Goal: Task Accomplishment & Management: Use online tool/utility

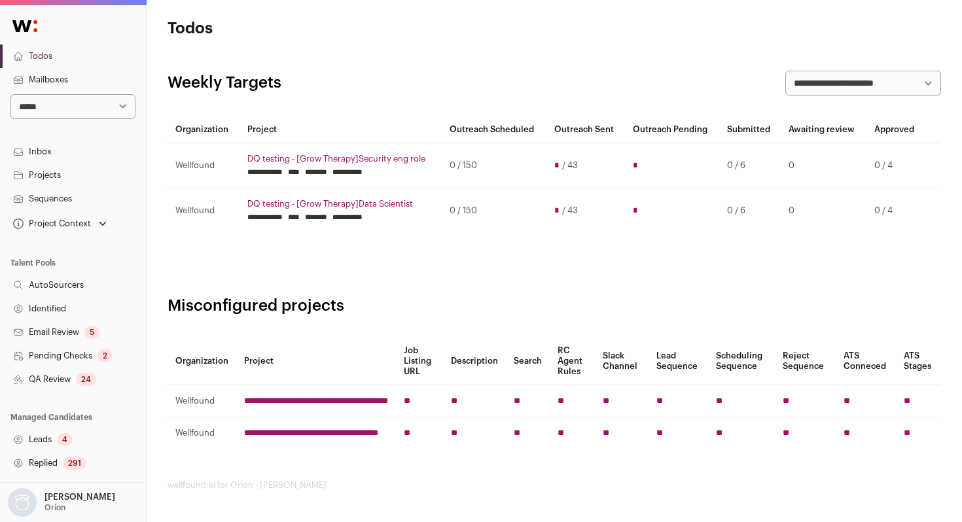
scroll to position [231, 0]
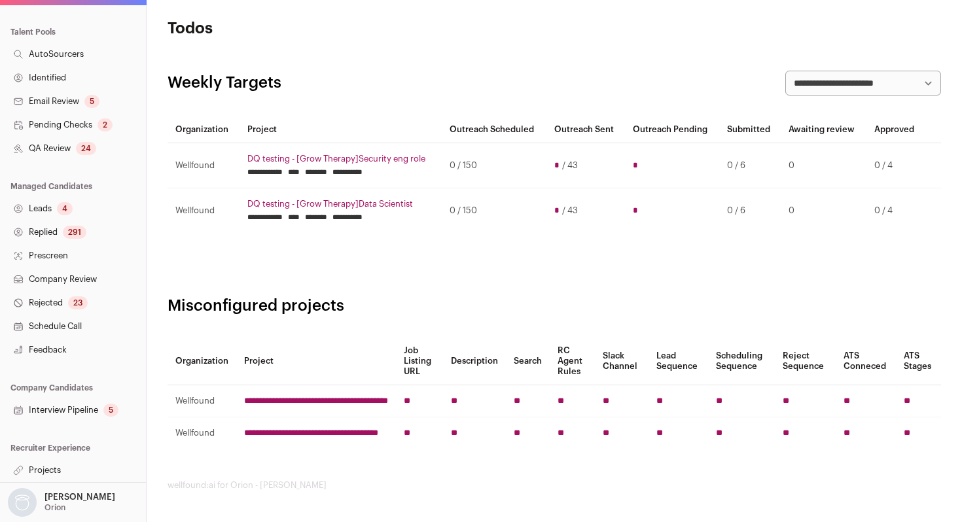
click at [67, 410] on link "Interview Pipeline 5" at bounding box center [73, 410] width 146 height 24
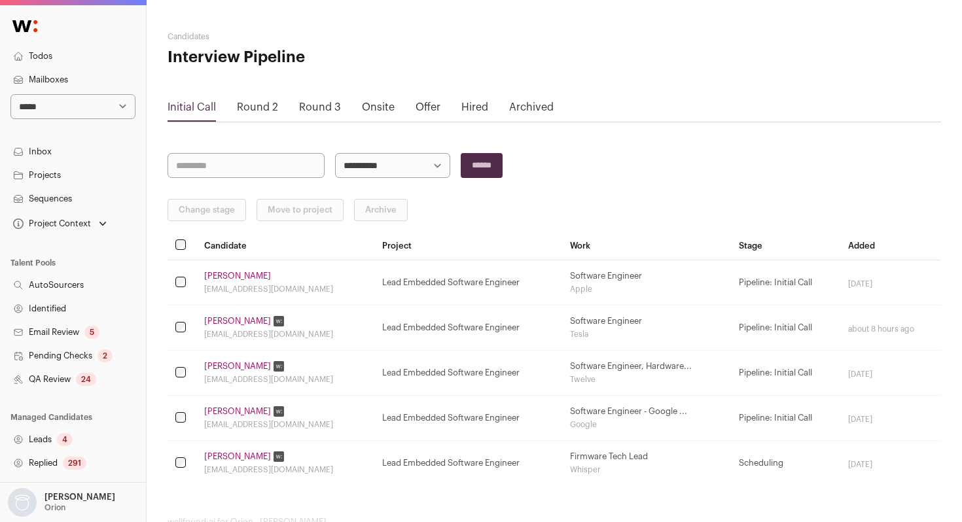
click at [422, 108] on link "Offer" at bounding box center [427, 107] width 25 height 10
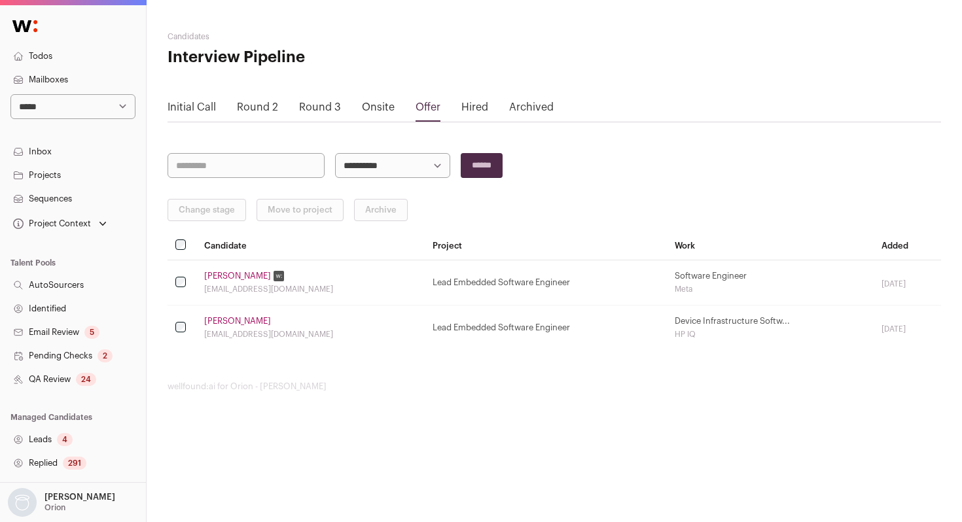
click at [233, 273] on link "Tristan Muntsinger" at bounding box center [237, 276] width 67 height 10
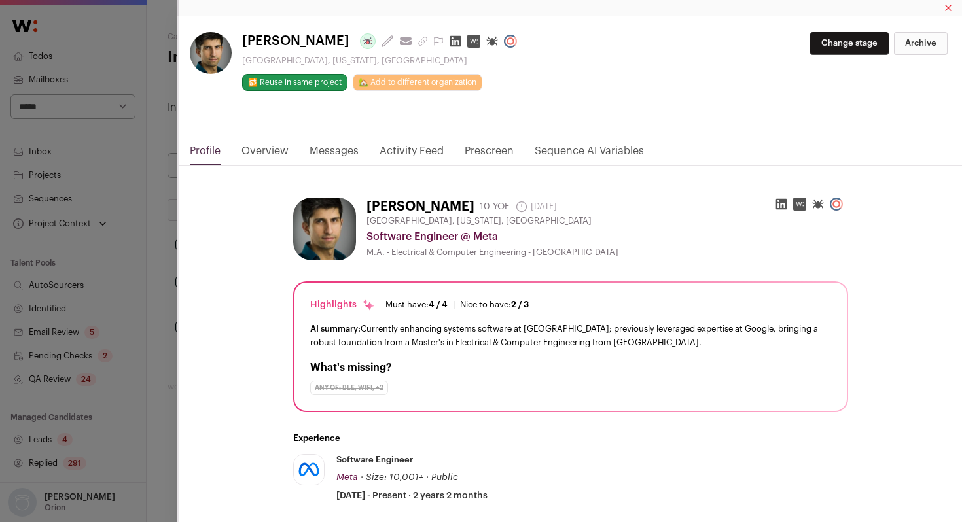
click at [418, 153] on link "Activity Feed" at bounding box center [411, 154] width 64 height 22
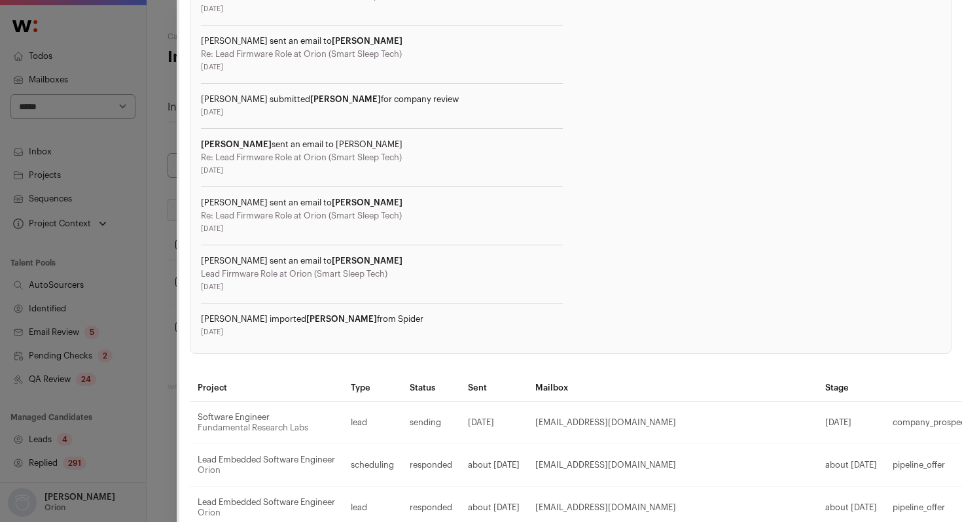
scroll to position [880, 0]
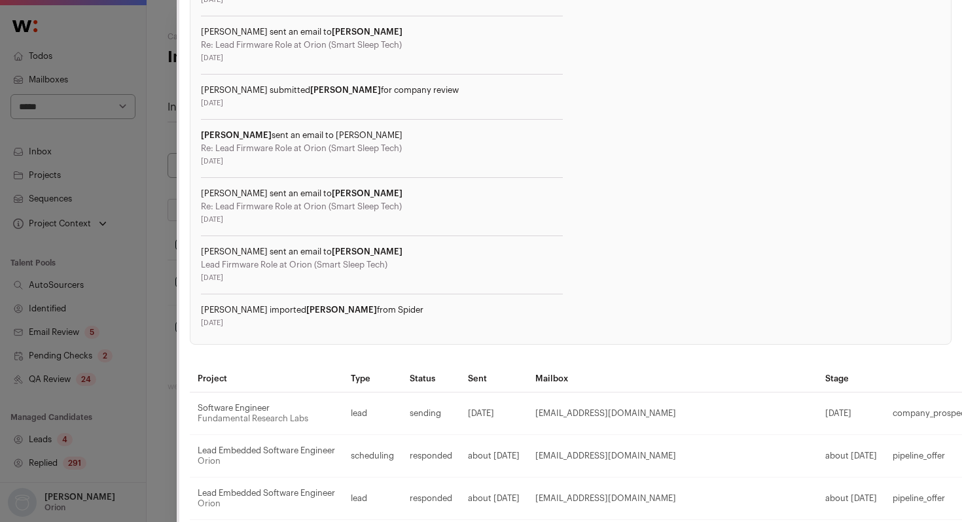
click at [156, 267] on div "Tristan Muntsinger Last update: 6 days ago View most recent conversation in Fro…" at bounding box center [481, 261] width 962 height 522
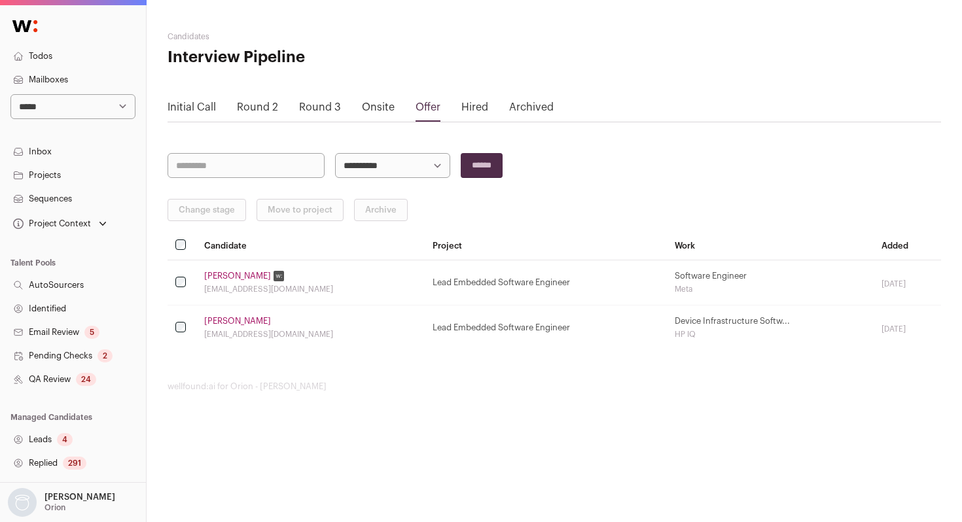
click at [247, 324] on link "Karmit Dandona" at bounding box center [237, 321] width 67 height 10
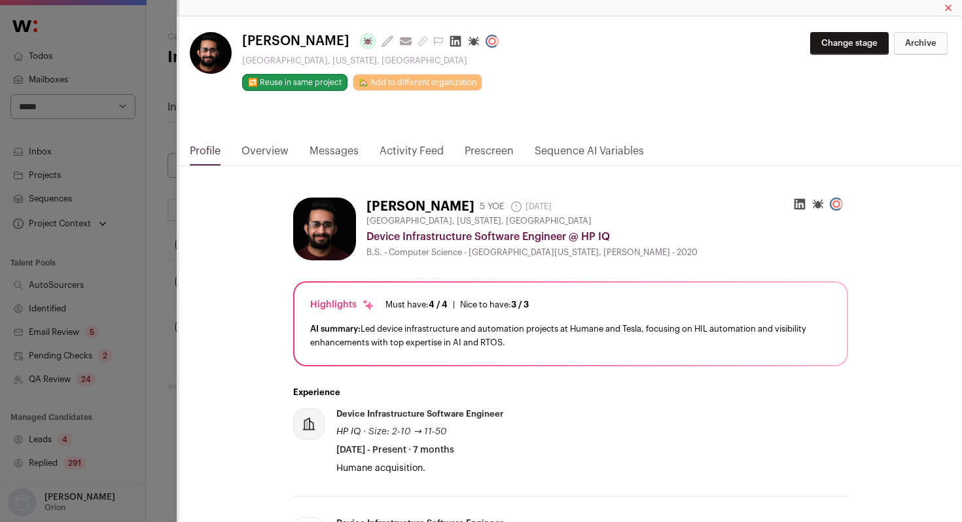
click at [411, 148] on link "Activity Feed" at bounding box center [411, 154] width 64 height 22
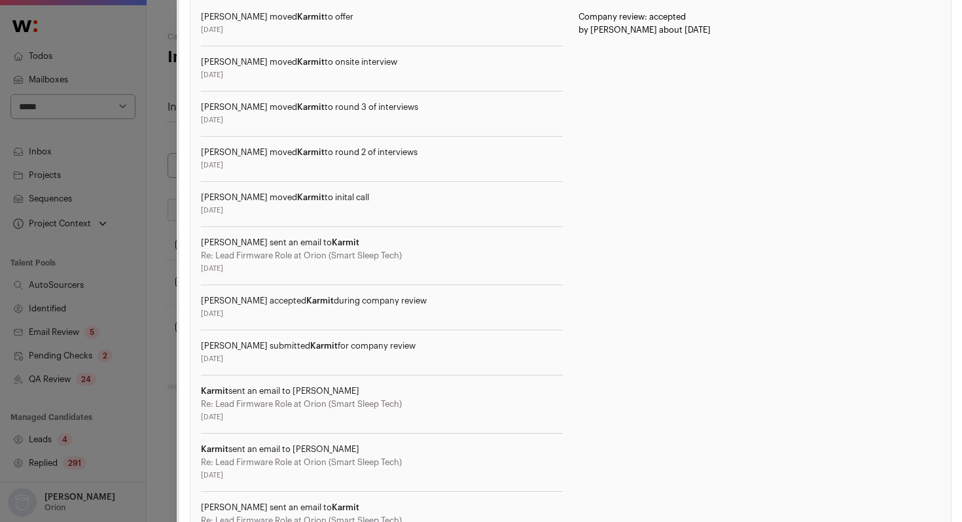
scroll to position [517, 0]
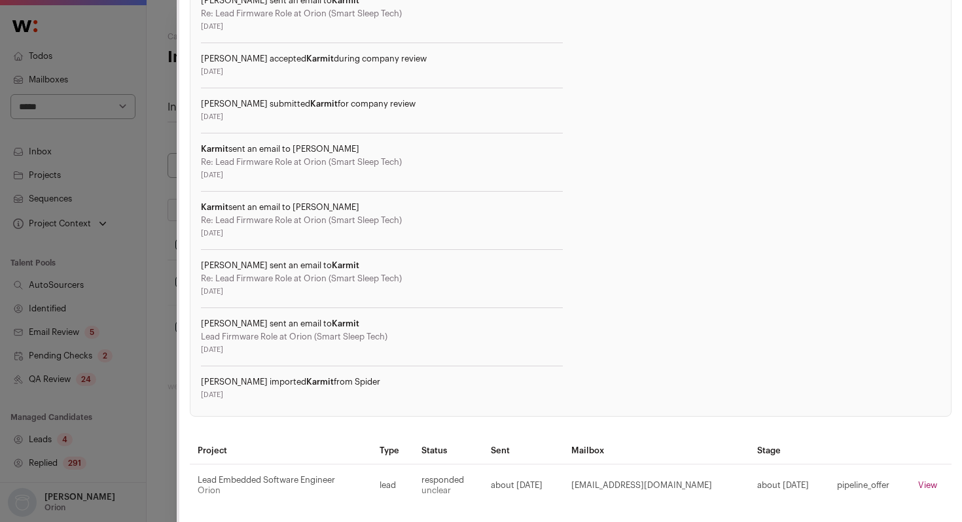
click at [176, 270] on div "Karmit Dandona Last update: 1 month ago View most recent conversation in Front …" at bounding box center [481, 261] width 962 height 522
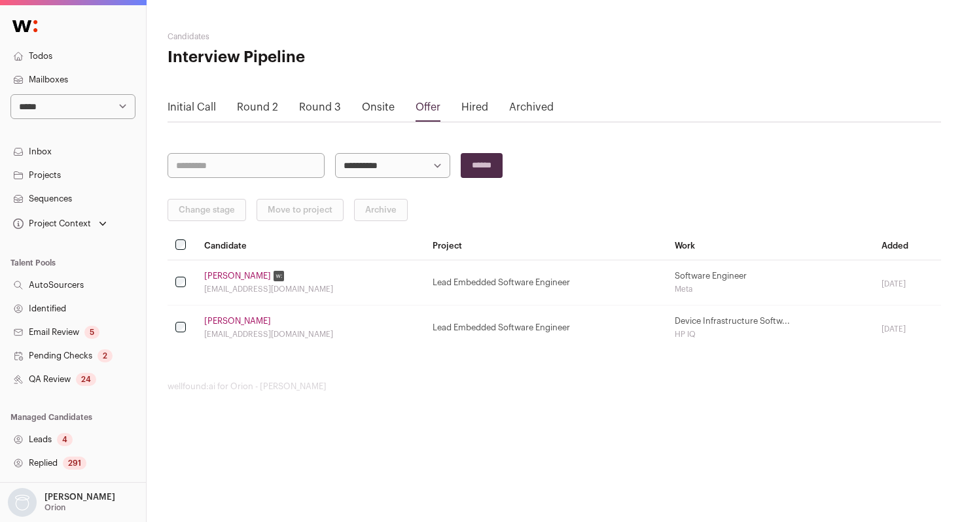
click at [86, 110] on select "**********" at bounding box center [72, 106] width 125 height 25
select select "*****"
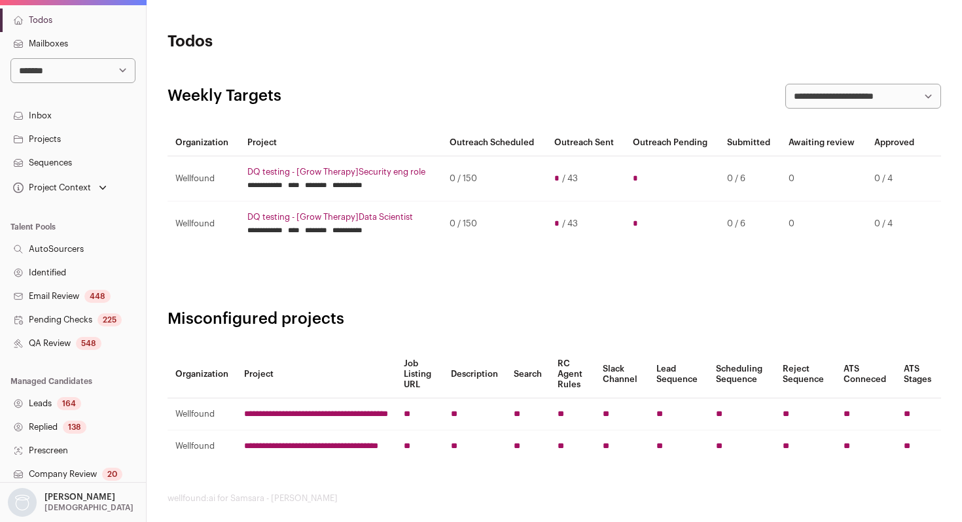
scroll to position [38, 0]
click at [66, 351] on link "QA Review 548" at bounding box center [73, 342] width 146 height 24
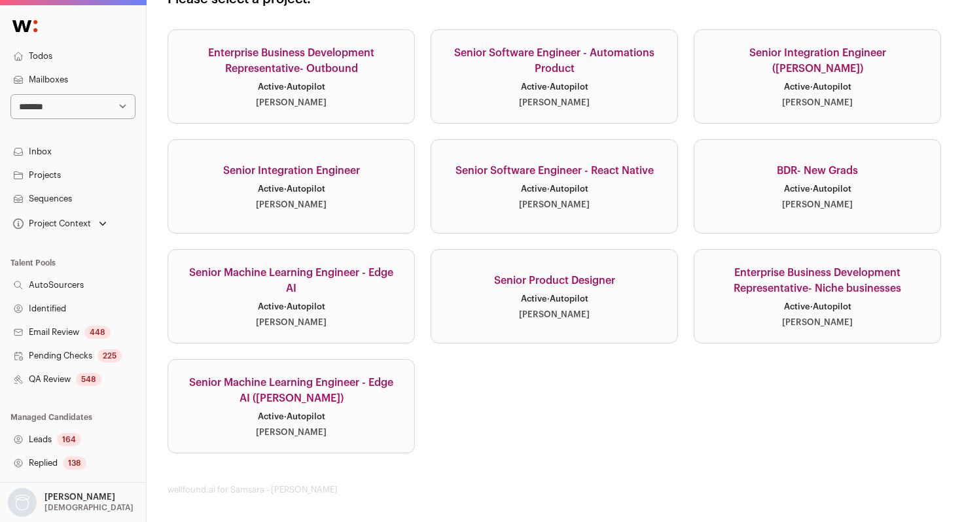
scroll to position [114, 0]
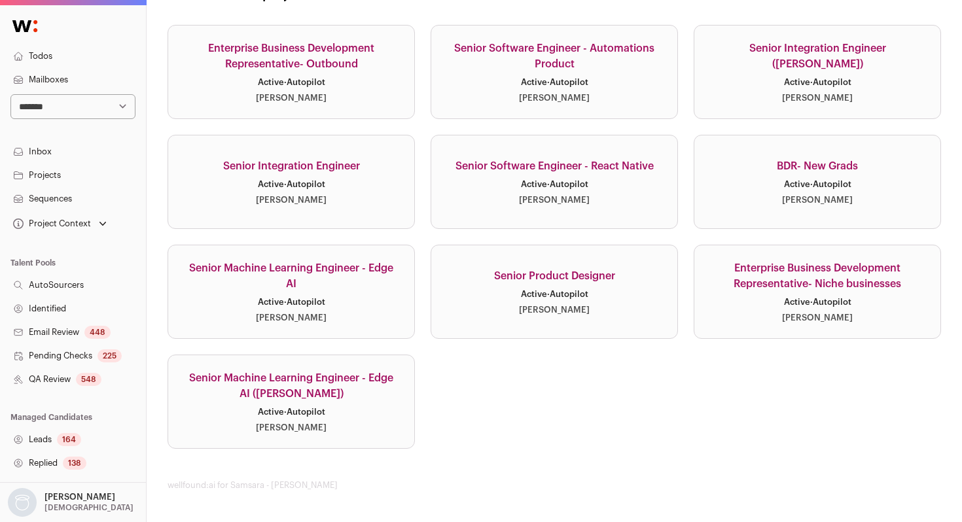
click at [391, 383] on div "Senior Machine Learning Engineer - Edge AI ([PERSON_NAME])" at bounding box center [291, 385] width 215 height 31
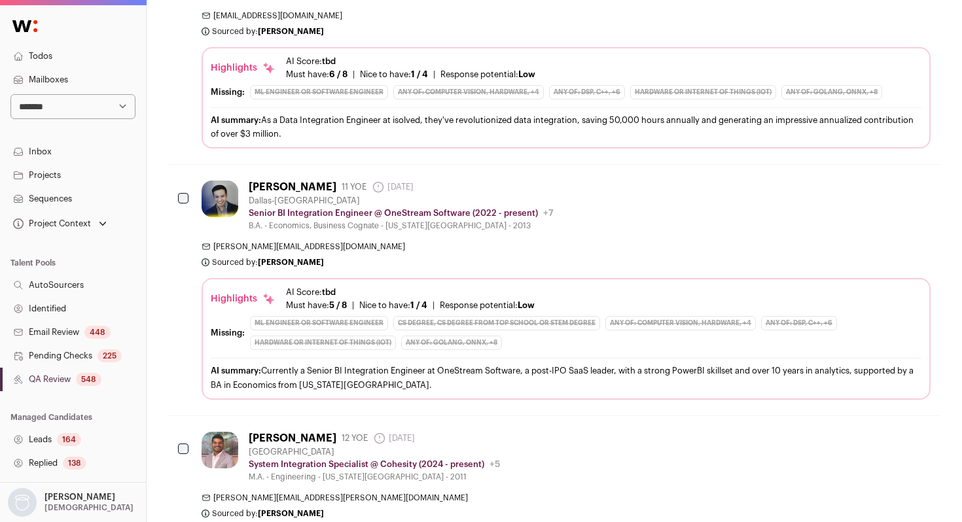
scroll to position [4270, 0]
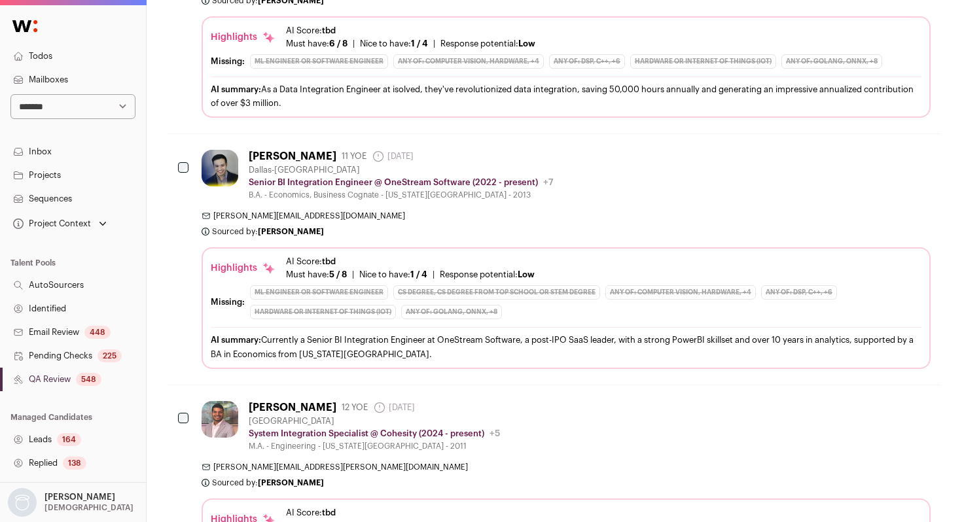
click at [188, 156] on div at bounding box center [184, 168] width 13 height 37
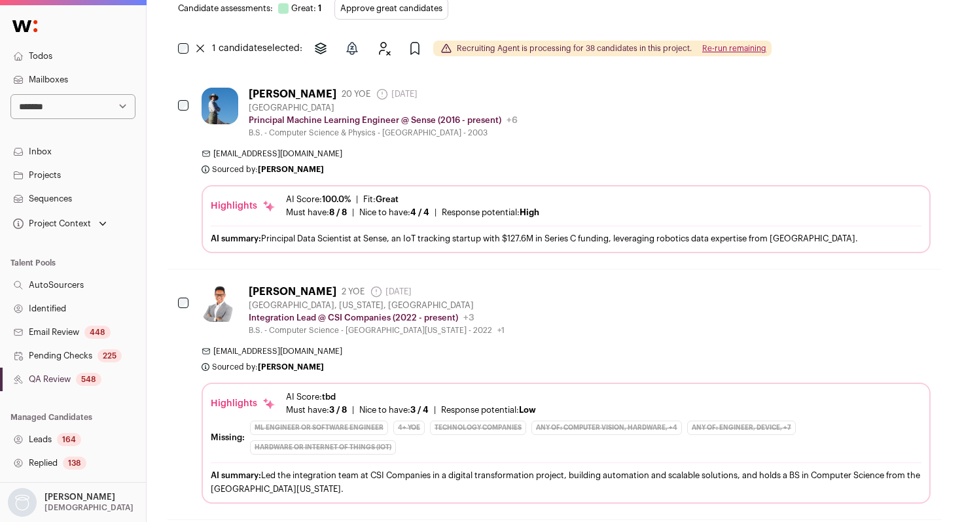
scroll to position [0, 0]
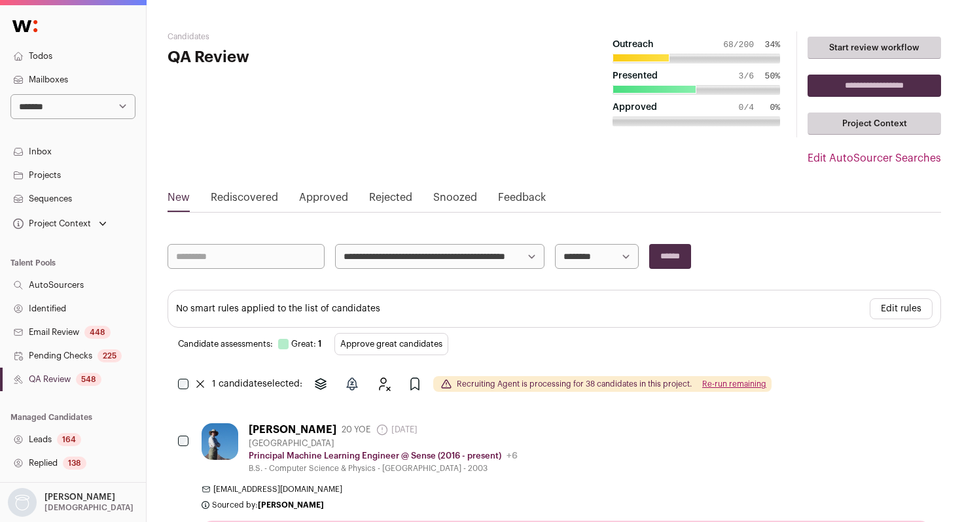
click at [87, 105] on select "**********" at bounding box center [72, 106] width 125 height 25
select select "****"
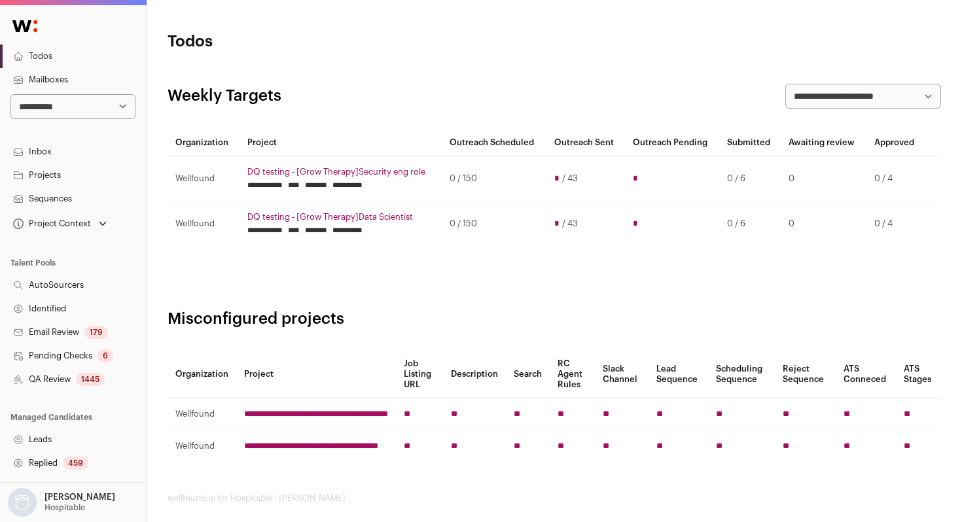
click at [76, 381] on link "QA Review 1445" at bounding box center [73, 380] width 146 height 24
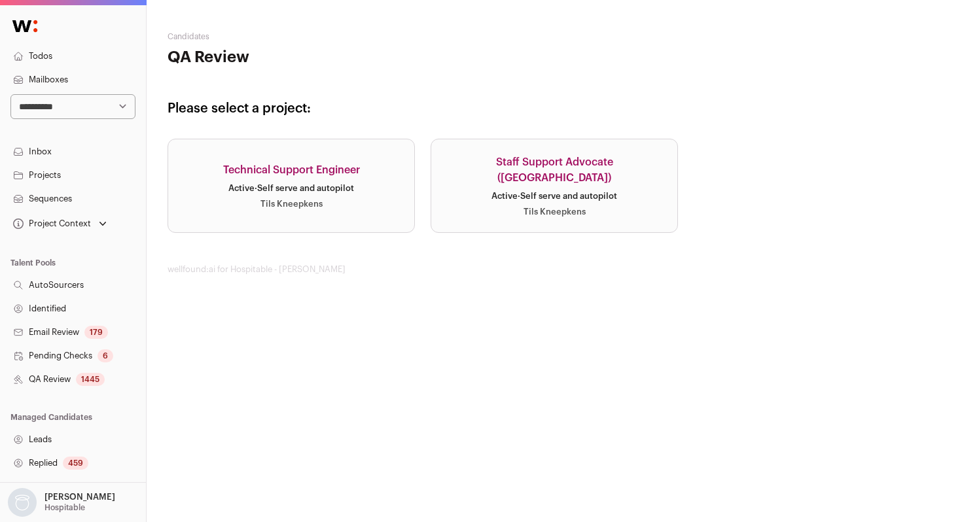
click at [326, 158] on link "Technical Support Engineer Active · Self serve and autopilot Tils Kneepkens" at bounding box center [290, 186] width 247 height 94
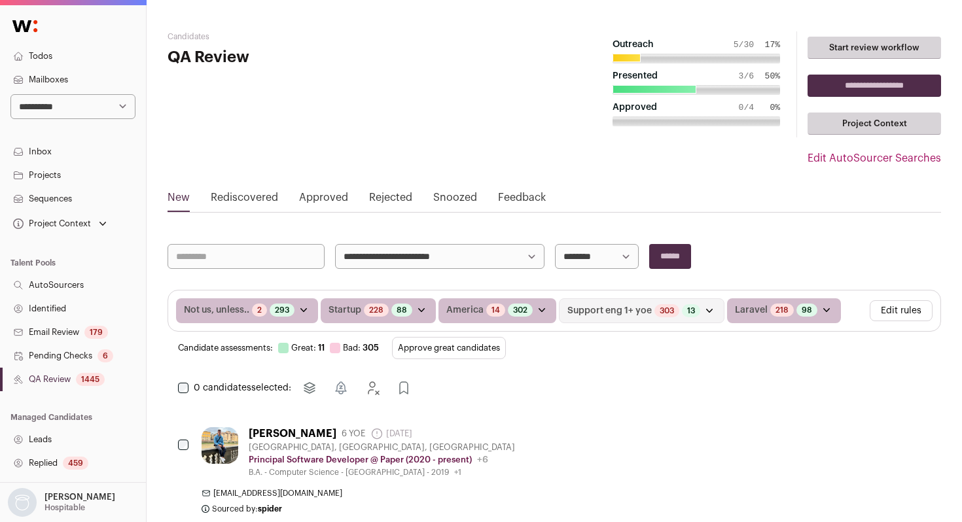
click at [337, 200] on link "Approved" at bounding box center [323, 200] width 49 height 21
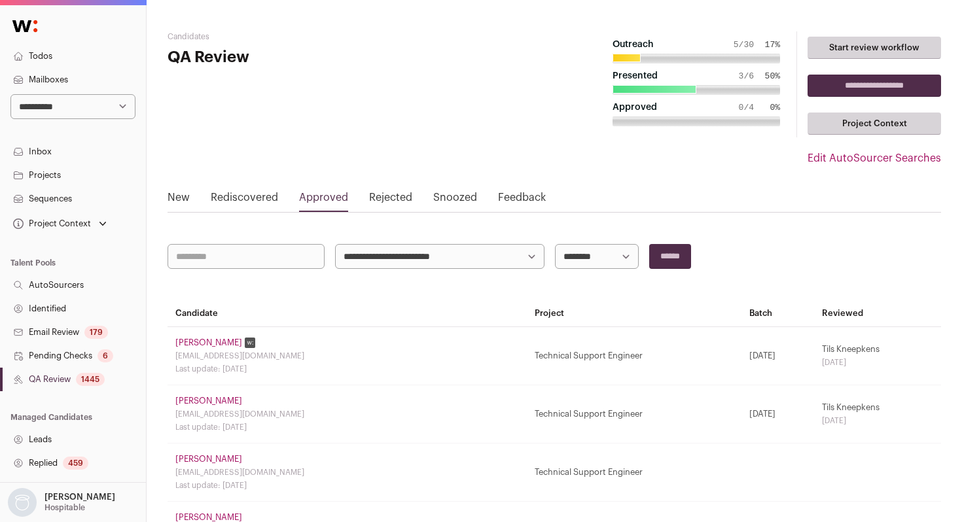
click at [580, 258] on select "**********" at bounding box center [597, 256] width 84 height 25
select select "**********"
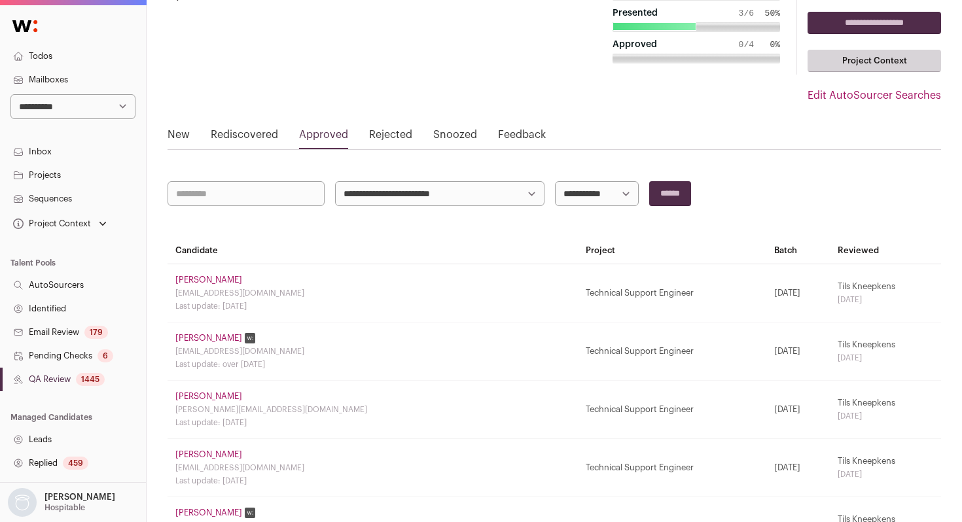
scroll to position [87, 0]
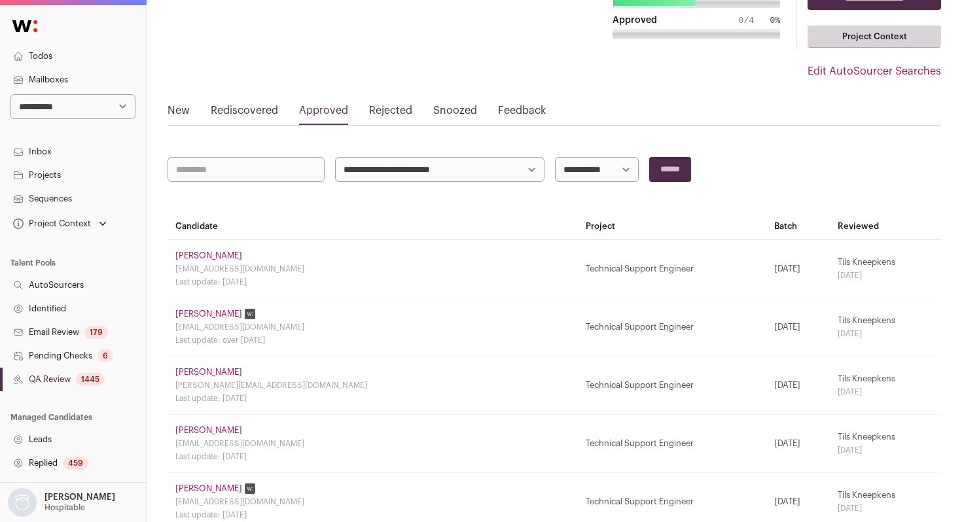
click at [225, 256] on link "Matheus Affonso" at bounding box center [208, 256] width 67 height 10
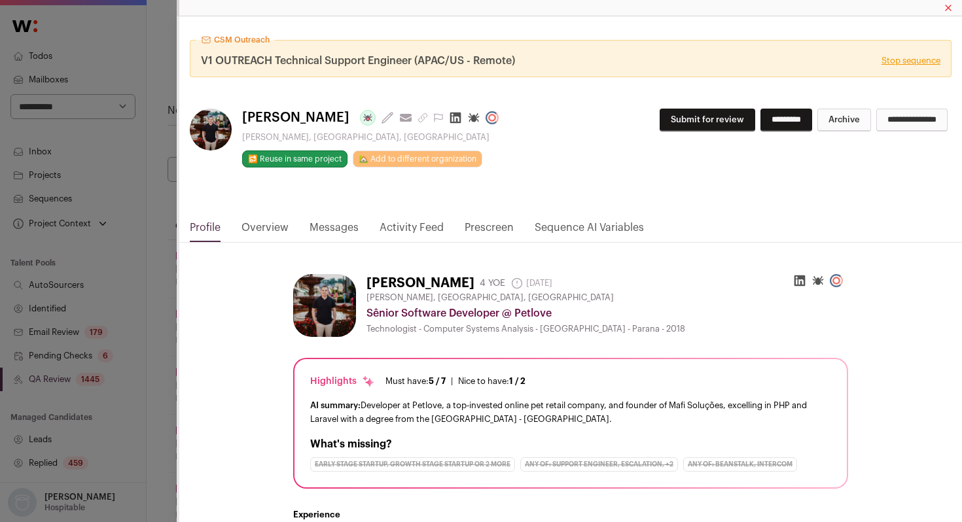
click at [423, 222] on link "Activity Feed" at bounding box center [411, 231] width 64 height 22
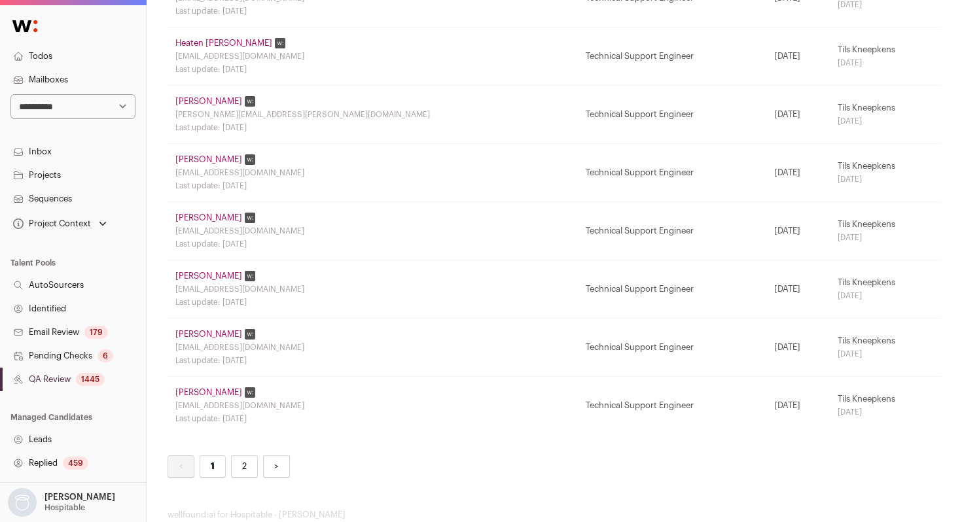
scroll to position [1086, 0]
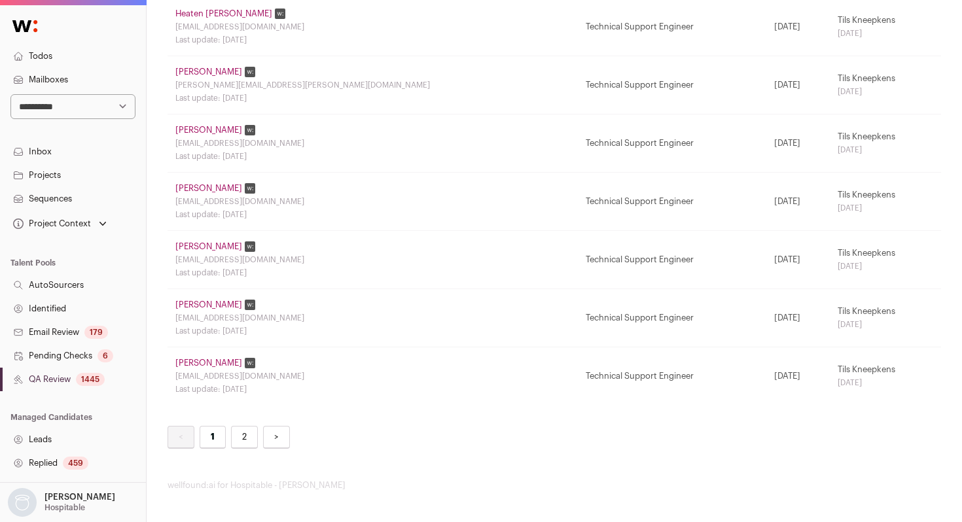
click at [227, 360] on link "Anthony Tsang" at bounding box center [208, 363] width 67 height 10
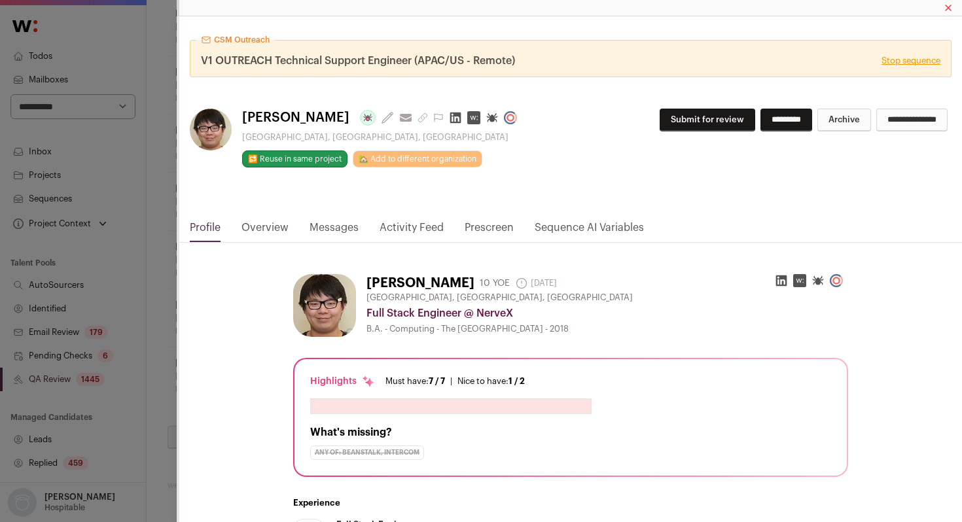
click at [420, 228] on link "Activity Feed" at bounding box center [411, 231] width 64 height 22
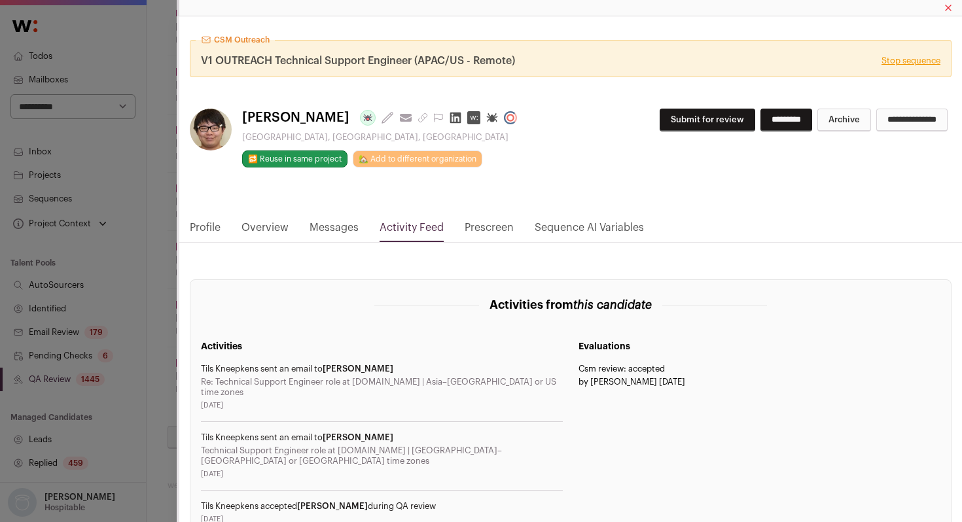
scroll to position [194, 0]
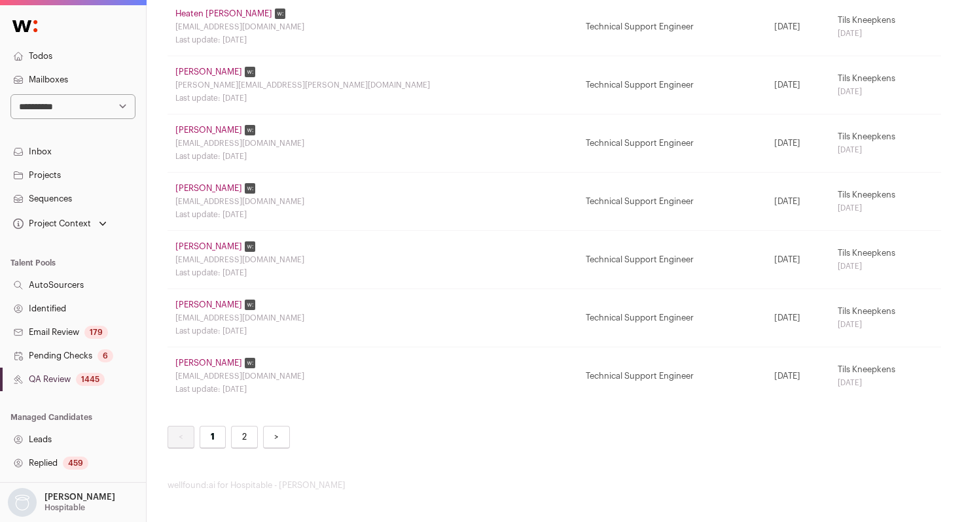
click at [243, 433] on link "2" at bounding box center [244, 437] width 27 height 23
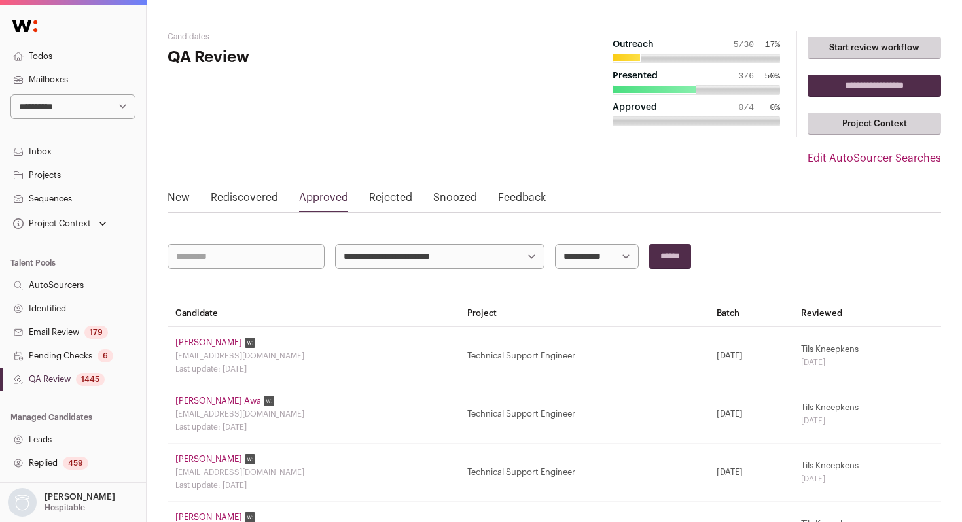
click at [381, 194] on link "Rejected" at bounding box center [390, 200] width 43 height 21
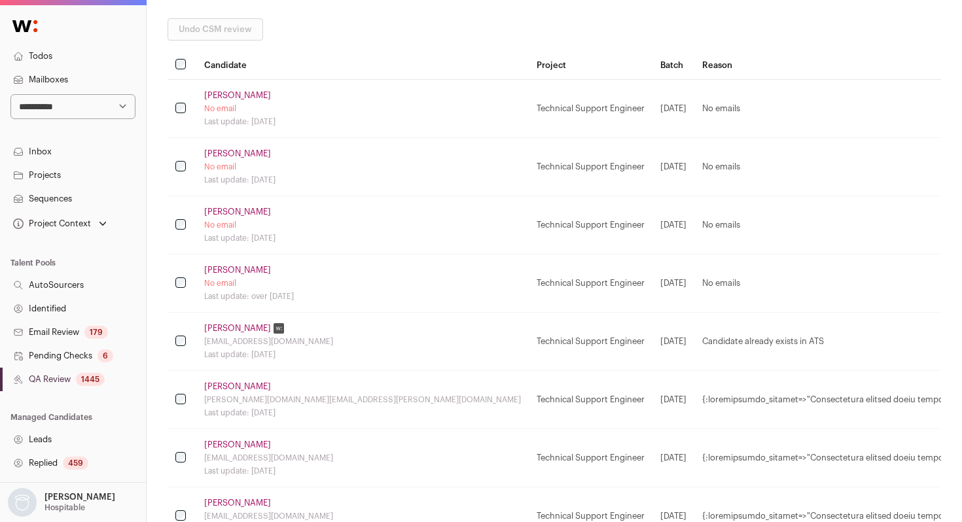
scroll to position [487, 0]
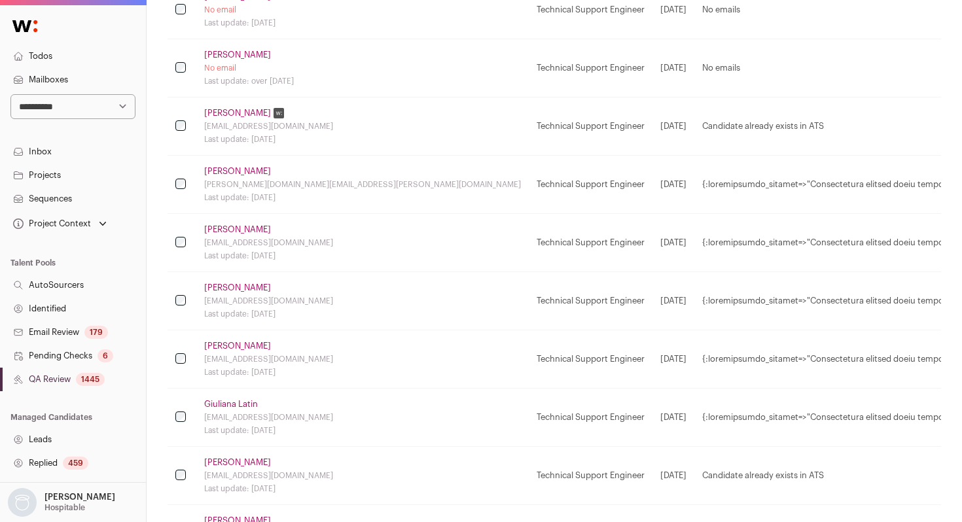
click at [239, 172] on link "Petrus Nogueira" at bounding box center [237, 171] width 67 height 10
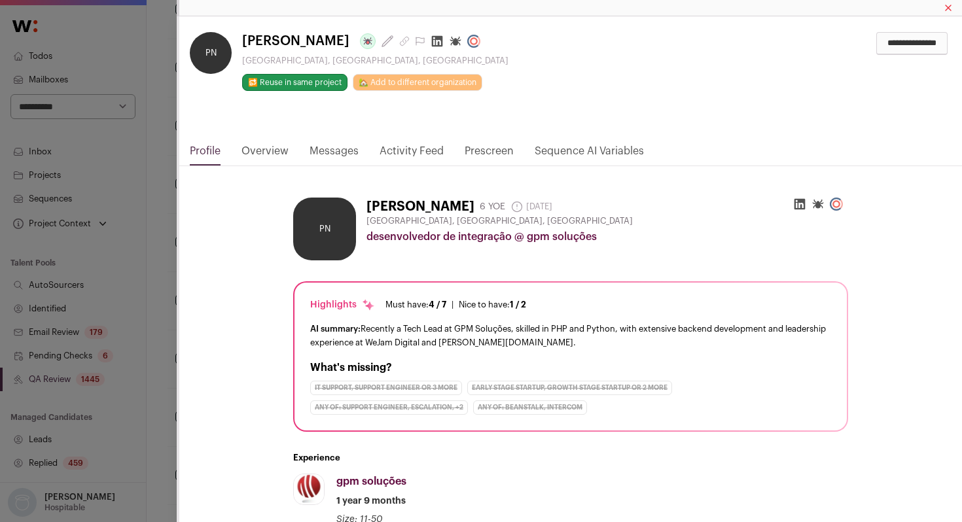
click at [408, 148] on link "Activity Feed" at bounding box center [411, 154] width 64 height 22
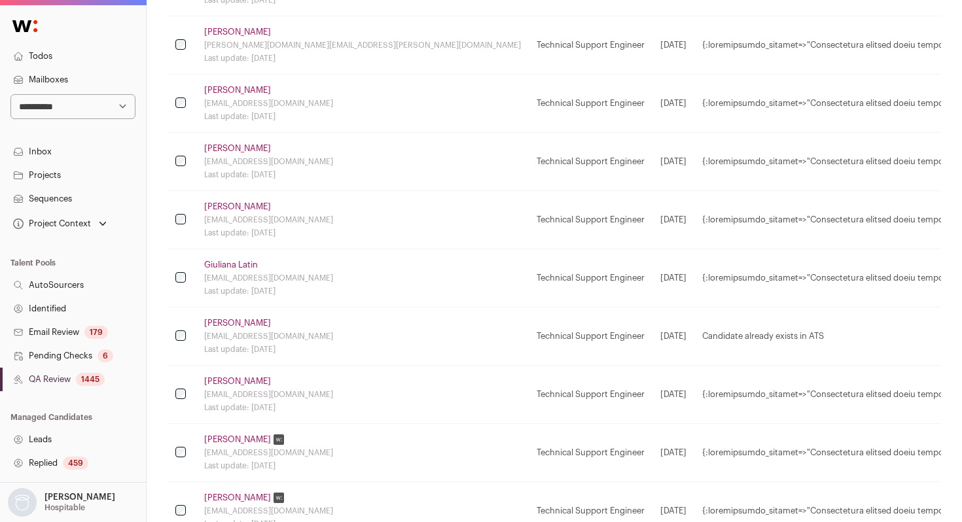
scroll to position [653, 0]
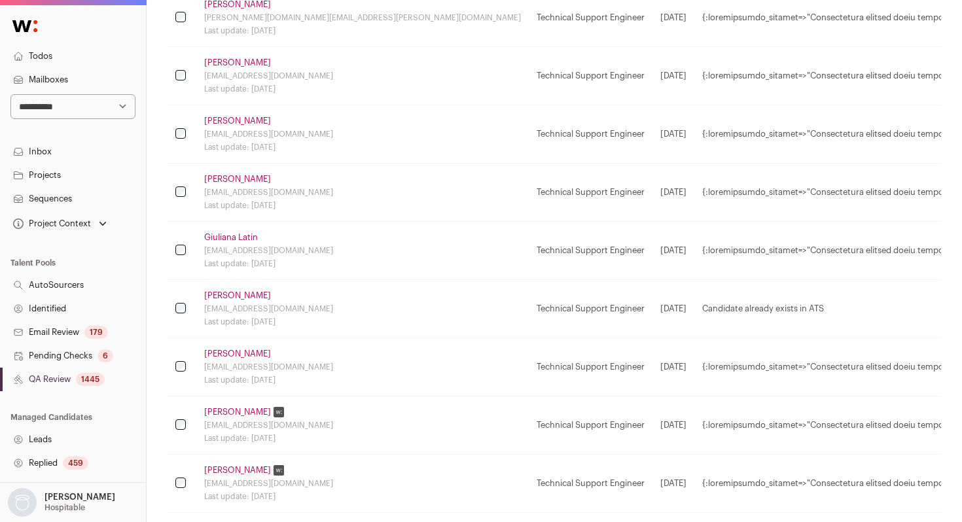
click at [227, 351] on link "Carlos Zamora" at bounding box center [237, 354] width 67 height 10
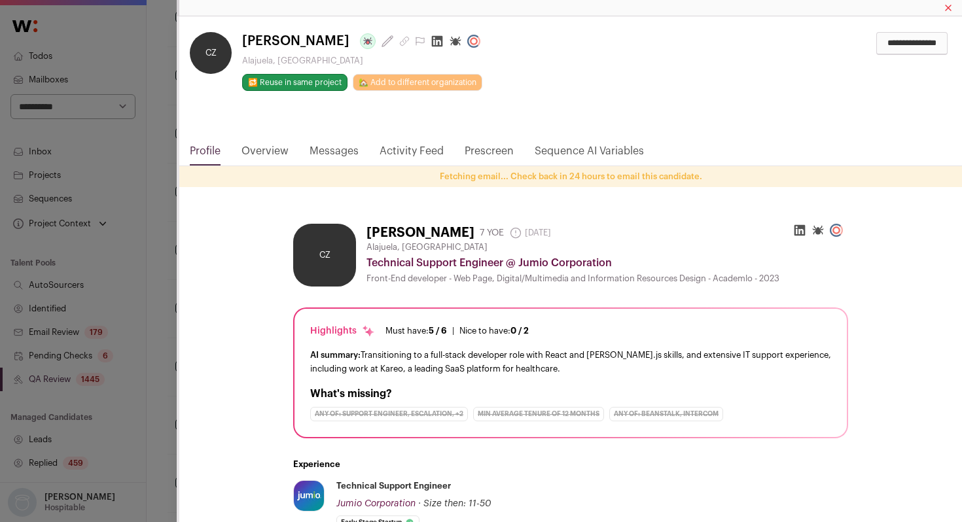
click at [408, 155] on link "Activity Feed" at bounding box center [411, 154] width 64 height 22
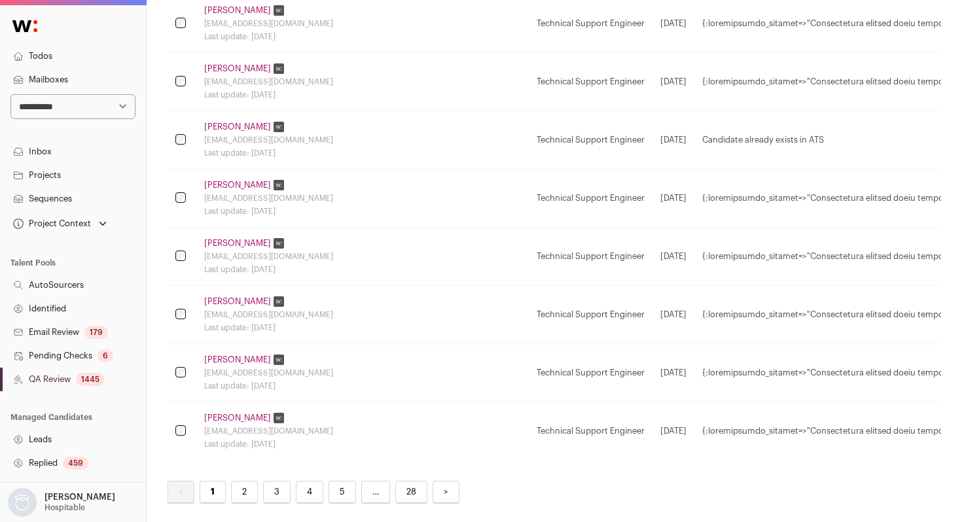
scroll to position [1110, 0]
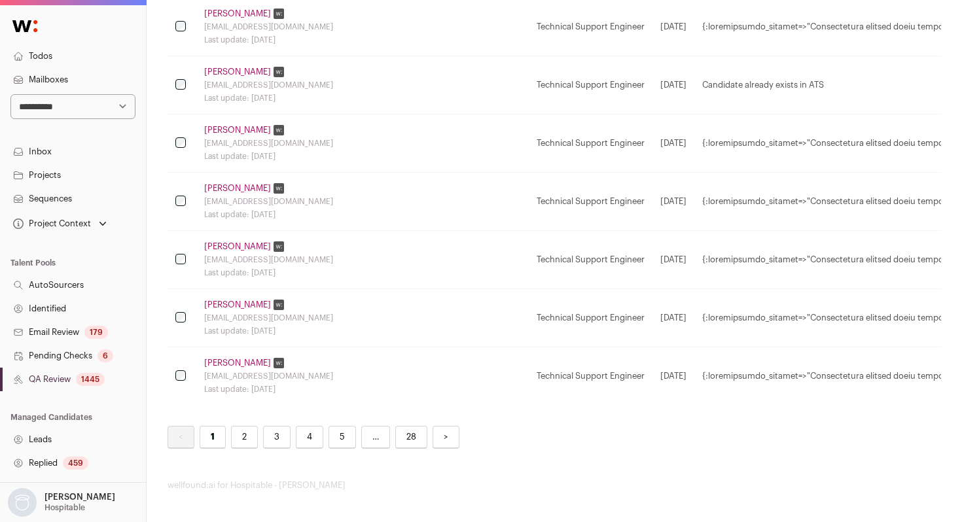
click at [256, 365] on link "Artem Lobodanov" at bounding box center [237, 363] width 67 height 10
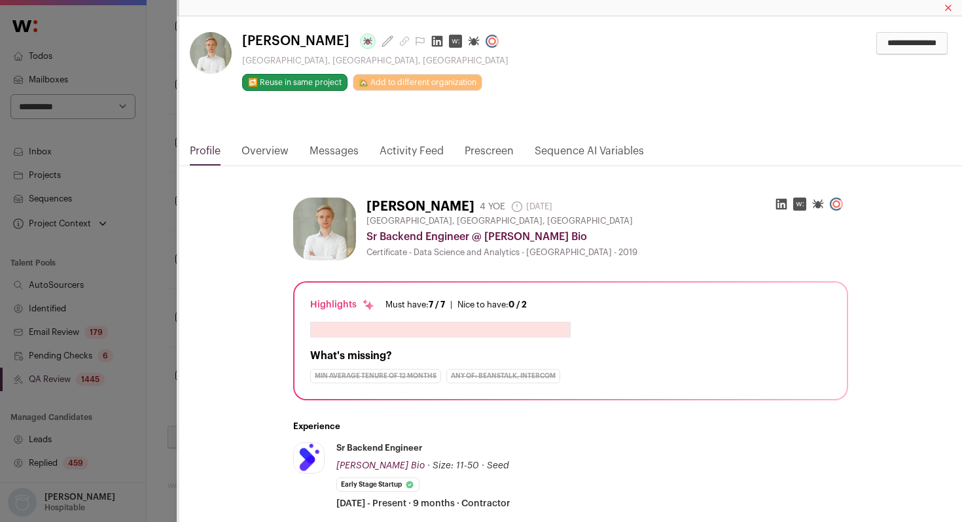
click at [406, 152] on link "Activity Feed" at bounding box center [411, 154] width 64 height 22
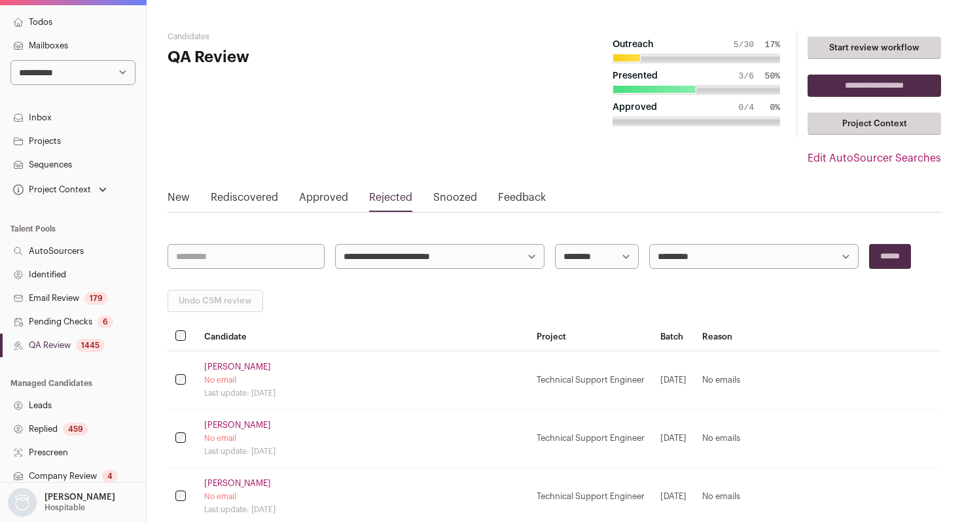
scroll to position [231, 0]
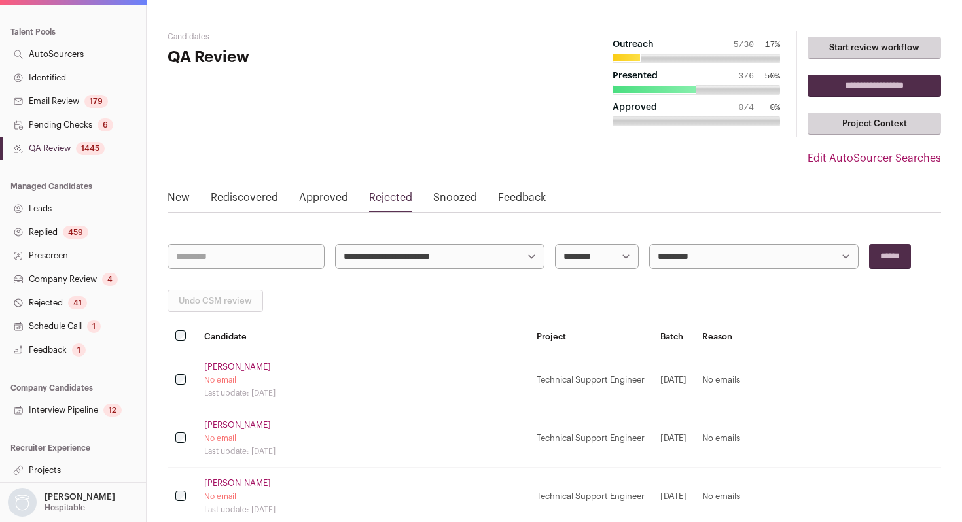
click at [63, 269] on link "Company Review 4" at bounding box center [73, 280] width 146 height 24
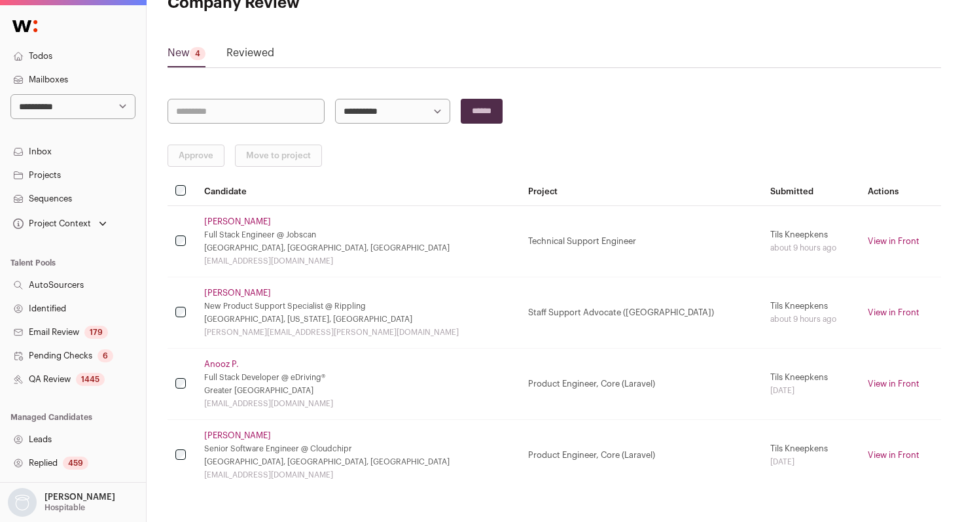
scroll to position [96, 0]
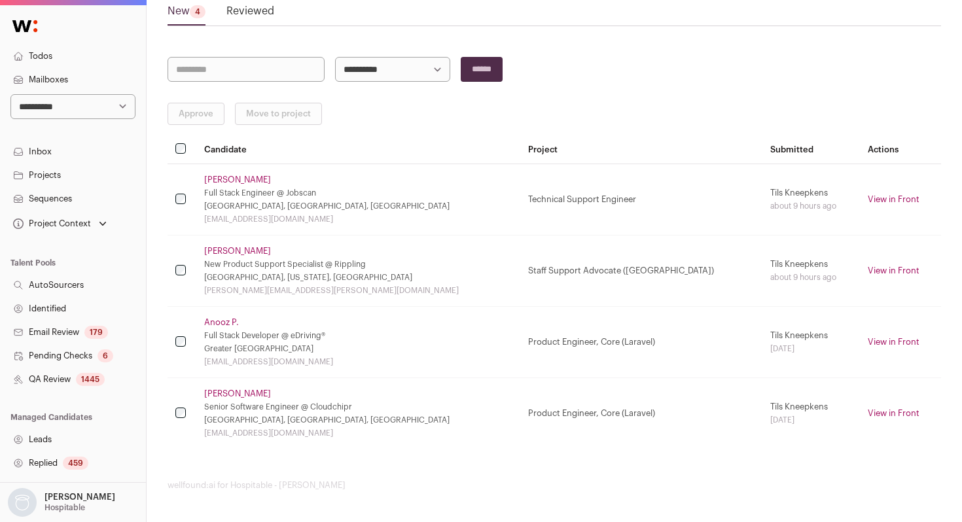
click at [235, 177] on link "Fabio Pontes" at bounding box center [237, 180] width 67 height 10
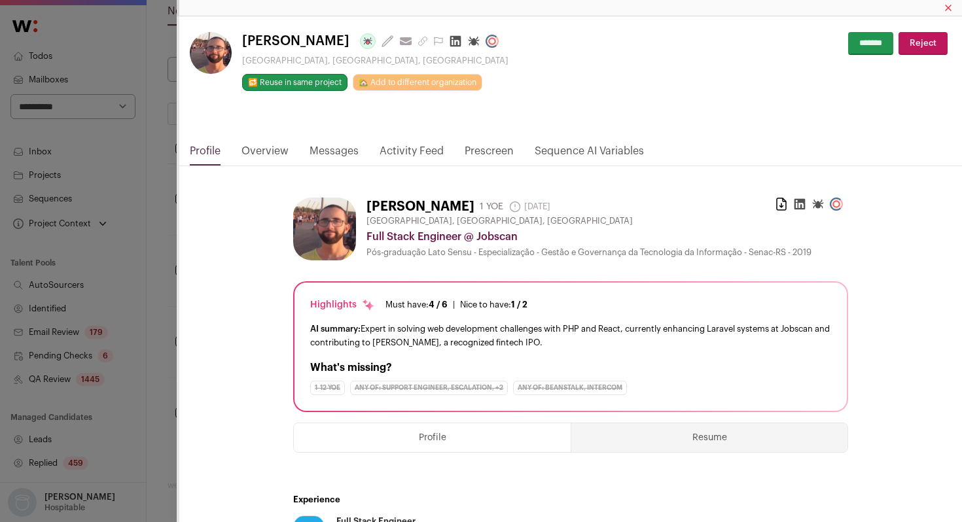
click at [419, 148] on link "Activity Feed" at bounding box center [411, 154] width 64 height 22
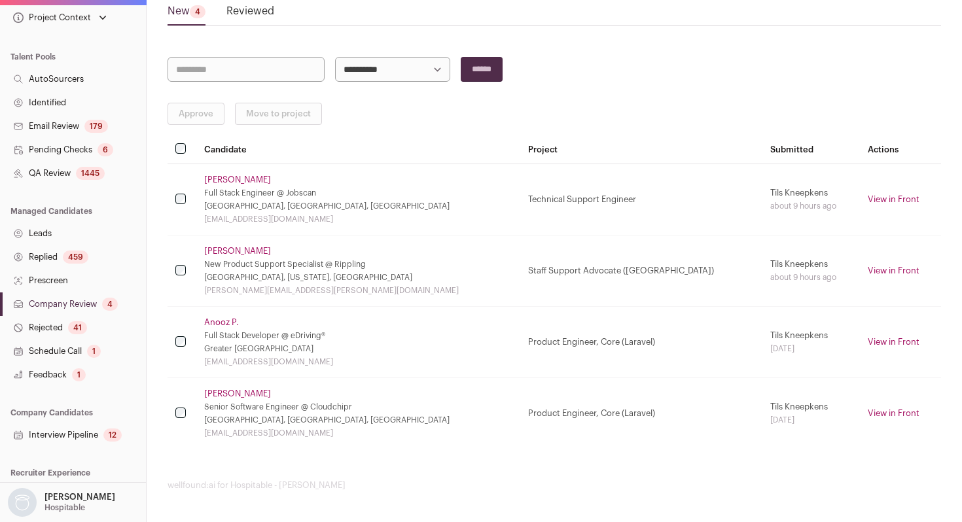
scroll to position [231, 0]
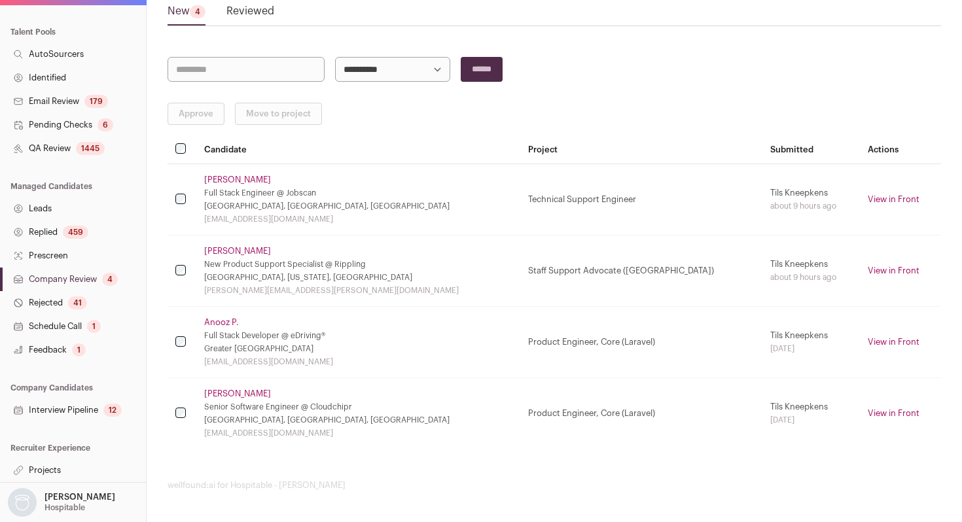
click at [86, 277] on link "Company Review 4" at bounding box center [73, 280] width 146 height 24
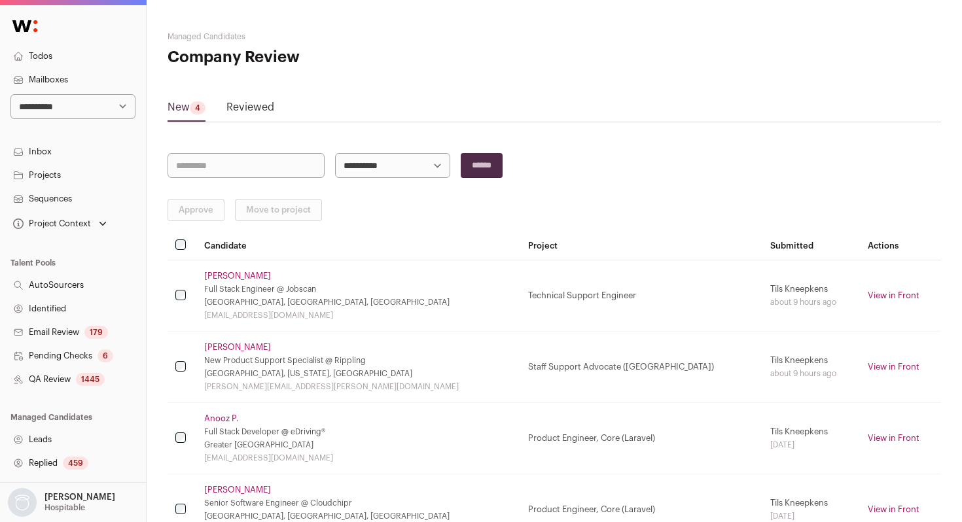
scroll to position [96, 0]
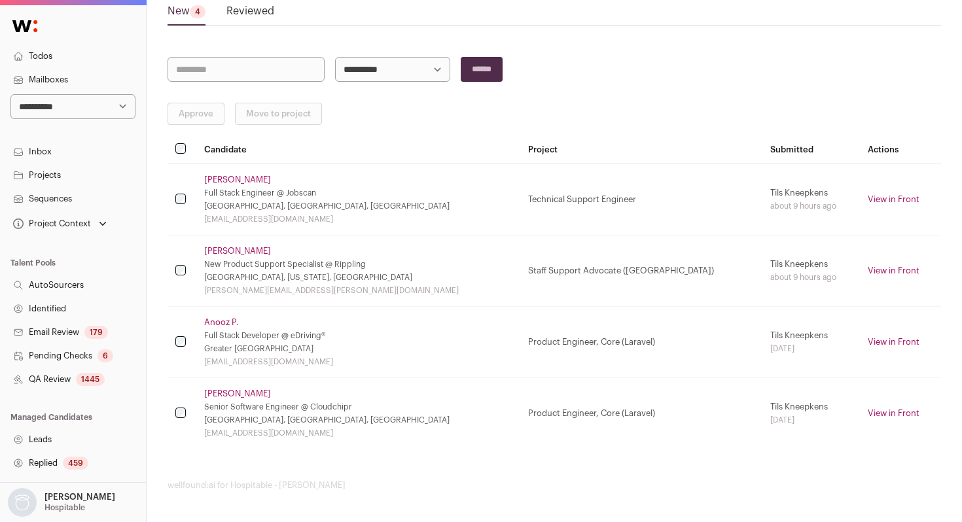
click at [256, 18] on link "Reviewed" at bounding box center [250, 13] width 48 height 21
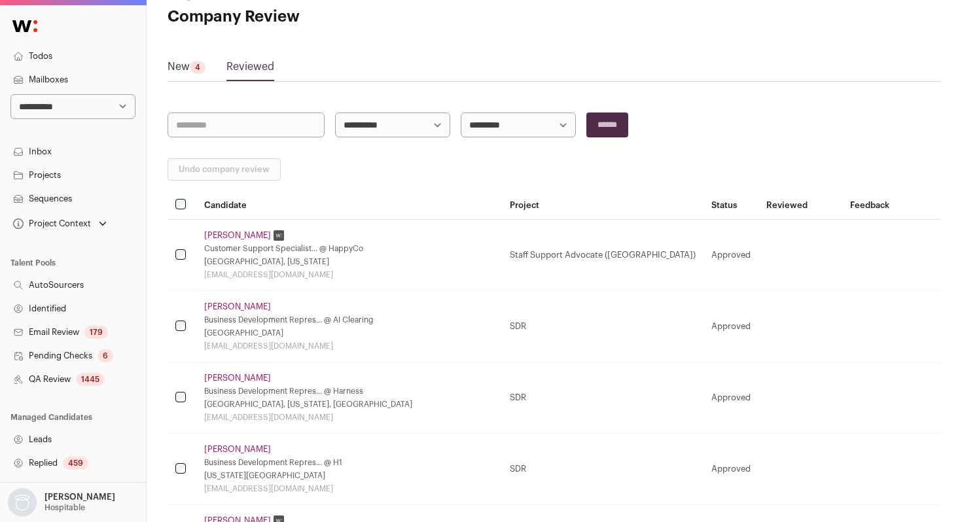
scroll to position [50, 0]
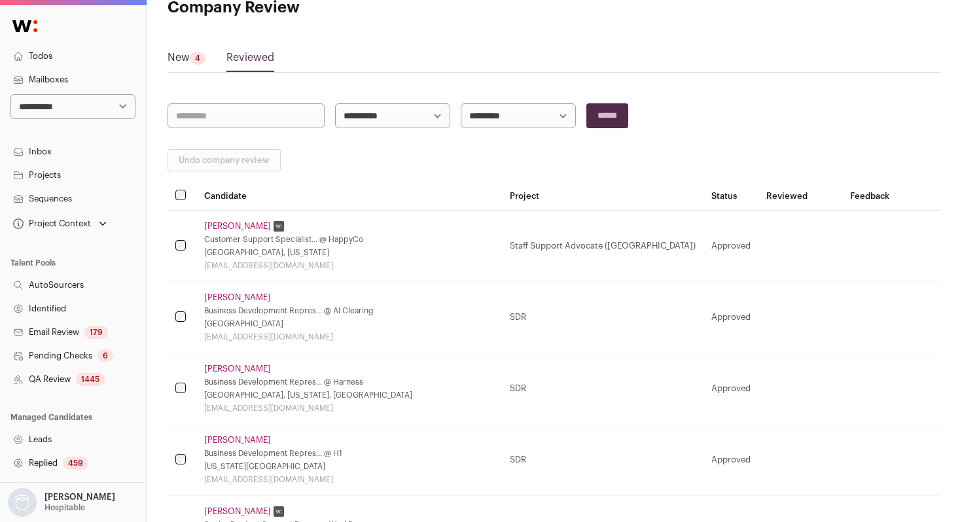
click at [243, 228] on link "James Murphy" at bounding box center [237, 226] width 67 height 10
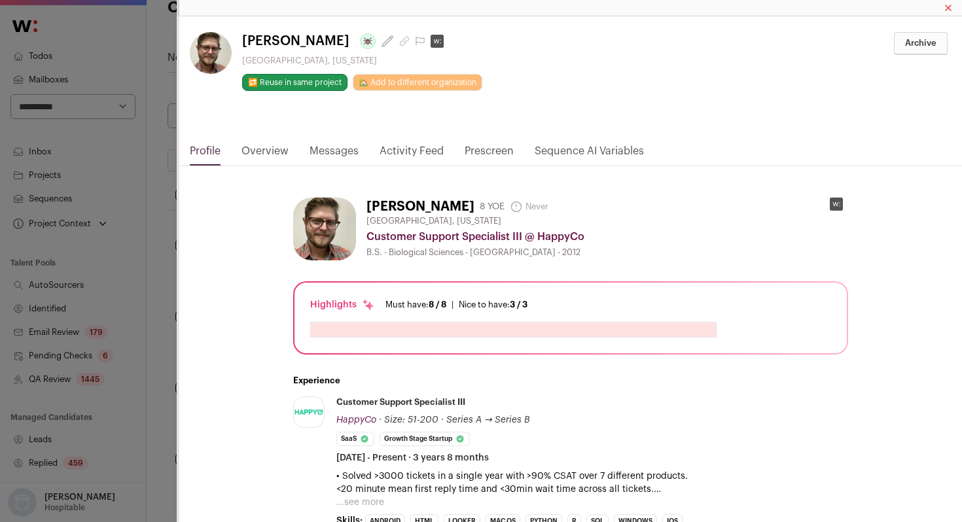
click at [402, 147] on link "Activity Feed" at bounding box center [411, 154] width 64 height 22
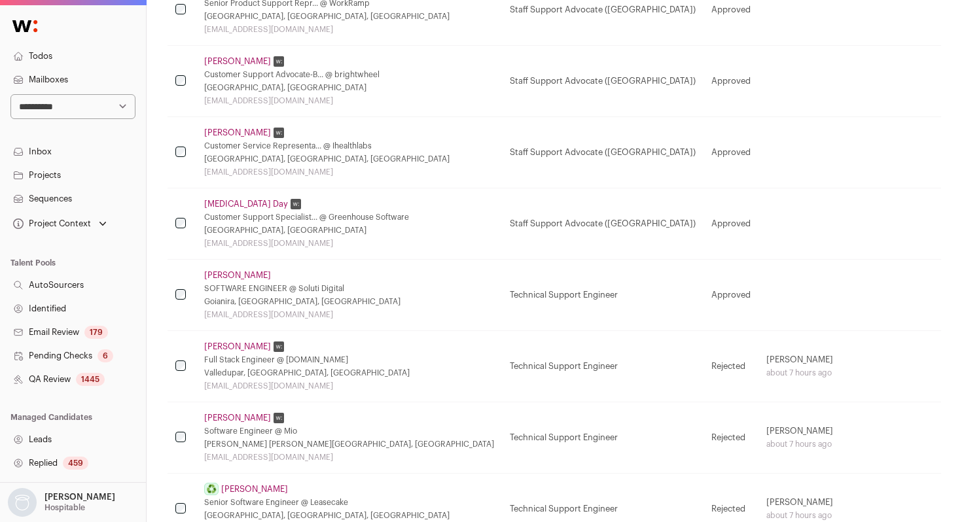
scroll to position [577, 0]
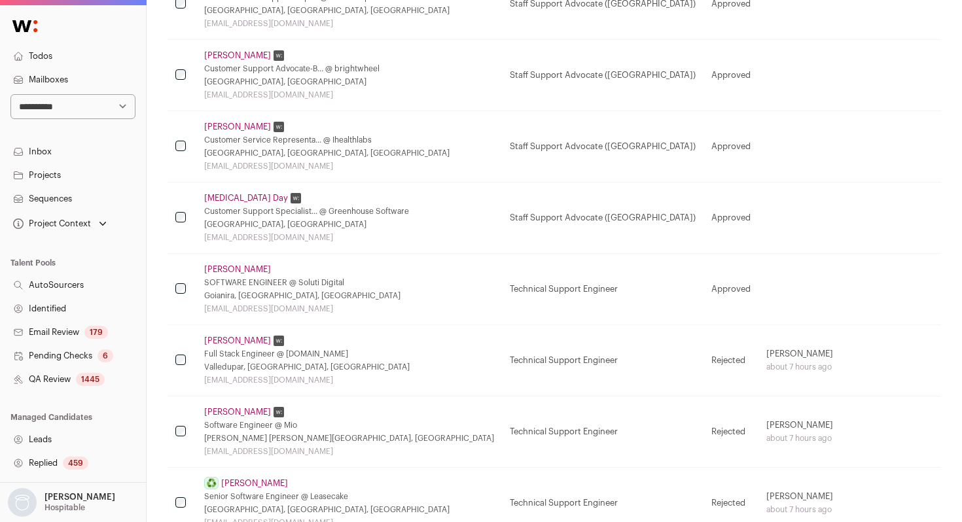
click at [245, 268] on link "Thayron Feitosa" at bounding box center [237, 269] width 67 height 10
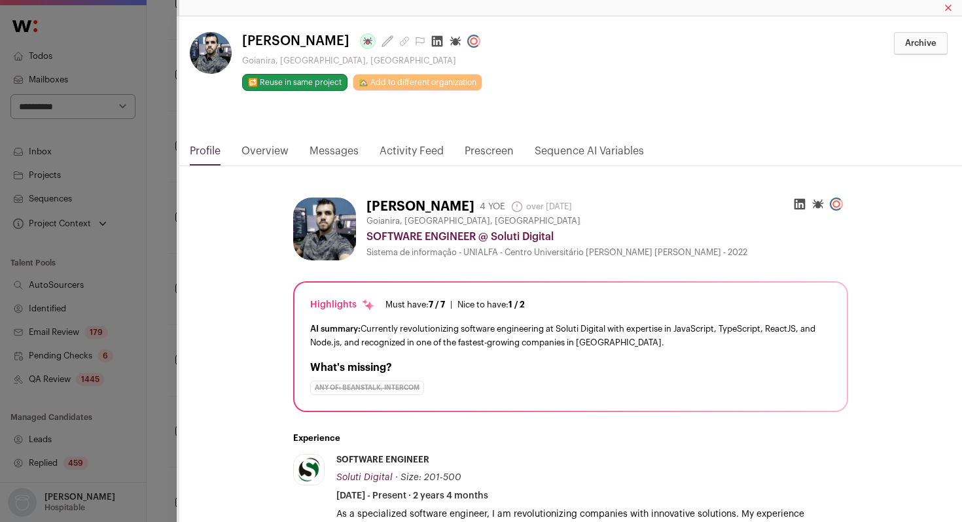
click at [409, 153] on link "Activity Feed" at bounding box center [411, 154] width 64 height 22
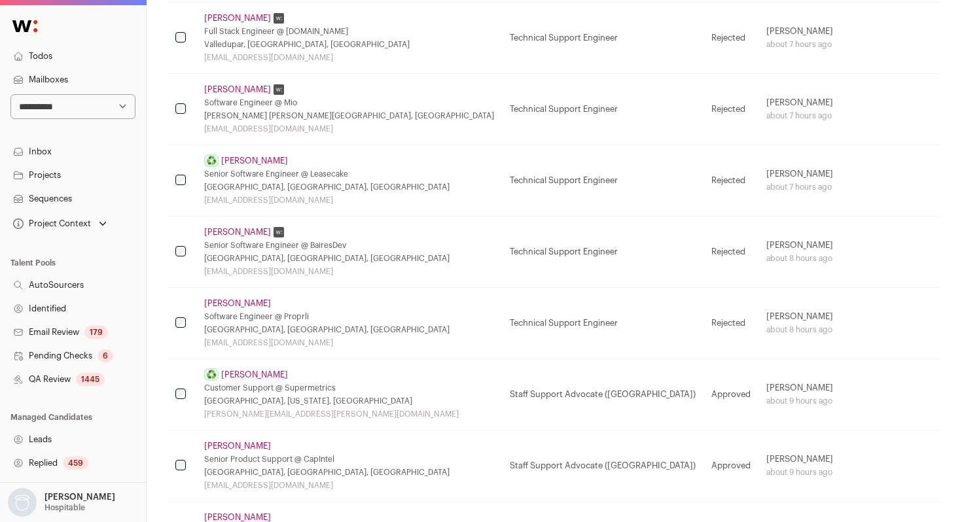
scroll to position [931, 0]
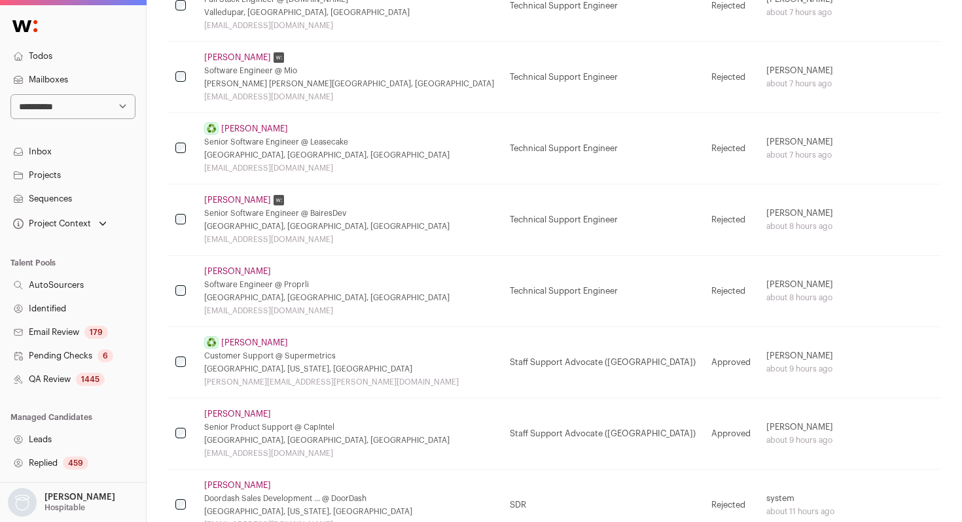
click at [251, 61] on link "Rodrigo Soares" at bounding box center [237, 57] width 67 height 10
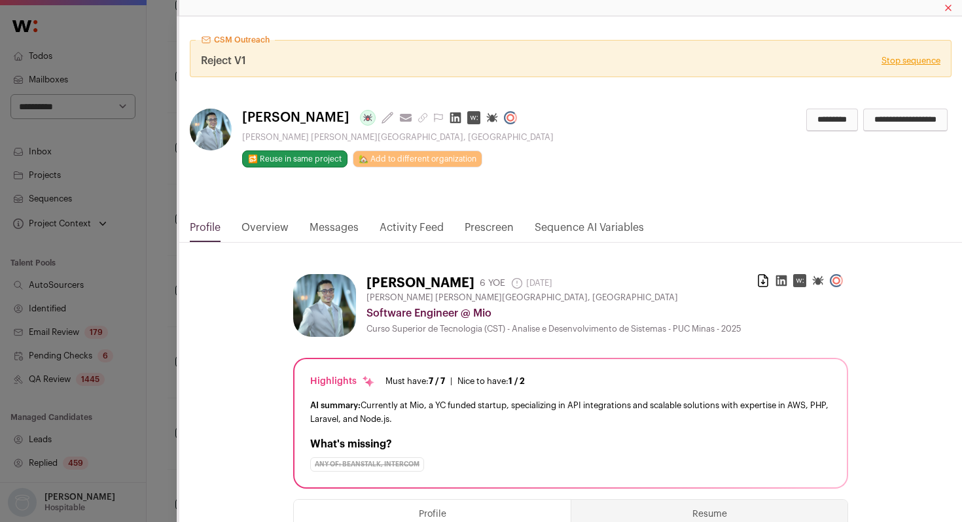
click at [411, 226] on link "Activity Feed" at bounding box center [411, 231] width 64 height 22
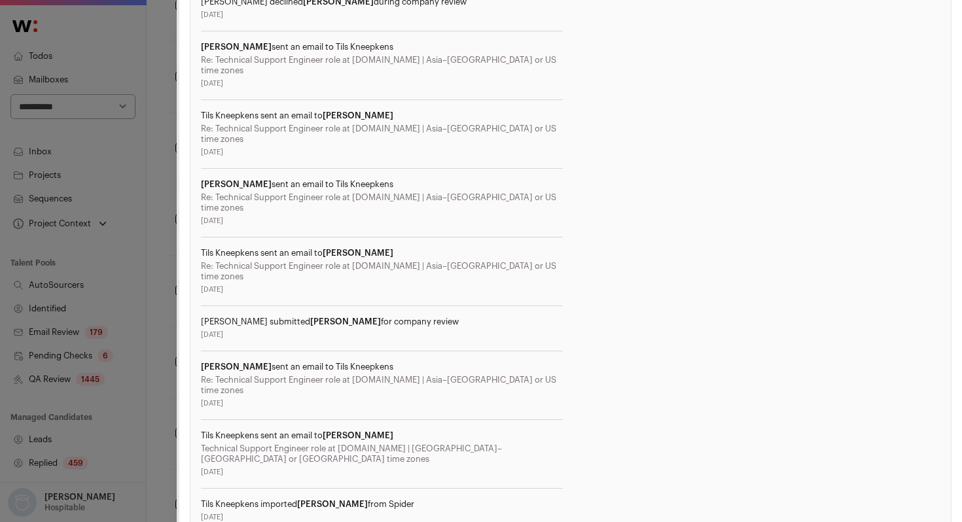
scroll to position [415, 0]
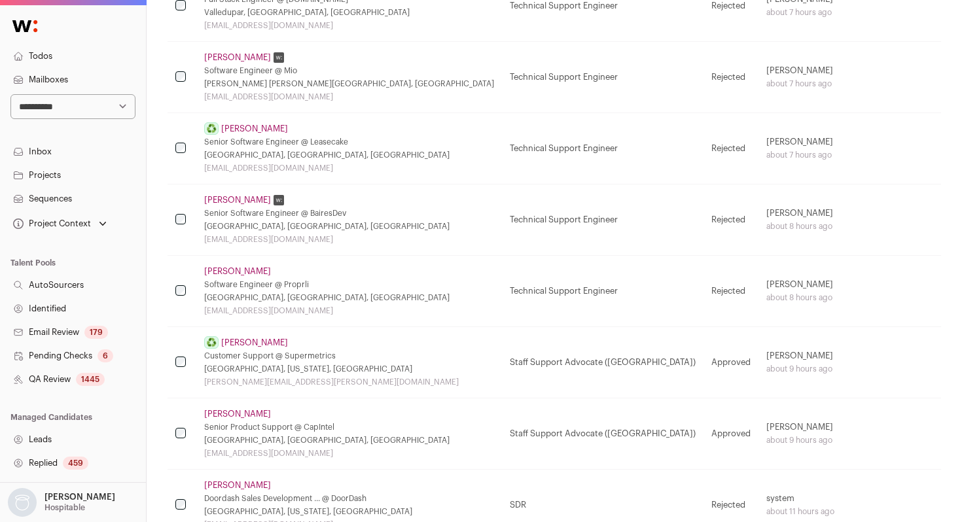
click at [231, 271] on link "Ronald Filho" at bounding box center [237, 271] width 67 height 10
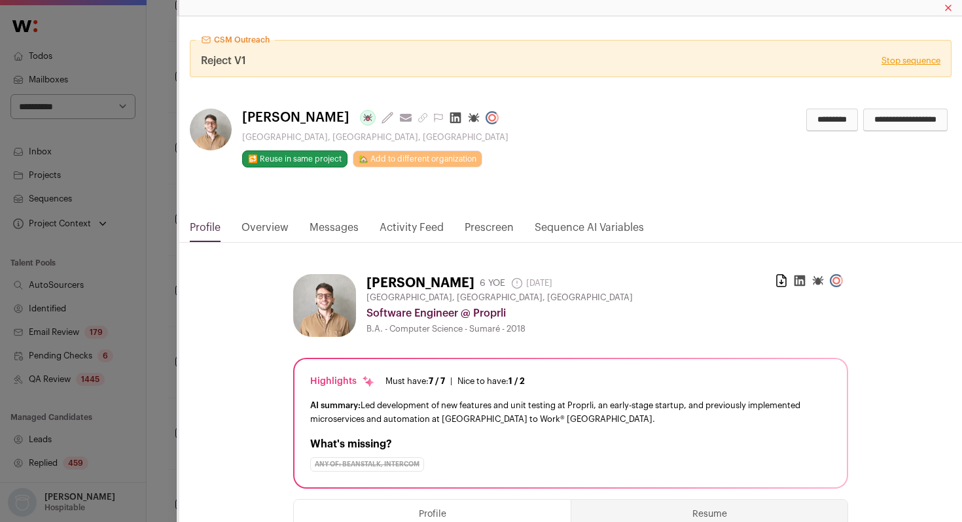
click at [421, 228] on link "Activity Feed" at bounding box center [411, 231] width 64 height 22
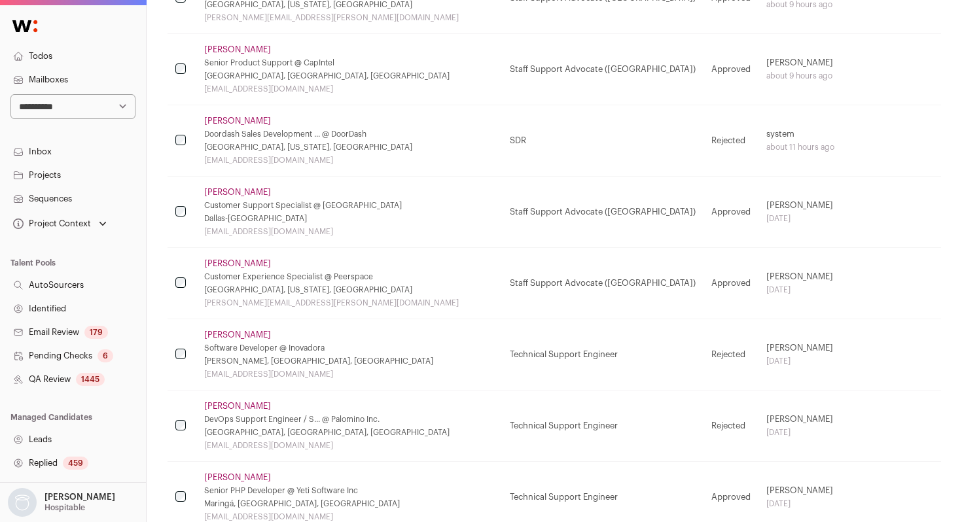
scroll to position [1339, 0]
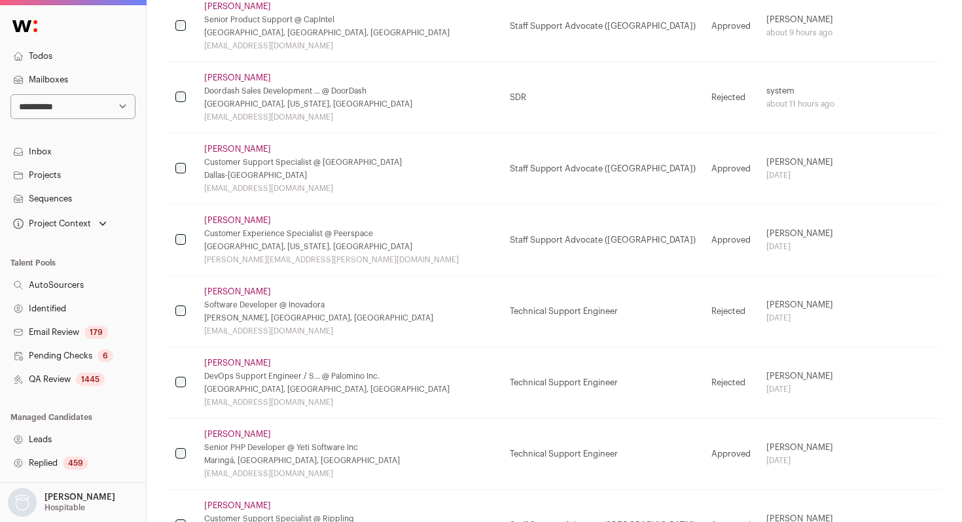
click at [240, 300] on div "Software Developer @ Inovadora" at bounding box center [349, 305] width 290 height 10
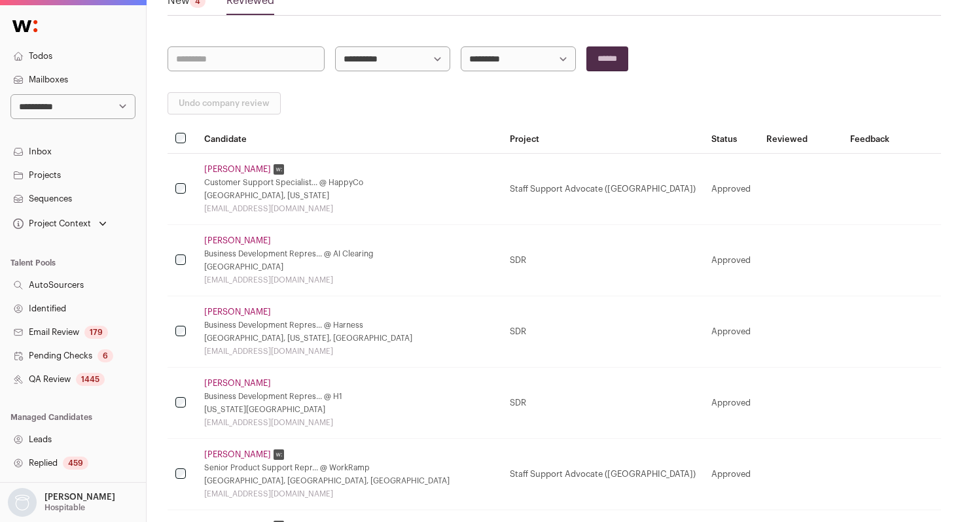
scroll to position [0, 0]
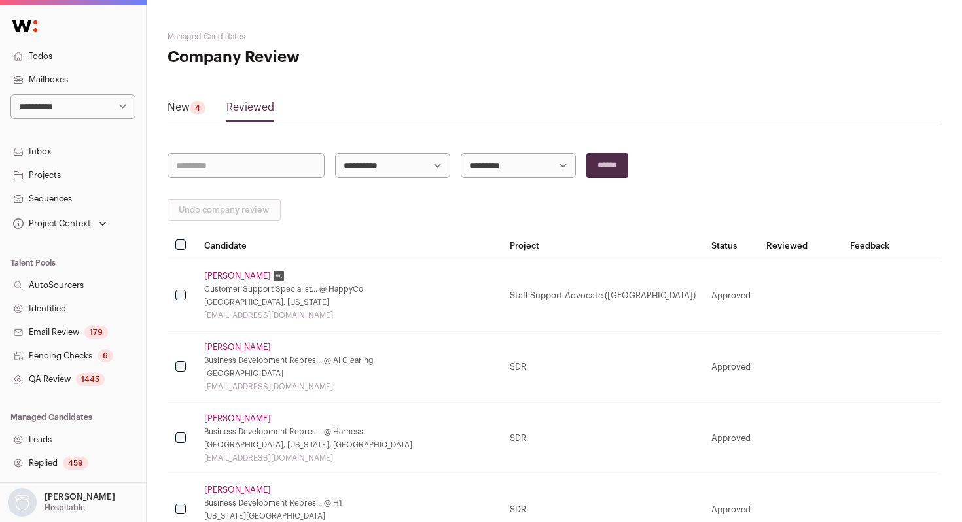
click at [63, 337] on link "Email Review 179" at bounding box center [73, 333] width 146 height 24
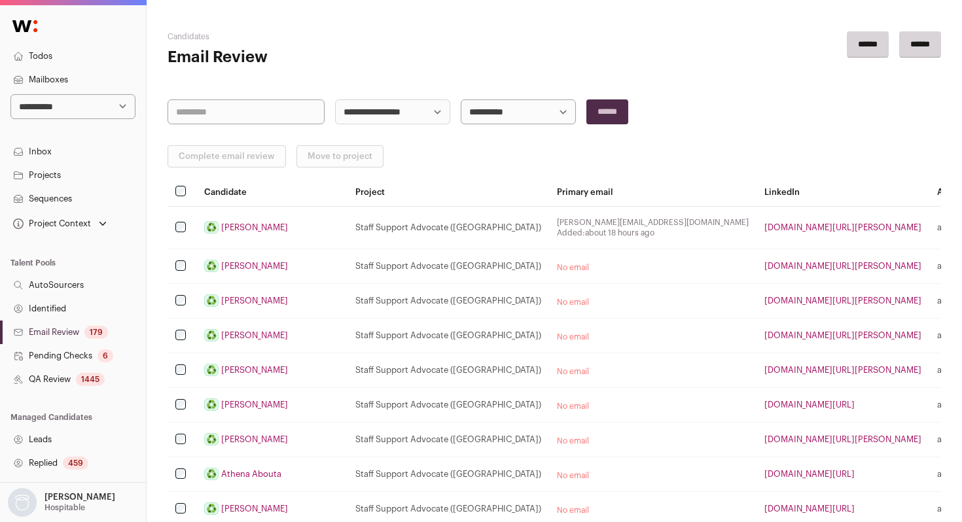
click at [73, 381] on link "QA Review 1445" at bounding box center [73, 380] width 146 height 24
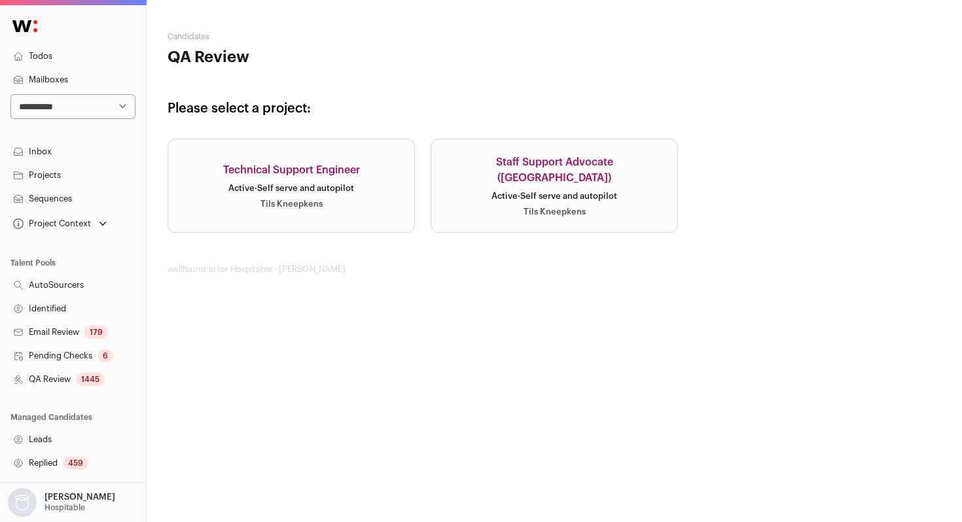
click at [326, 152] on link "Technical Support Engineer Active · Self serve and autopilot Tils Kneepkens" at bounding box center [290, 186] width 247 height 94
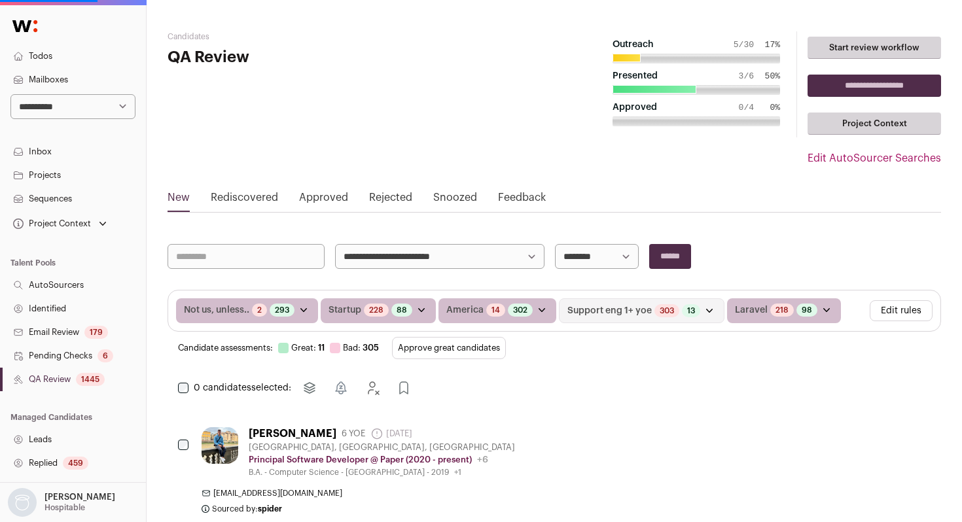
click at [324, 198] on link "Approved" at bounding box center [323, 200] width 49 height 21
select select "**********"
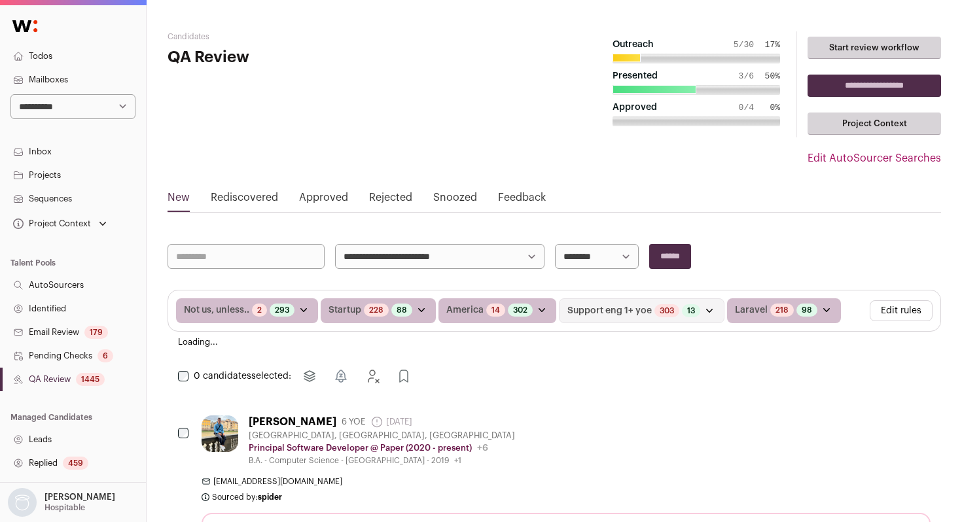
click at [602, 256] on select "**********" at bounding box center [597, 256] width 84 height 25
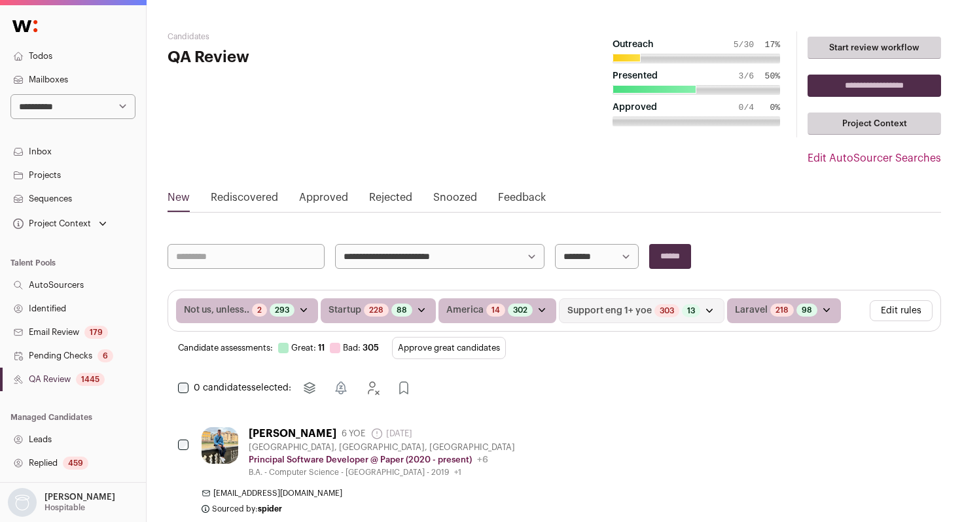
select select "**********"
click at [333, 202] on link "Approved" at bounding box center [323, 200] width 49 height 21
select select "**********"
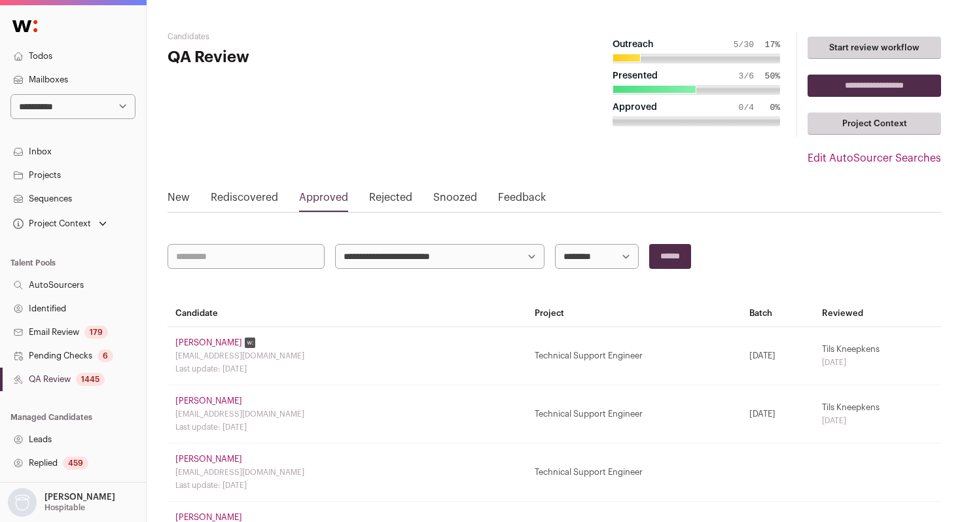
click at [591, 255] on select "**********" at bounding box center [597, 256] width 84 height 25
select select "**********"
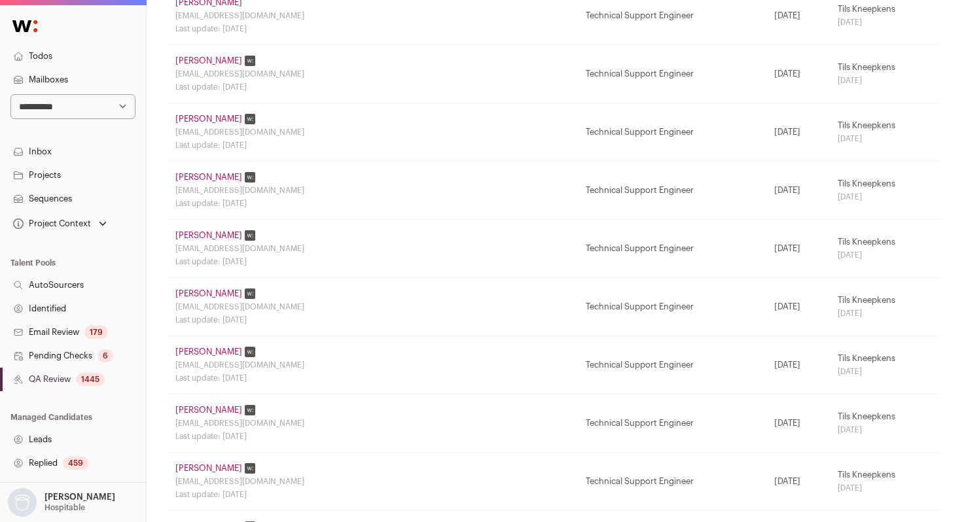
scroll to position [553, 0]
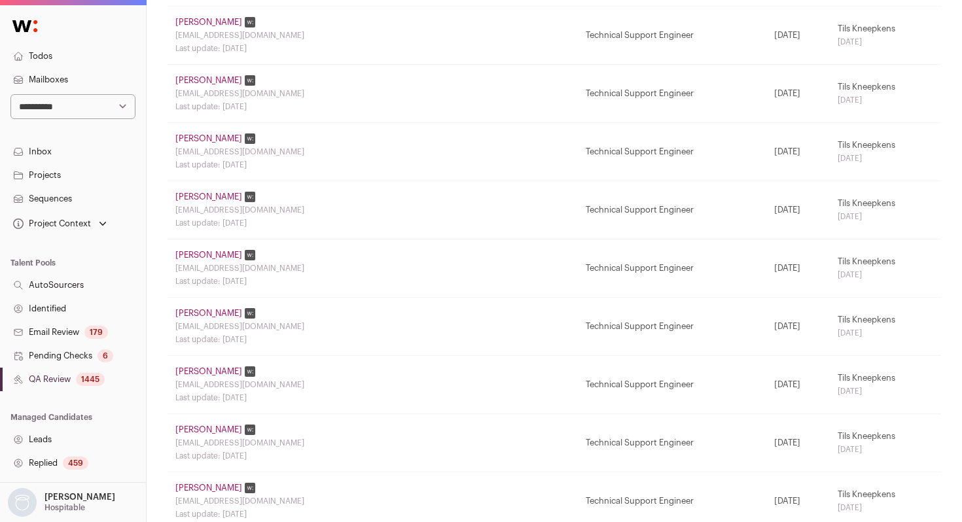
click at [219, 311] on link "Amrit Shrestha" at bounding box center [208, 313] width 67 height 10
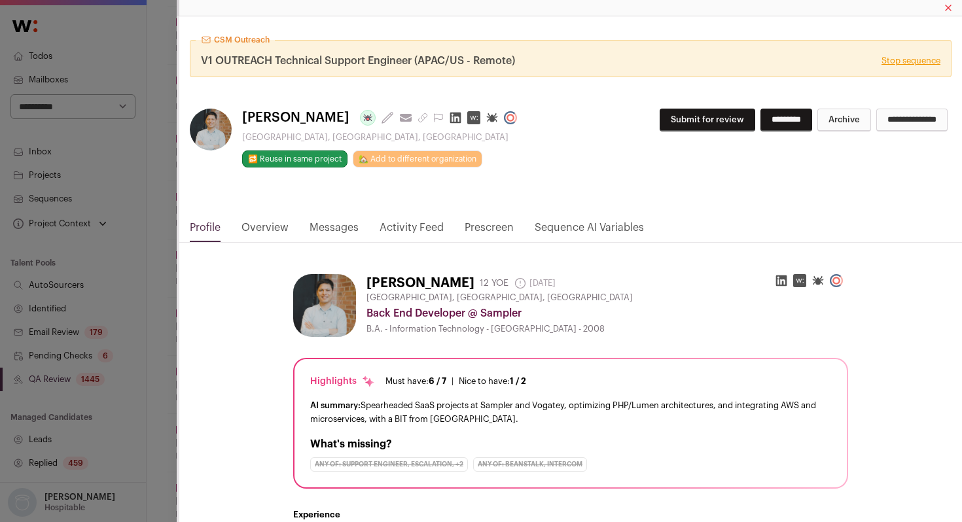
click at [393, 226] on link "Activity Feed" at bounding box center [411, 231] width 64 height 22
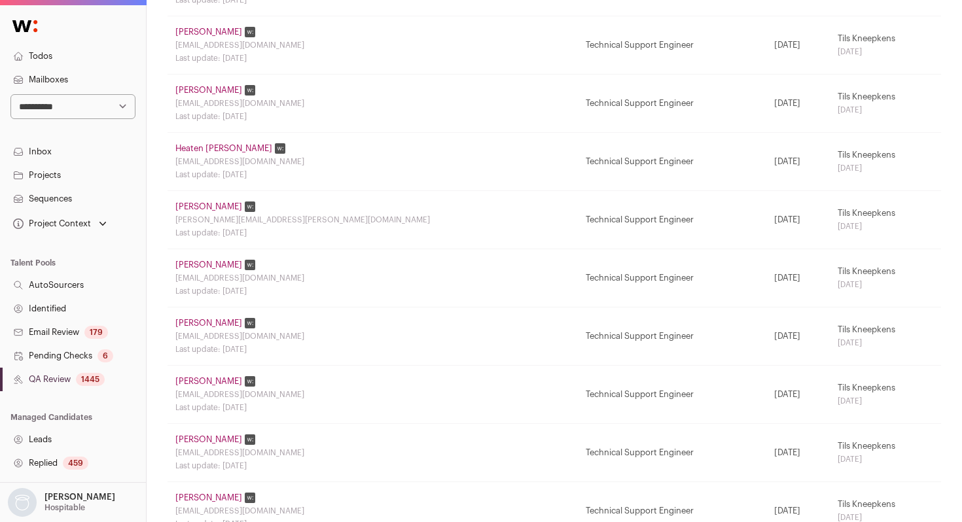
scroll to position [1086, 0]
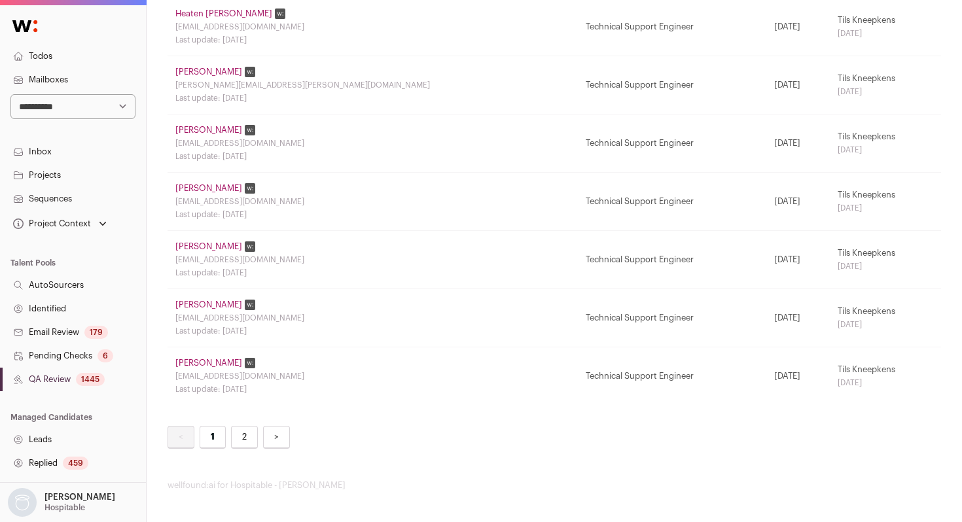
click at [238, 441] on link "2" at bounding box center [244, 437] width 27 height 23
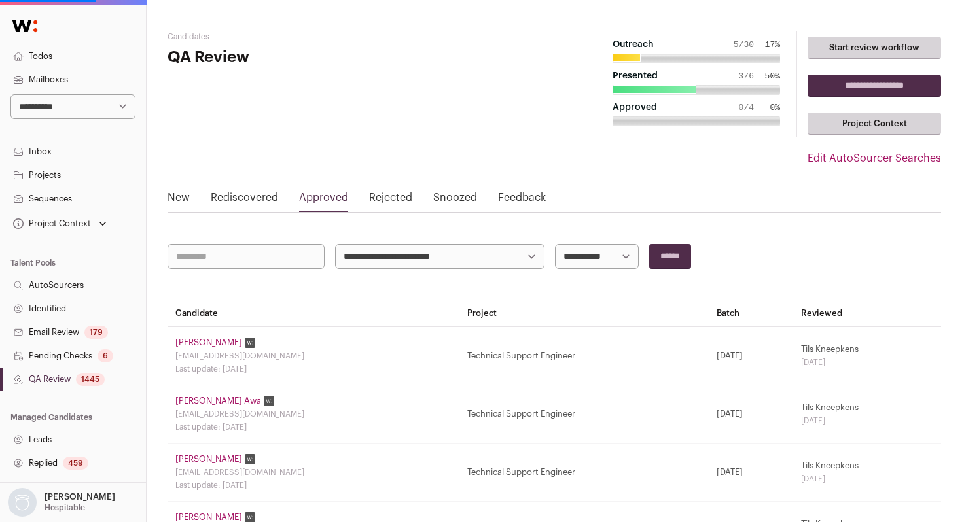
scroll to position [213, 0]
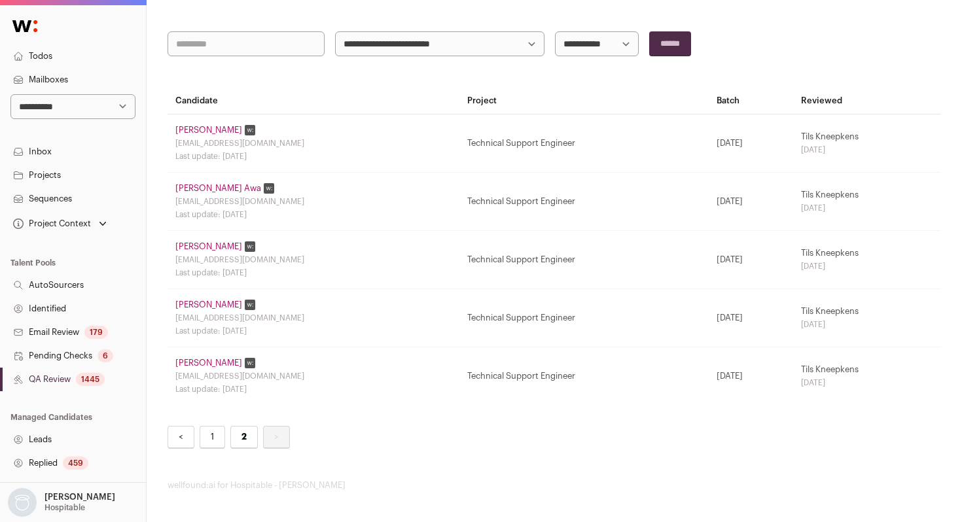
click at [206, 365] on link "Tom Pasini" at bounding box center [208, 363] width 67 height 10
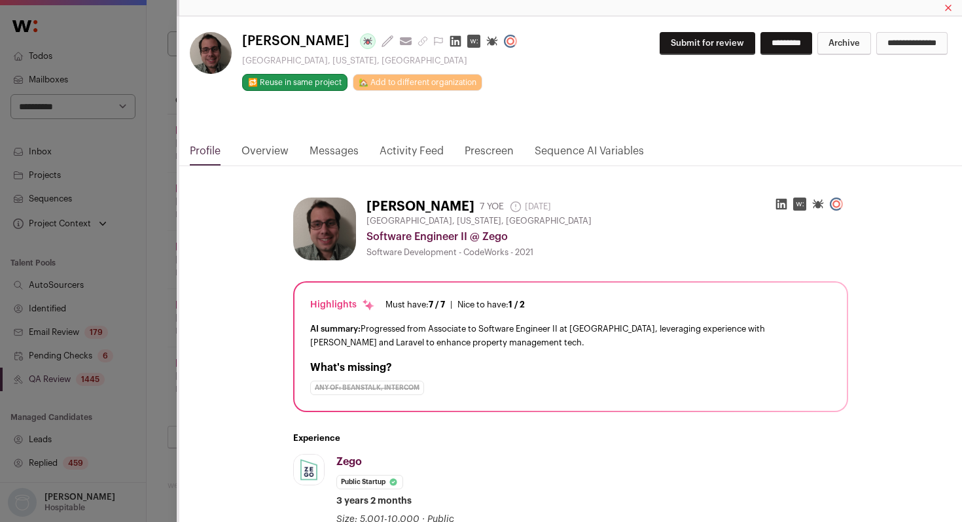
click at [406, 147] on link "Activity Feed" at bounding box center [411, 154] width 64 height 22
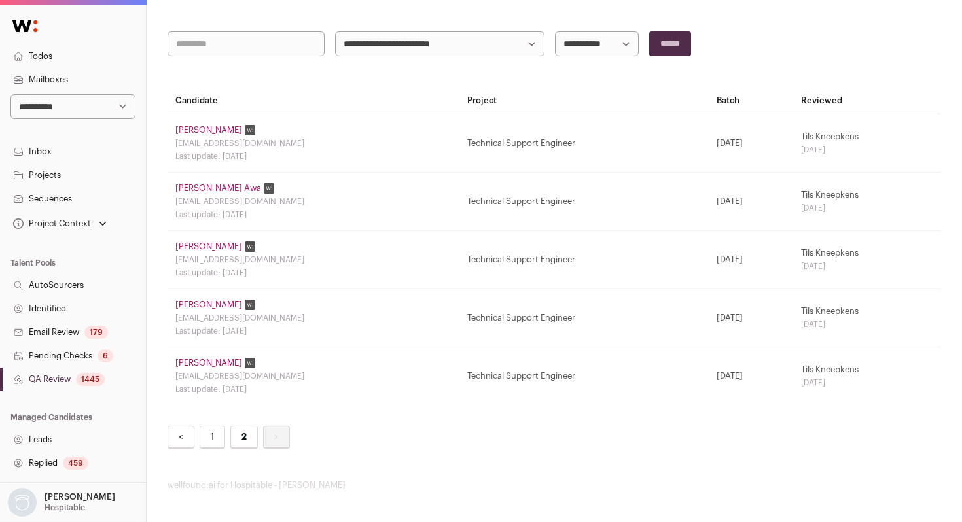
click at [190, 304] on link "Yu Li" at bounding box center [208, 305] width 67 height 10
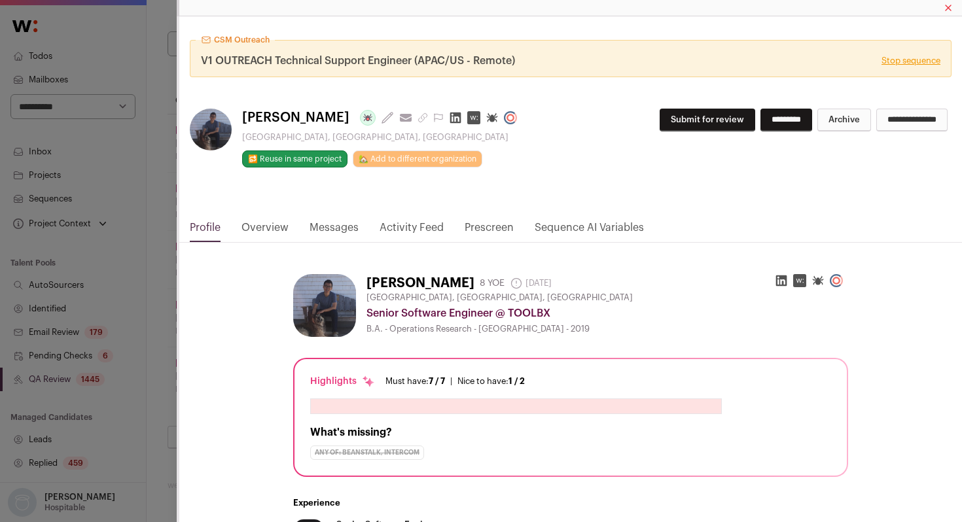
click at [400, 226] on link "Activity Feed" at bounding box center [411, 231] width 64 height 22
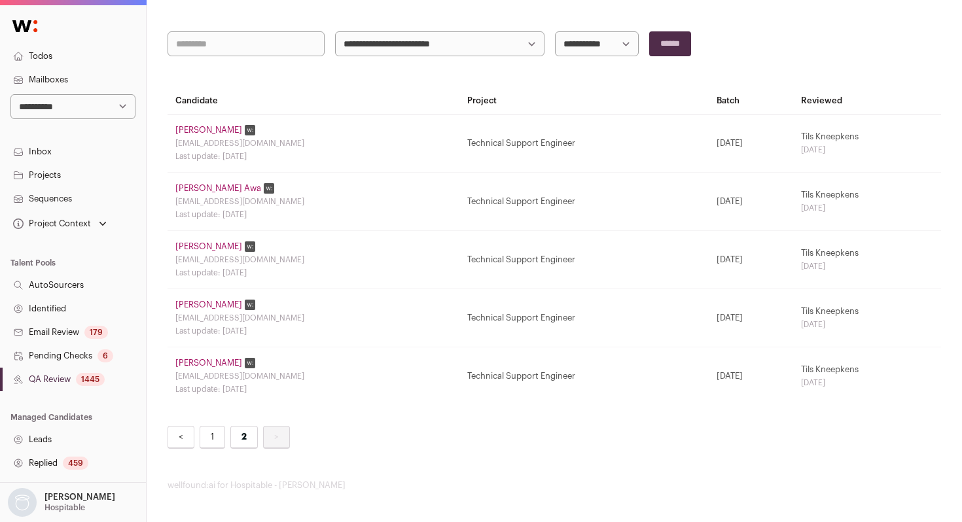
click at [215, 442] on link "1" at bounding box center [213, 437] width 26 height 23
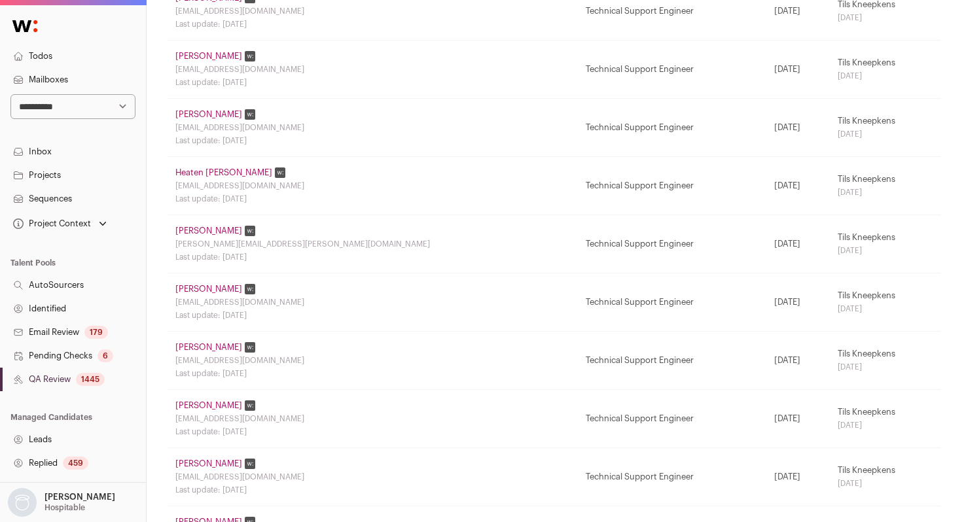
scroll to position [944, 0]
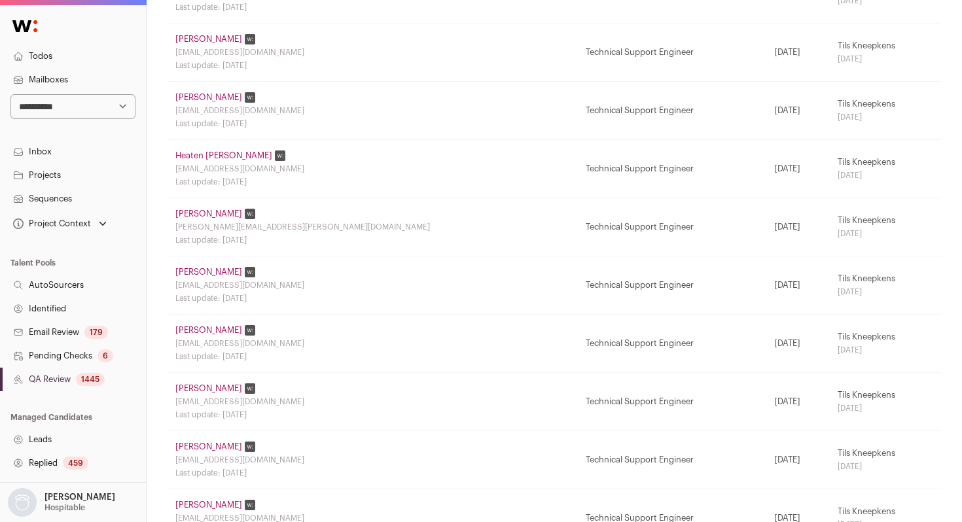
click at [206, 274] on link "Soren Nissen" at bounding box center [208, 272] width 67 height 10
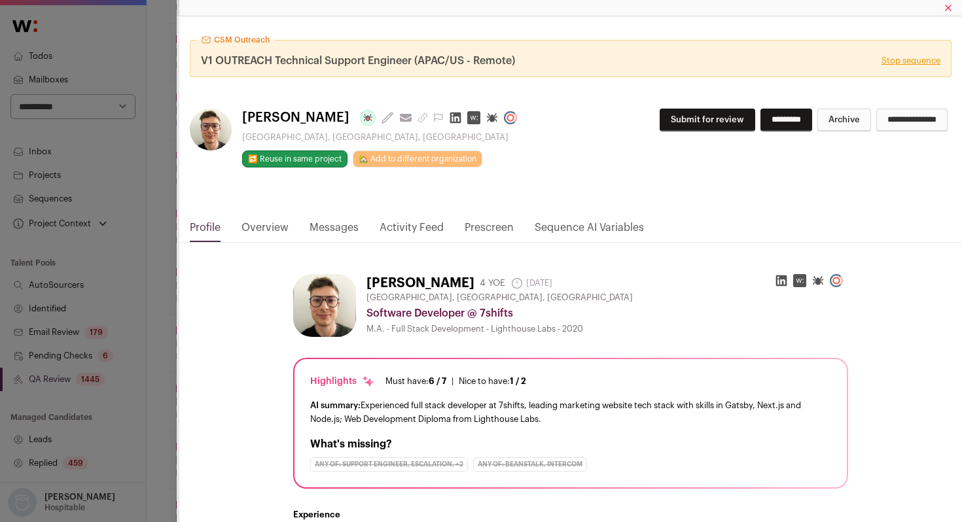
click at [420, 210] on div "CSM Outreach V1 OUTREACH Technical Support Engineer (APAC/US - Remote) Stop seq…" at bounding box center [570, 117] width 782 height 203
click at [405, 225] on link "Activity Feed" at bounding box center [411, 231] width 64 height 22
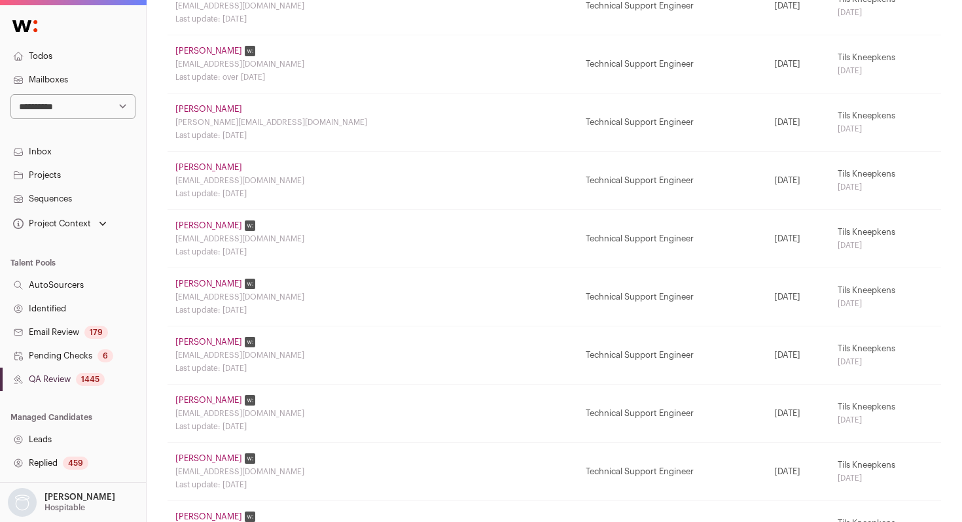
scroll to position [0, 0]
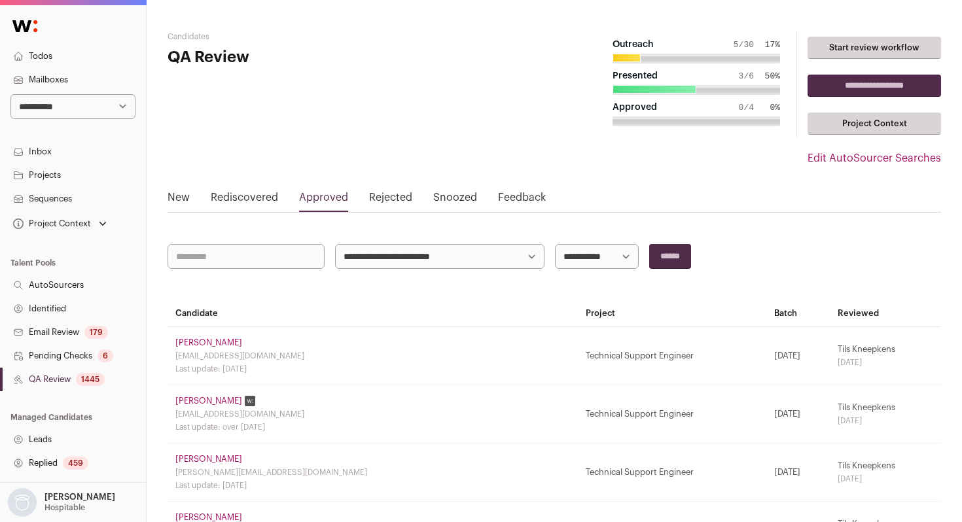
click at [446, 202] on link "Snoozed" at bounding box center [455, 200] width 44 height 21
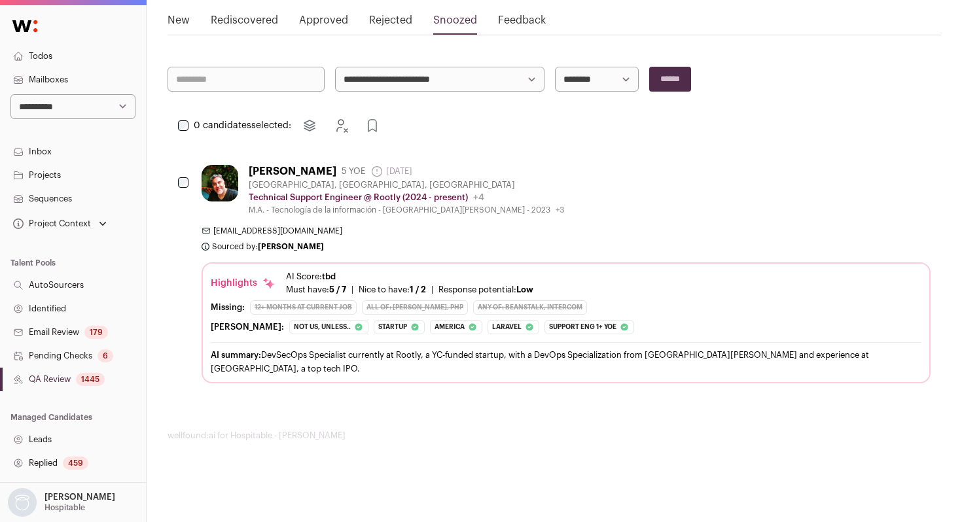
scroll to position [179, 0]
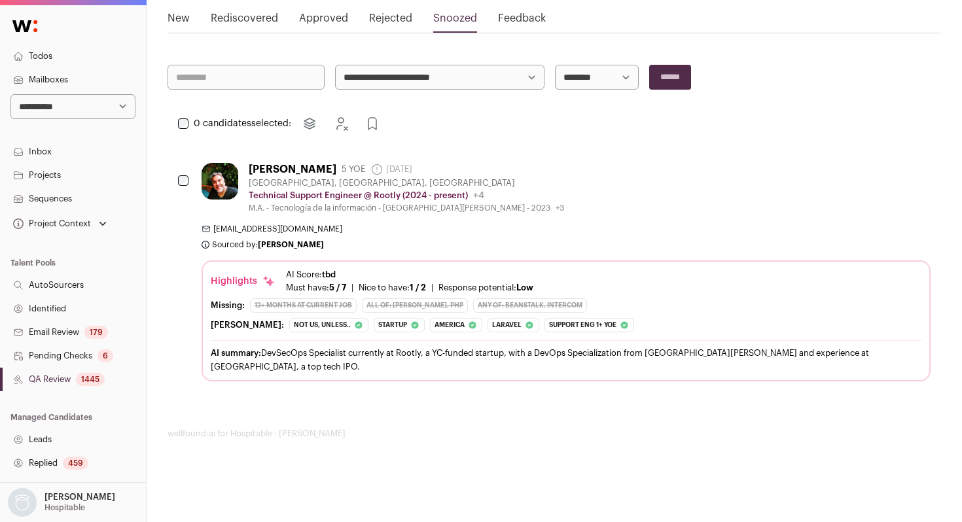
click at [532, 21] on link "Feedback" at bounding box center [522, 20] width 48 height 21
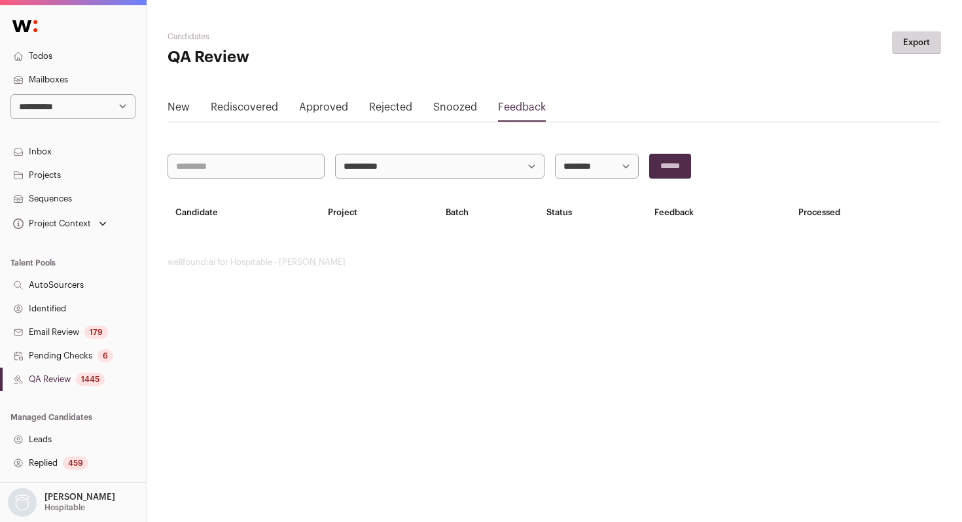
click at [384, 109] on link "Rejected" at bounding box center [390, 109] width 43 height 21
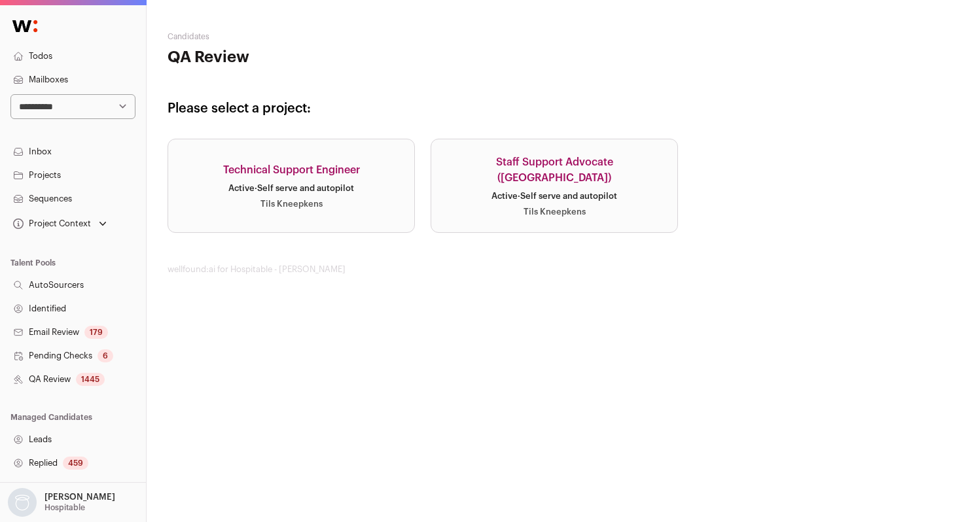
click at [301, 205] on div "Tils Kneepkens" at bounding box center [291, 204] width 62 height 10
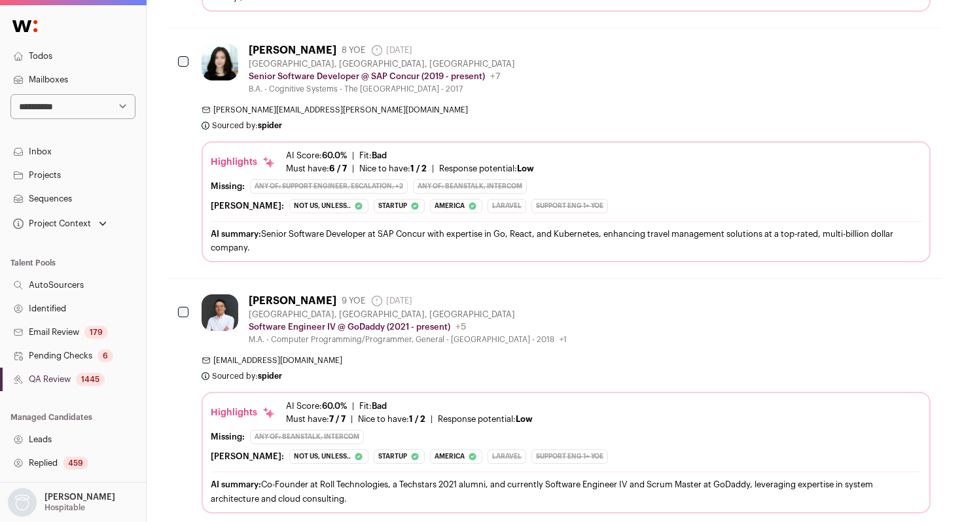
scroll to position [4950, 0]
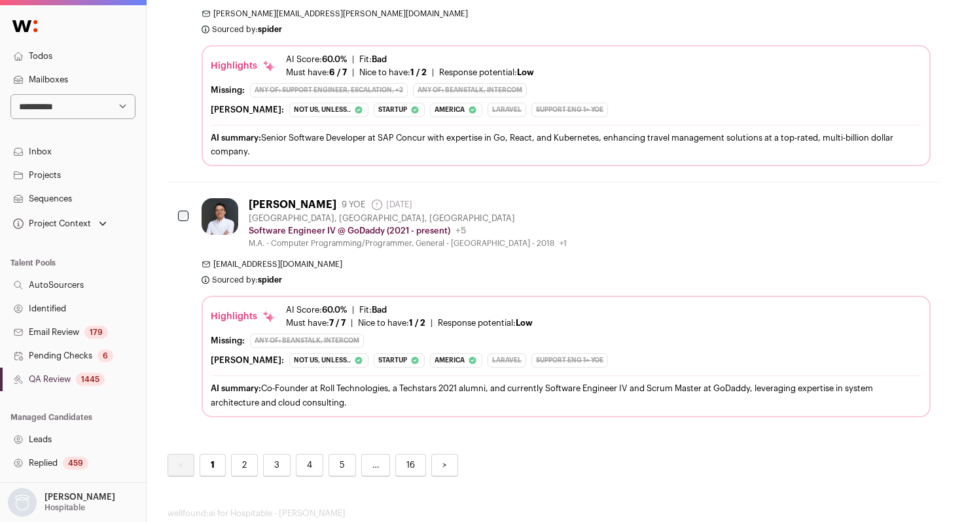
click at [268, 454] on link "3" at bounding box center [276, 465] width 27 height 23
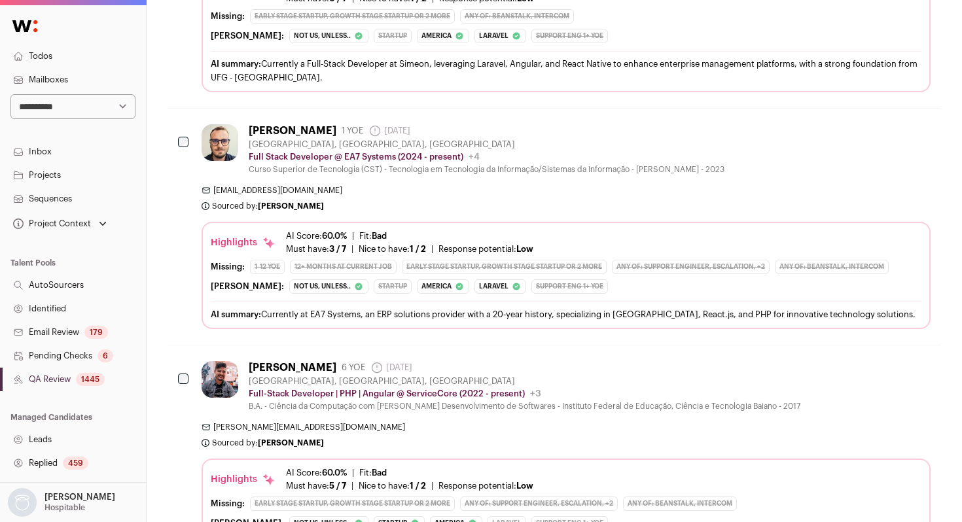
scroll to position [4769, 0]
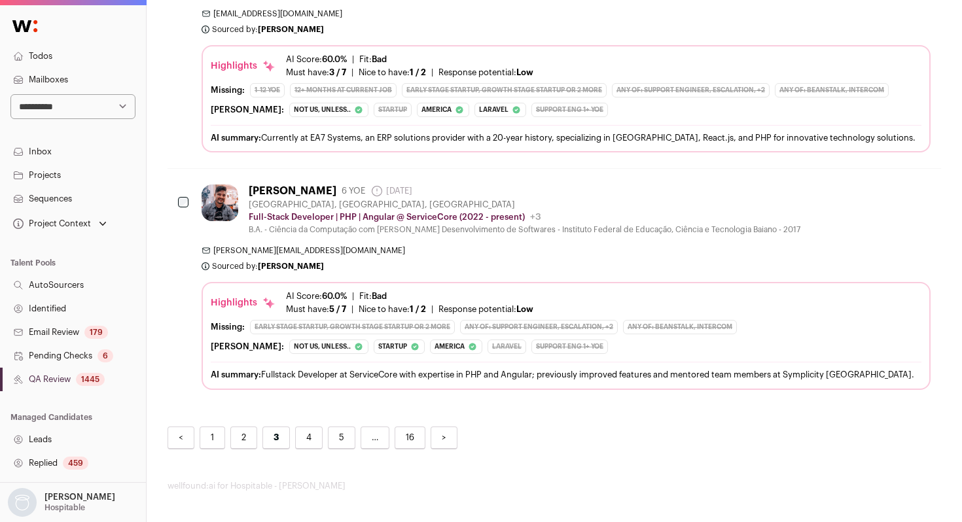
click at [312, 441] on link "4" at bounding box center [308, 437] width 27 height 23
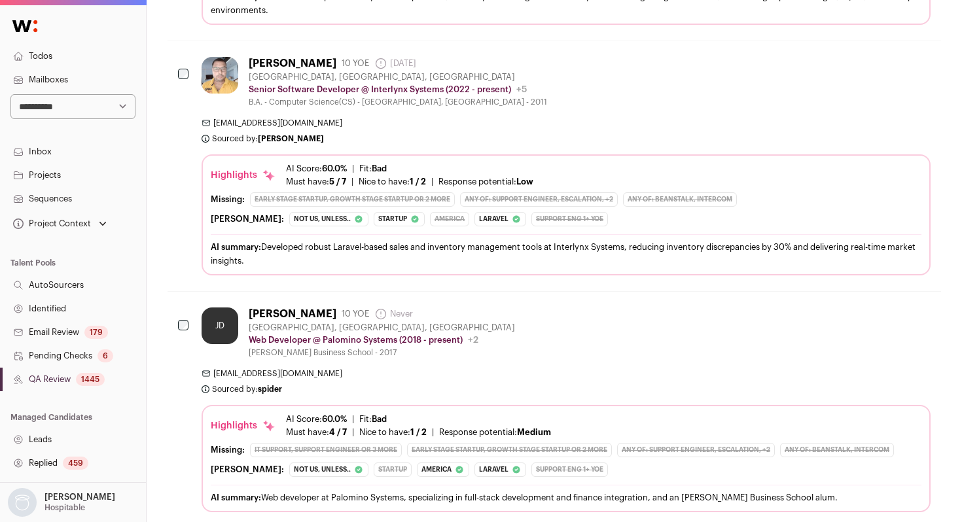
scroll to position [2586, 0]
click at [576, 77] on div "Mukesh Sharma 10 YOE 4 days ago Admin only. The last time the profile was scrap…" at bounding box center [565, 81] width 729 height 50
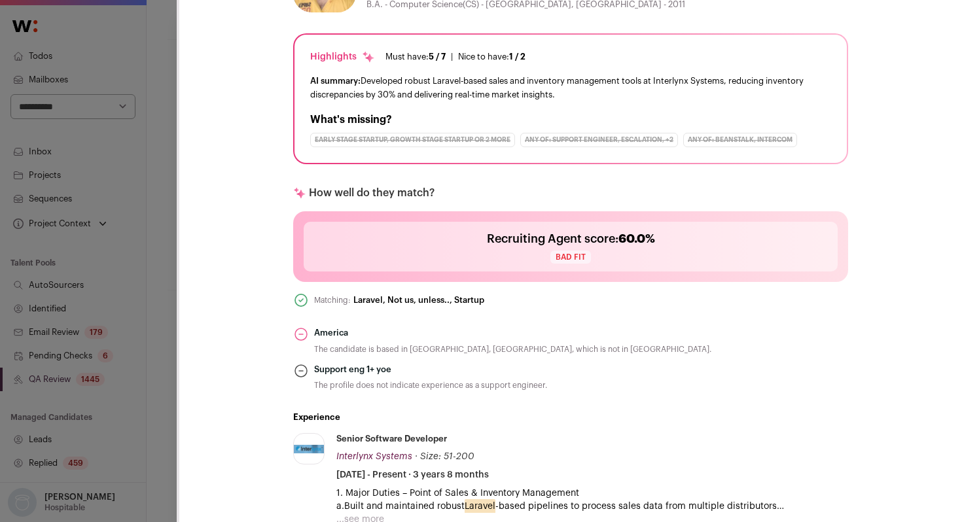
scroll to position [330, 0]
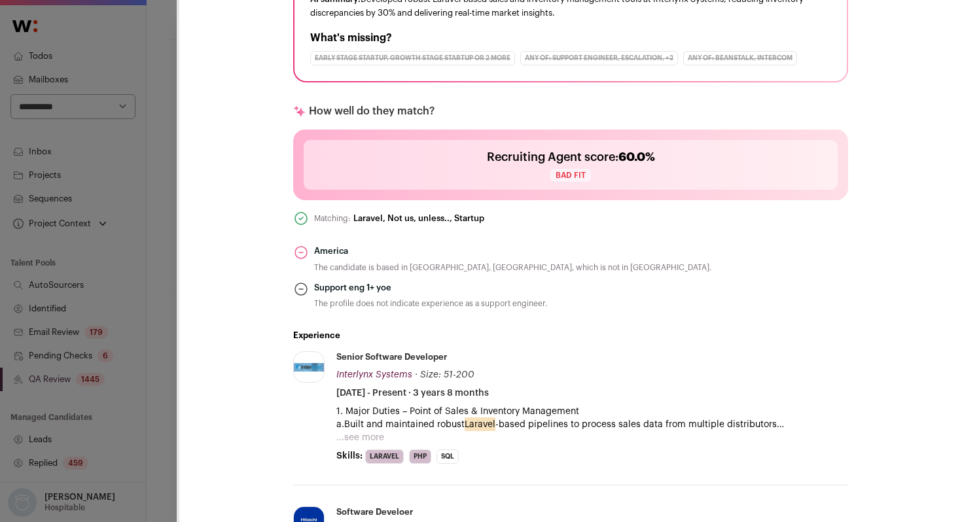
click at [138, 288] on div "**********" at bounding box center [481, 261] width 962 height 522
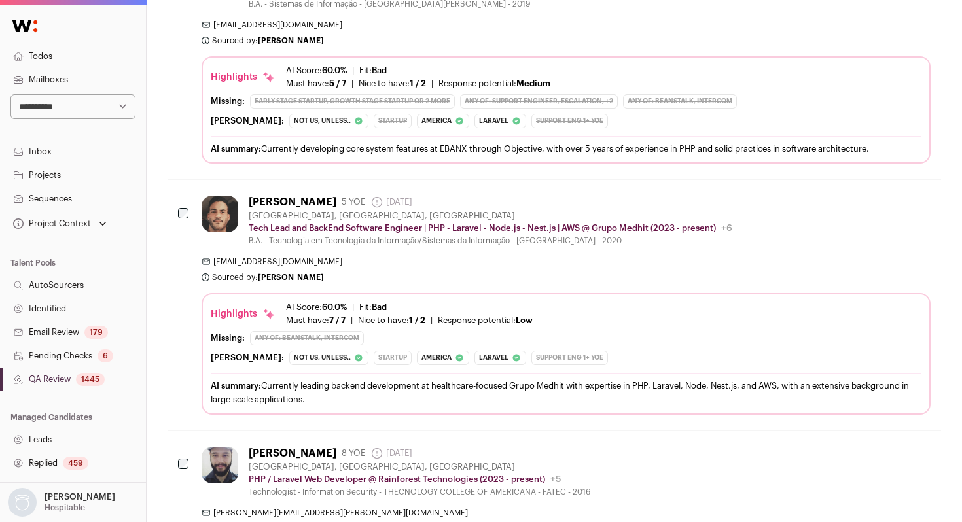
scroll to position [0, 0]
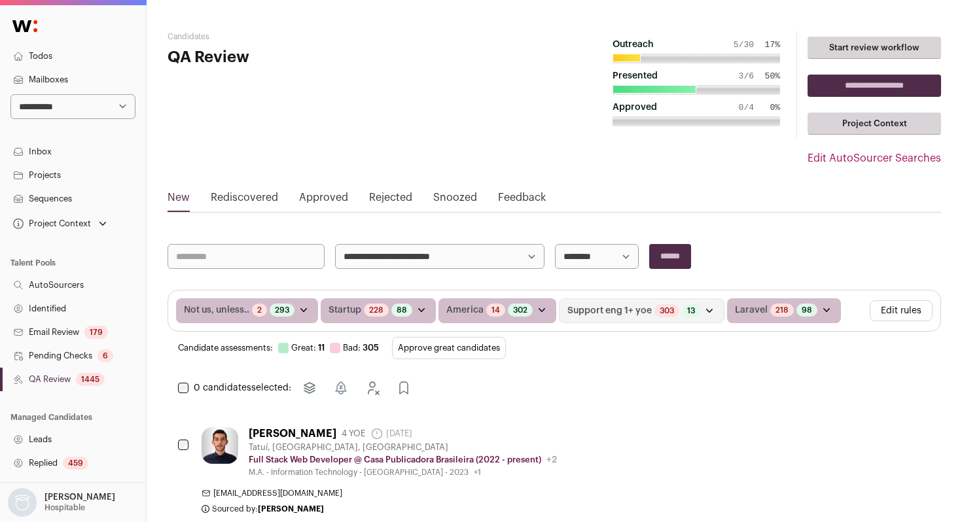
click at [909, 308] on button "Edit rules" at bounding box center [900, 310] width 63 height 21
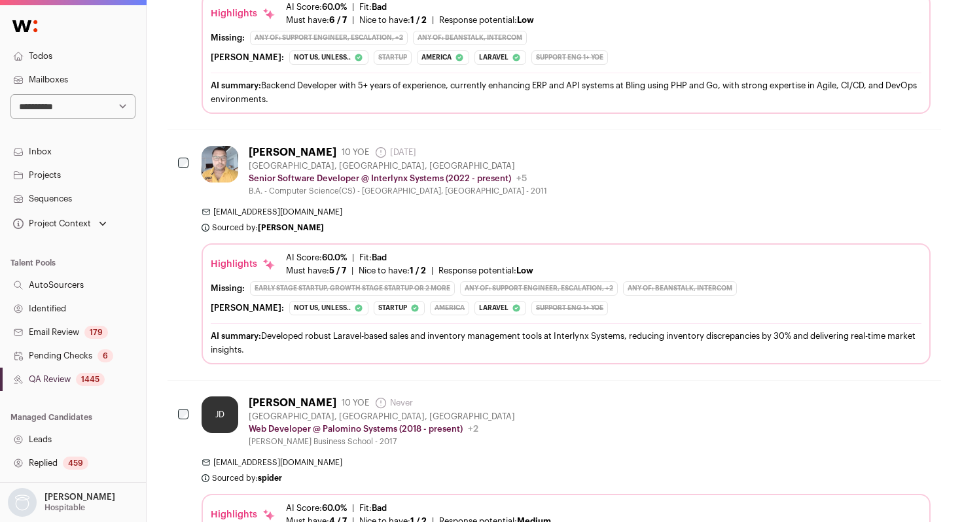
scroll to position [2502, 0]
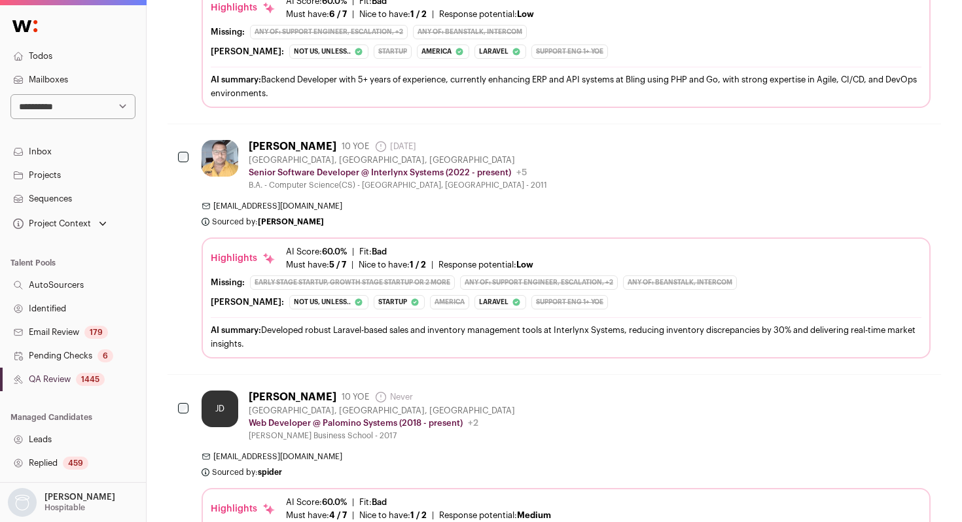
click at [583, 175] on div "Mukesh Sharma 10 YOE 4 days ago Admin only. The last time the profile was scrap…" at bounding box center [565, 165] width 729 height 50
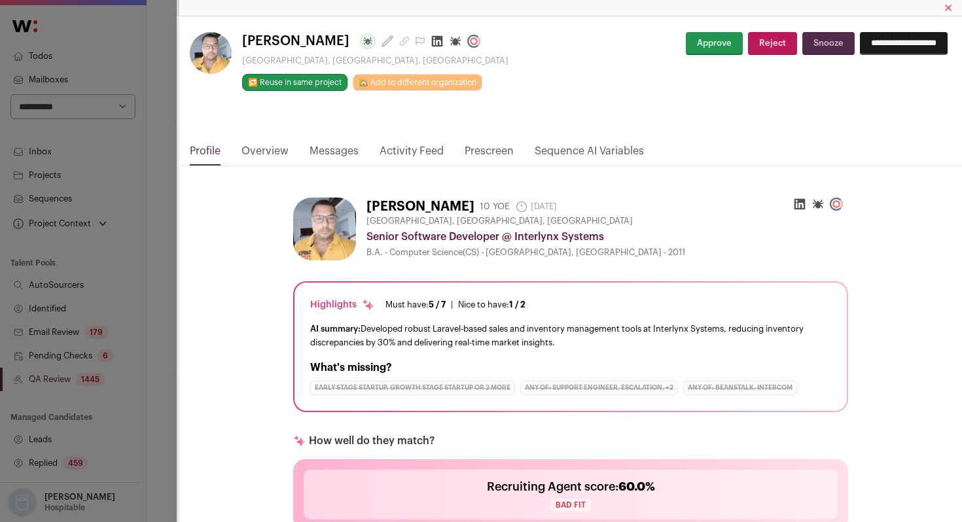
scroll to position [392, 0]
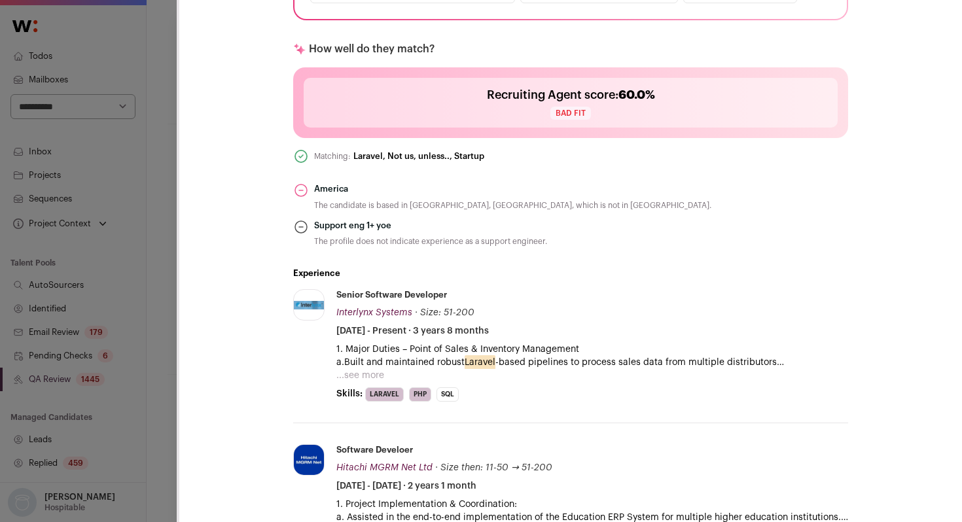
click at [368, 370] on button "...see more" at bounding box center [360, 375] width 48 height 13
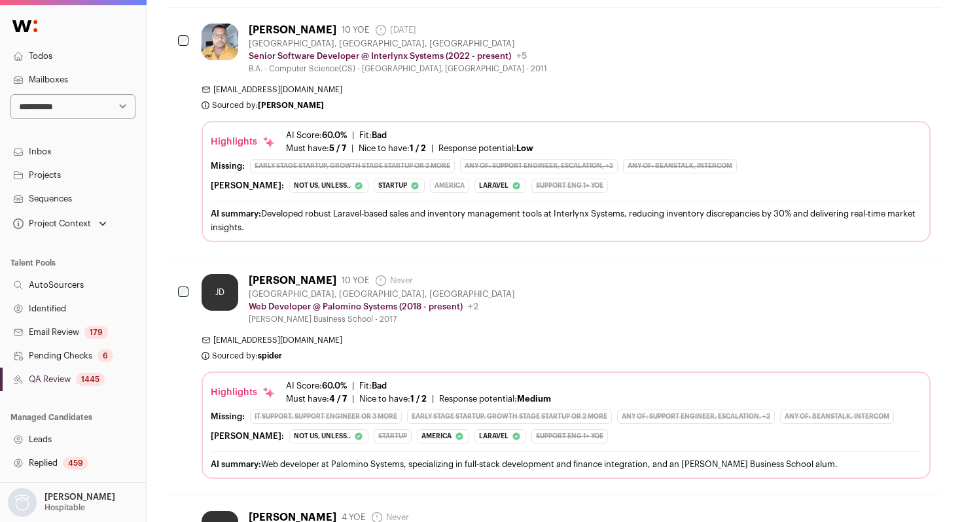
scroll to position [2591, 0]
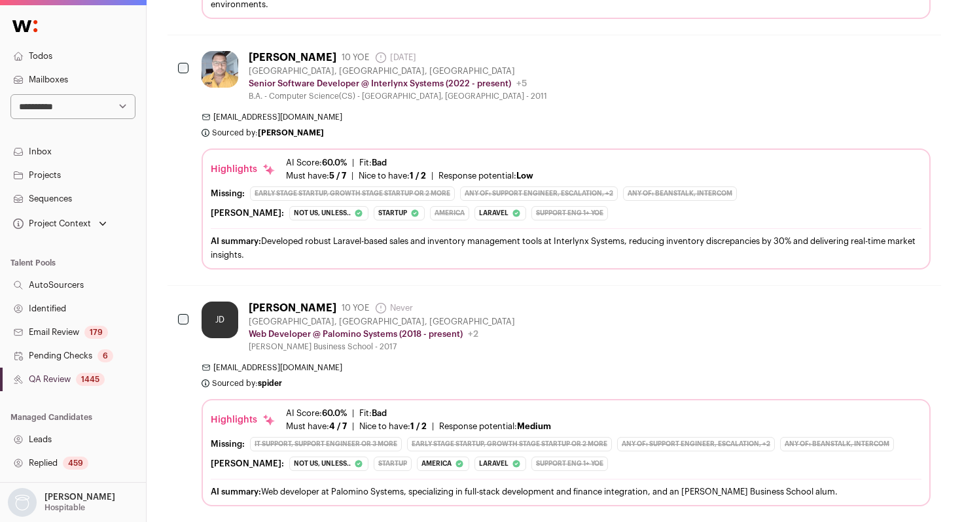
click at [519, 112] on span "mukeshkr2013@gmail.com" at bounding box center [565, 117] width 729 height 10
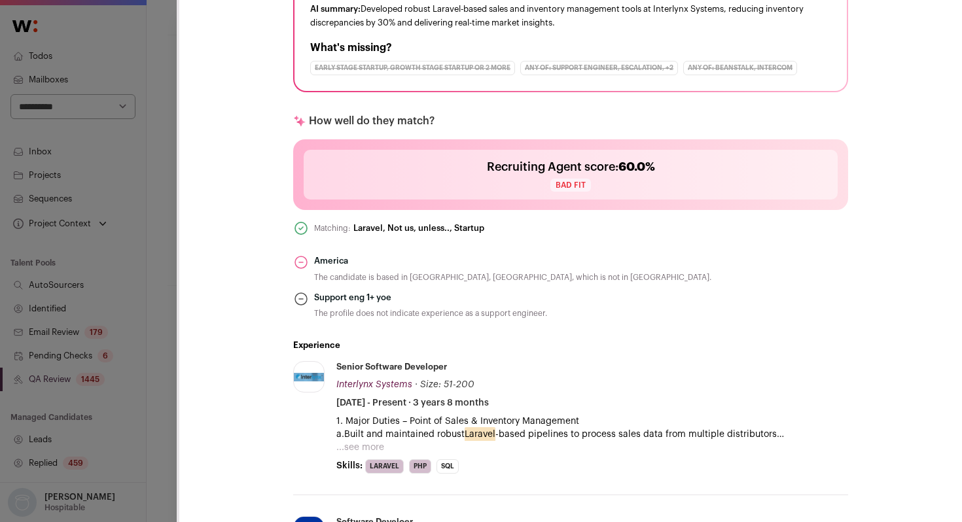
scroll to position [339, 0]
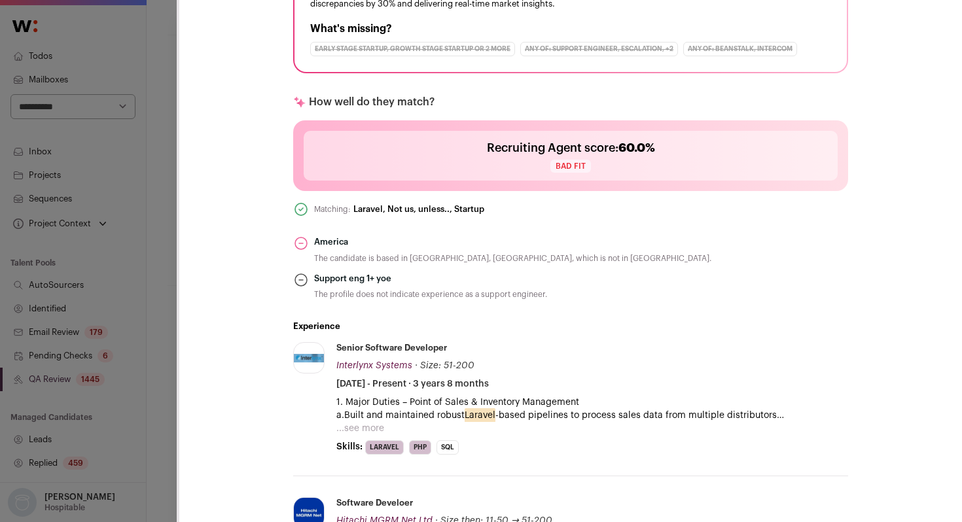
click at [167, 258] on div "**********" at bounding box center [481, 261] width 962 height 522
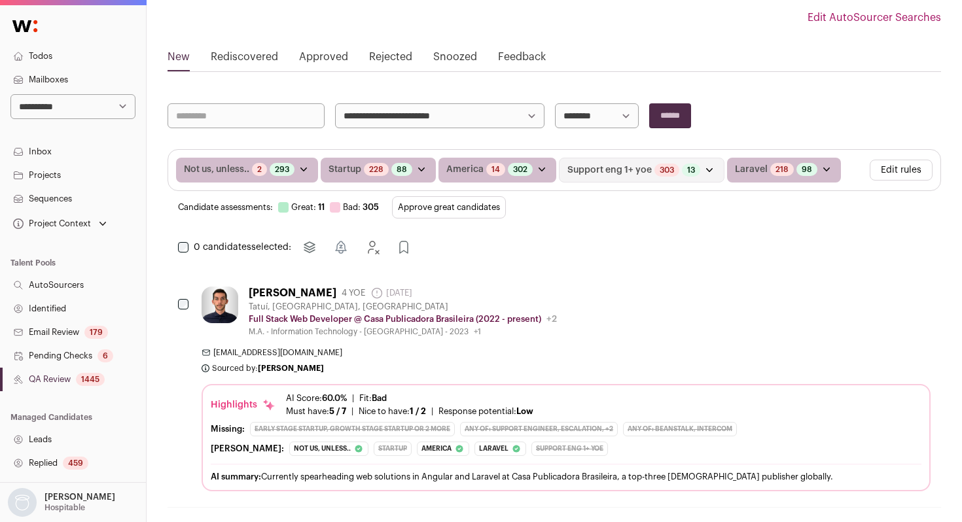
scroll to position [148, 0]
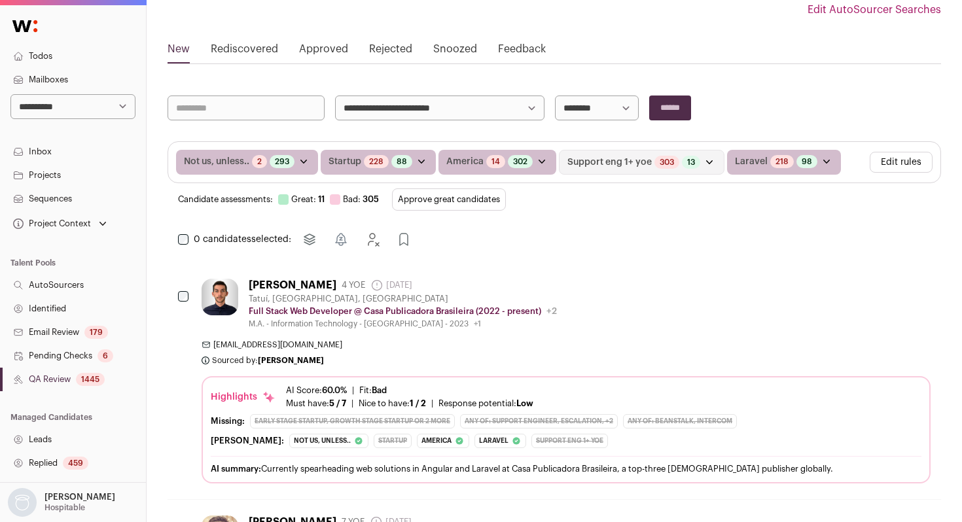
click at [445, 327] on div "M.A. - Information Technology - Centro Universitário Internacional UNINTER - 20…" at bounding box center [403, 324] width 308 height 10
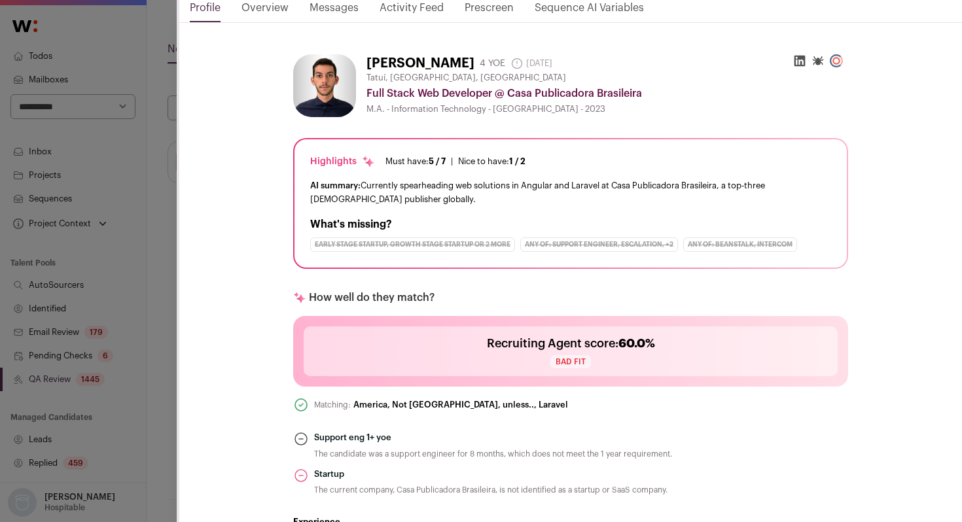
scroll to position [478, 0]
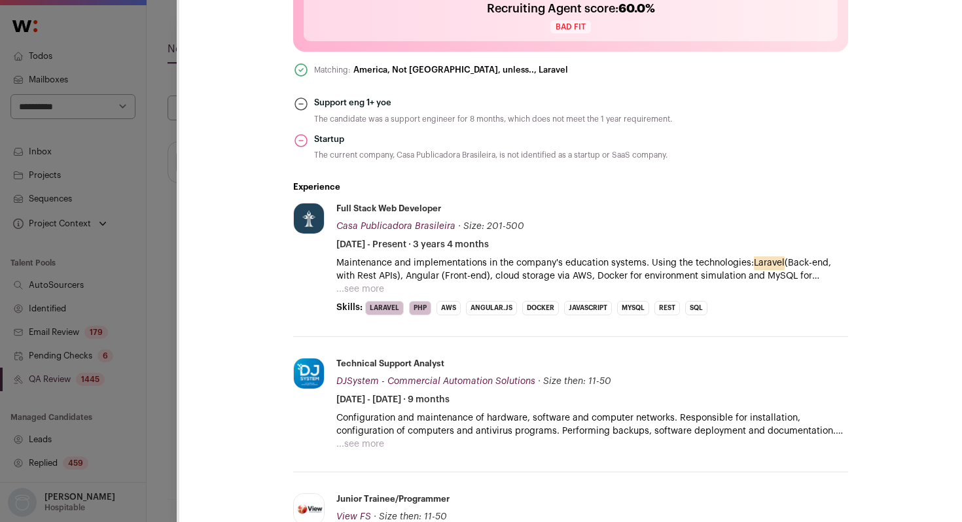
click at [152, 314] on div "**********" at bounding box center [481, 261] width 962 height 522
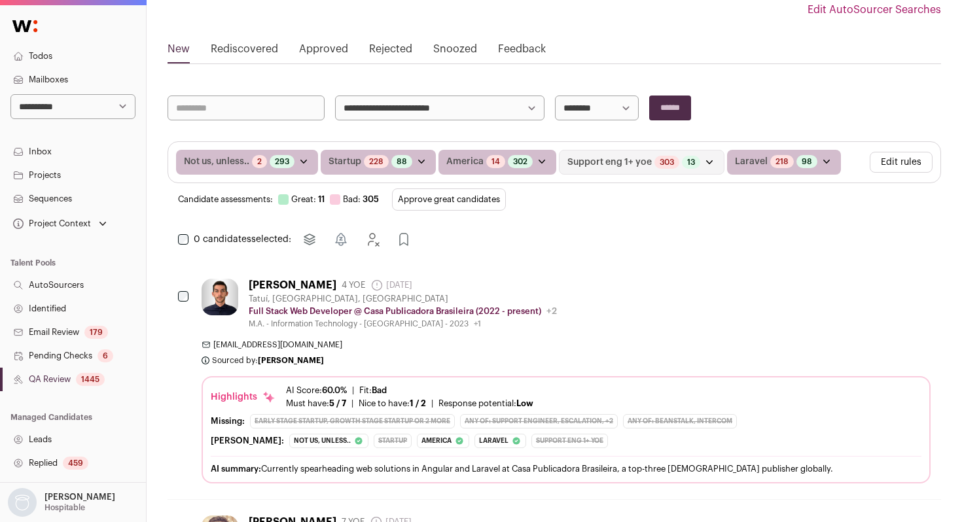
click at [903, 156] on button "Edit rules" at bounding box center [900, 162] width 63 height 21
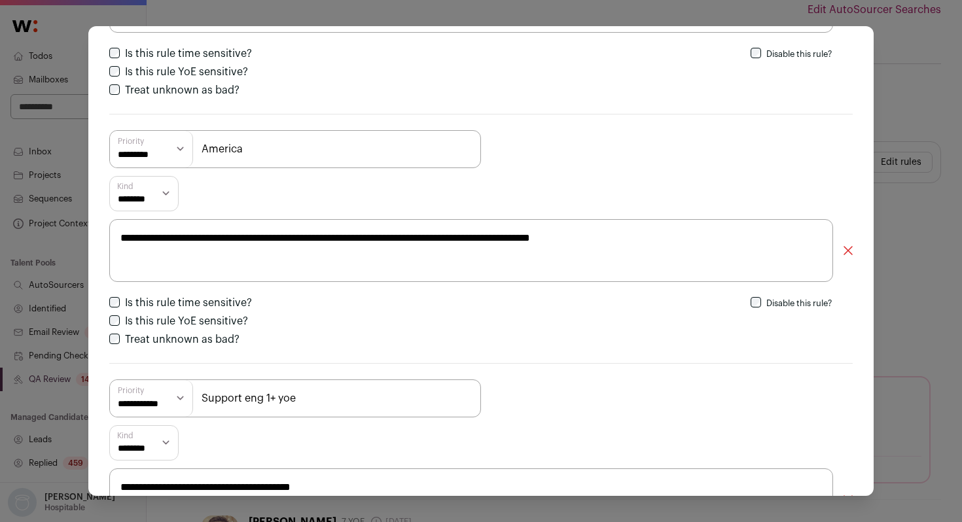
scroll to position [453, 0]
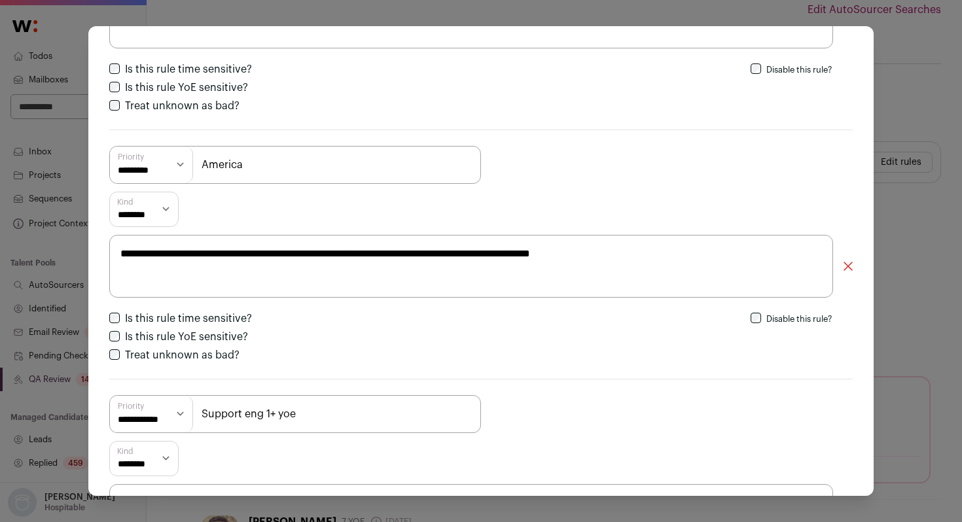
click at [926, 96] on div "**********" at bounding box center [481, 261] width 962 height 522
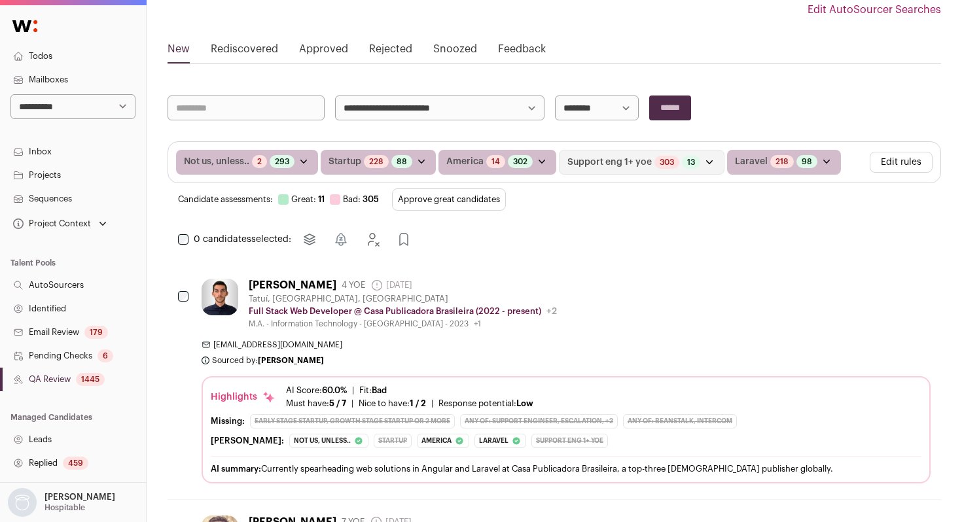
click at [918, 152] on button "Edit rules" at bounding box center [900, 162] width 63 height 21
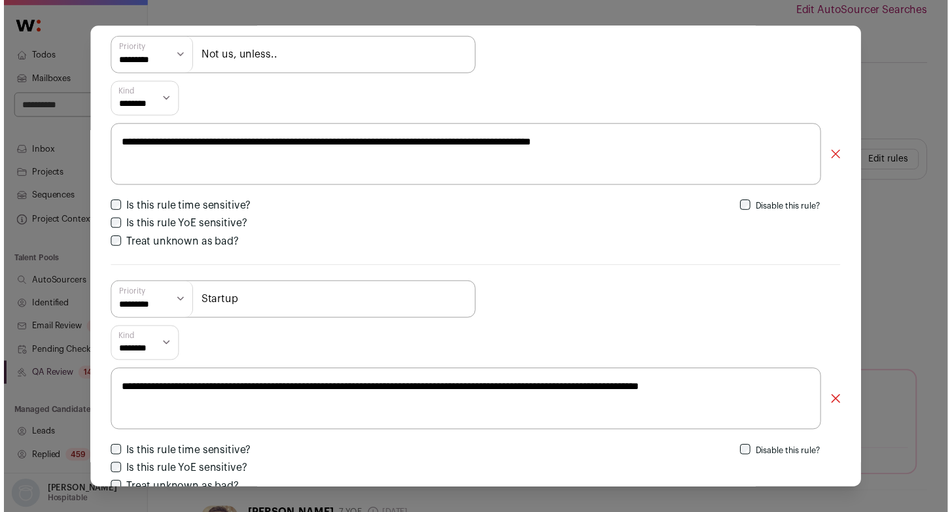
scroll to position [0, 0]
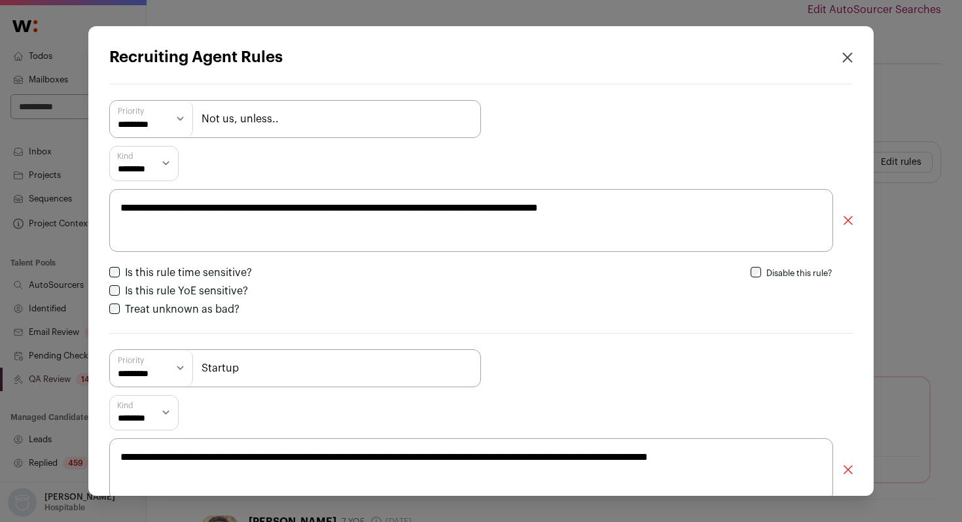
click at [848, 56] on icon "Close recruiting agent rules" at bounding box center [847, 58] width 9 height 9
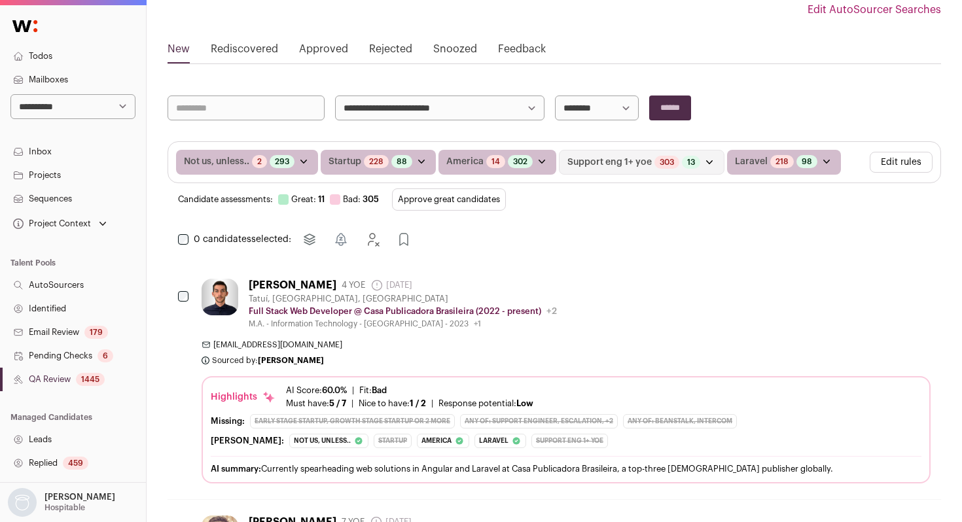
click at [92, 103] on select "**********" at bounding box center [72, 106] width 125 height 25
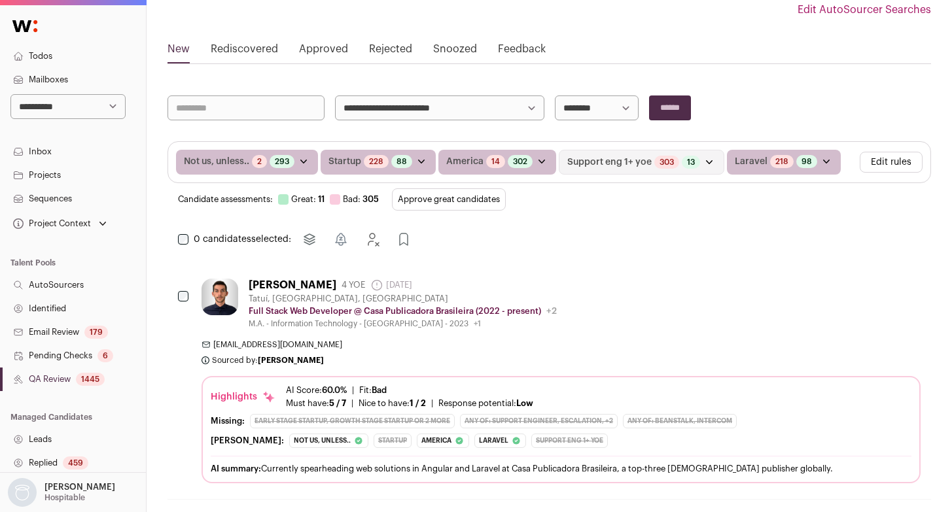
click at [37, 103] on select "**********" at bounding box center [67, 106] width 115 height 25
select select "**"
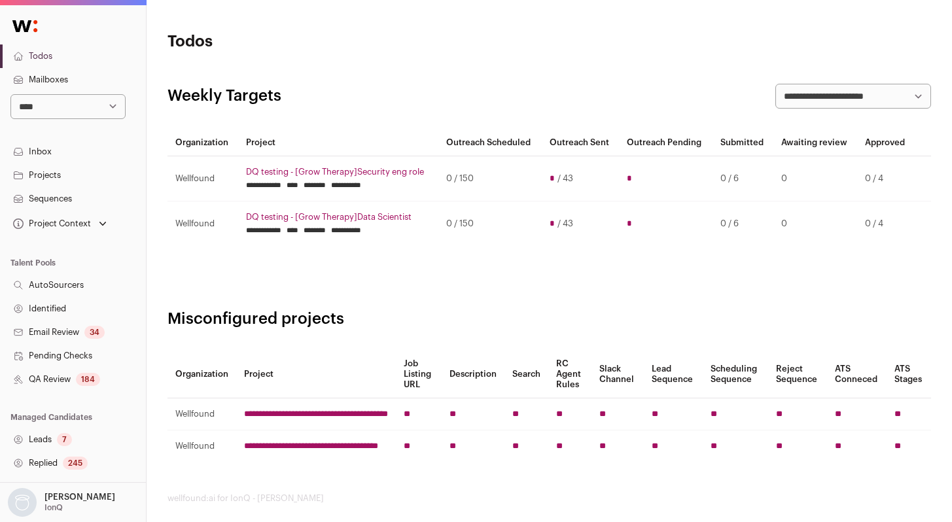
click at [58, 379] on link "QA Review 184" at bounding box center [73, 380] width 146 height 24
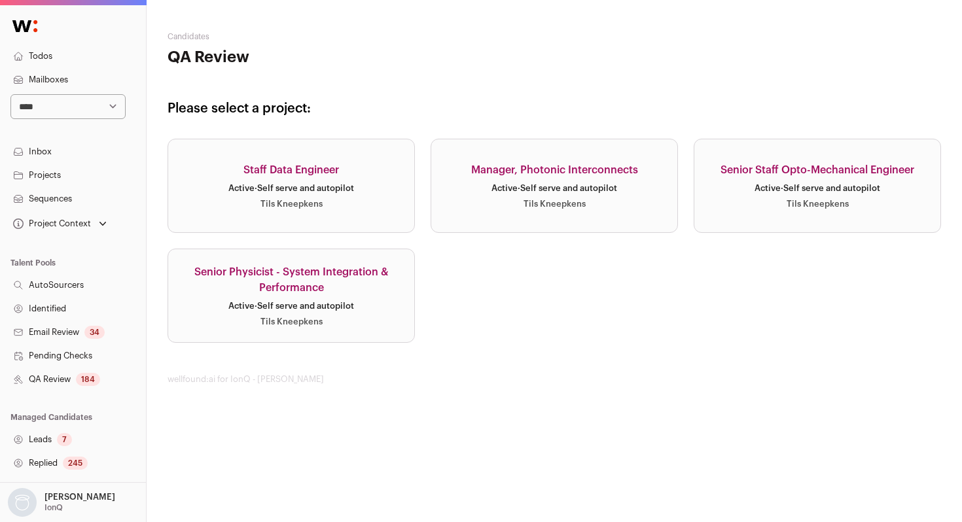
click at [824, 177] on div "Senior Staff Opto-Mechanical Engineer" at bounding box center [817, 170] width 194 height 16
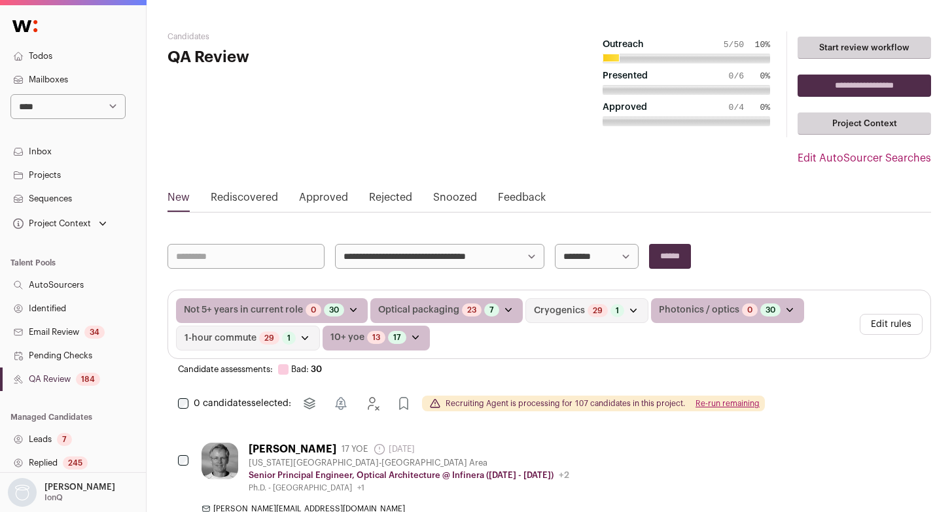
click at [899, 318] on button "Edit rules" at bounding box center [891, 324] width 63 height 21
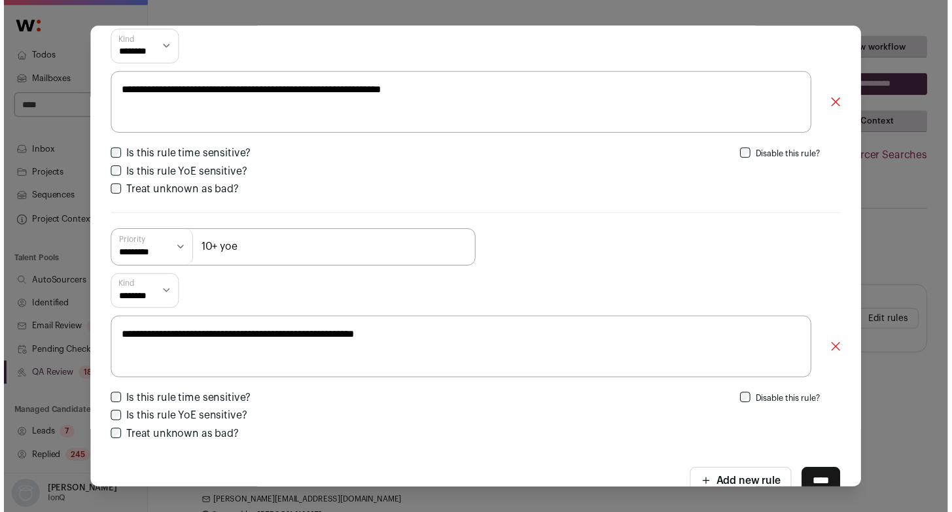
scroll to position [1142, 0]
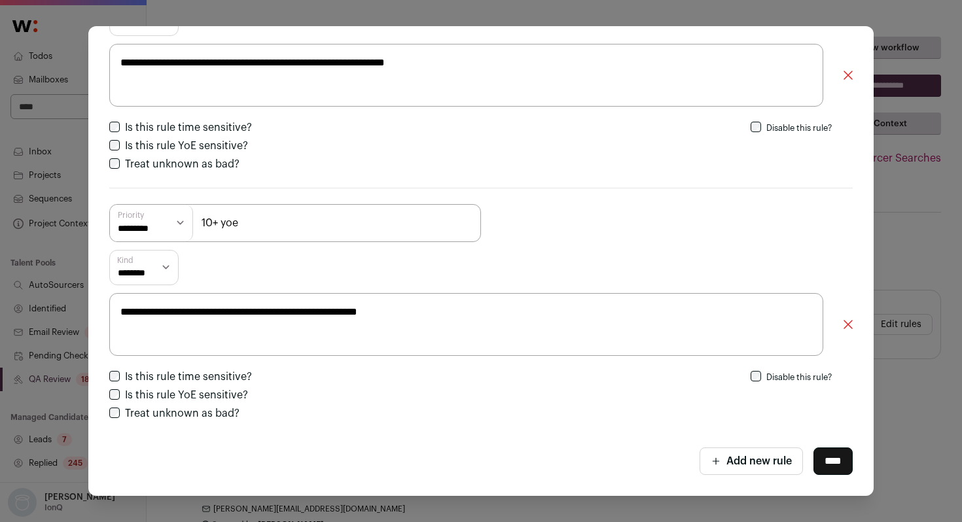
click at [900, 268] on div "**********" at bounding box center [481, 261] width 962 height 522
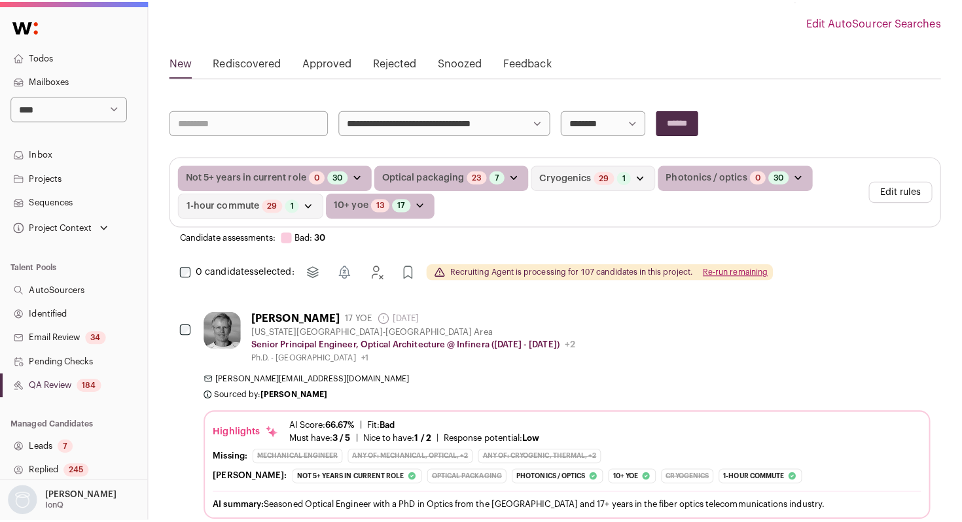
scroll to position [0, 0]
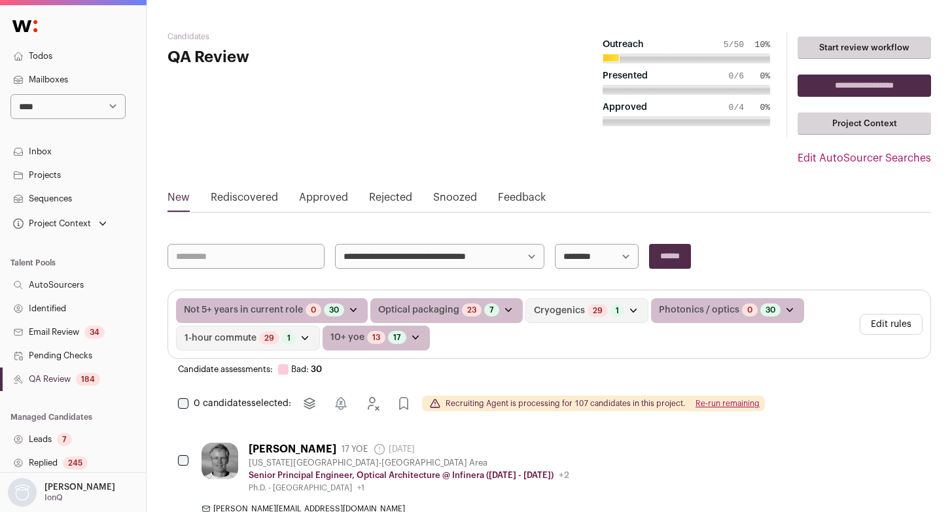
click at [898, 321] on button "Edit rules" at bounding box center [891, 324] width 63 height 21
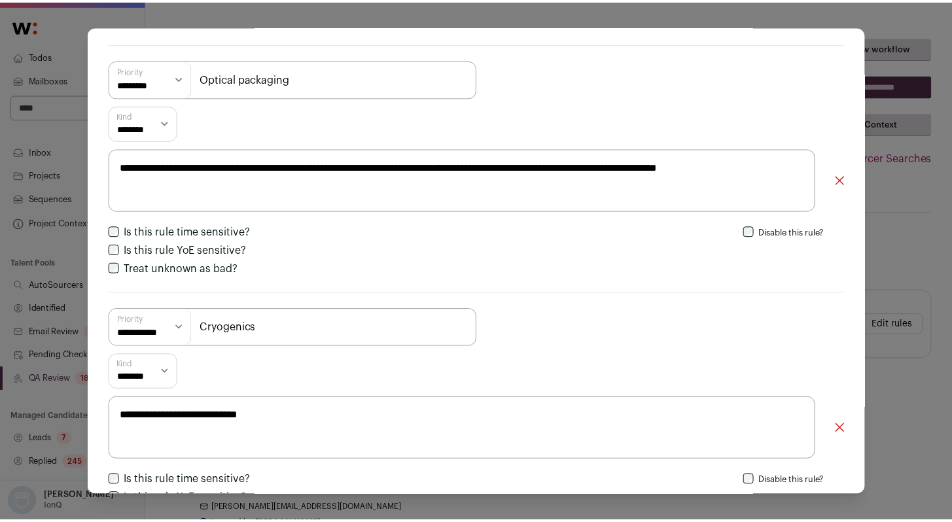
scroll to position [285, 0]
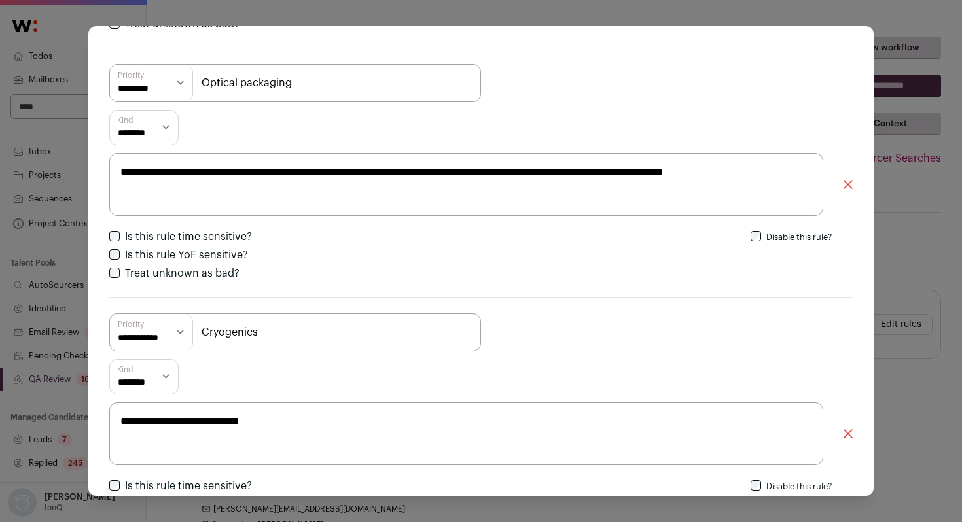
click at [40, 218] on div "**********" at bounding box center [481, 261] width 962 height 522
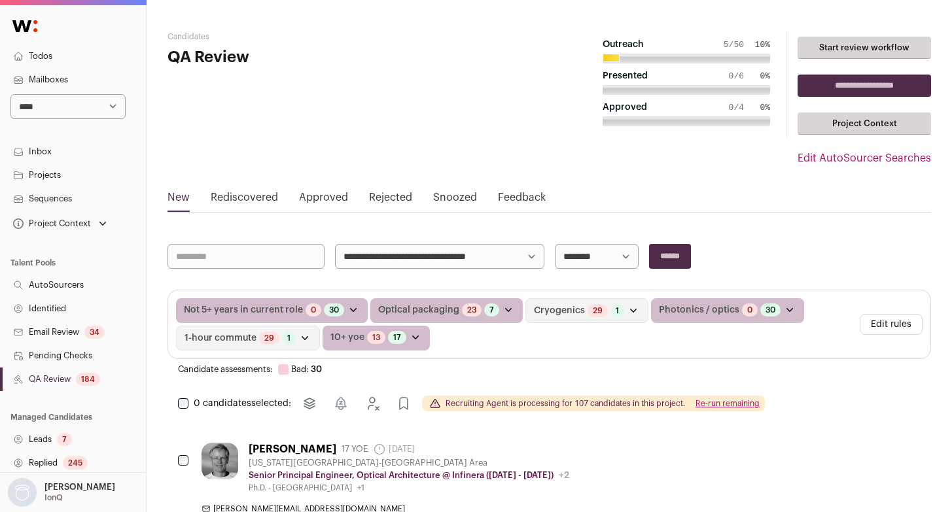
click at [58, 304] on link "Identified" at bounding box center [73, 309] width 146 height 24
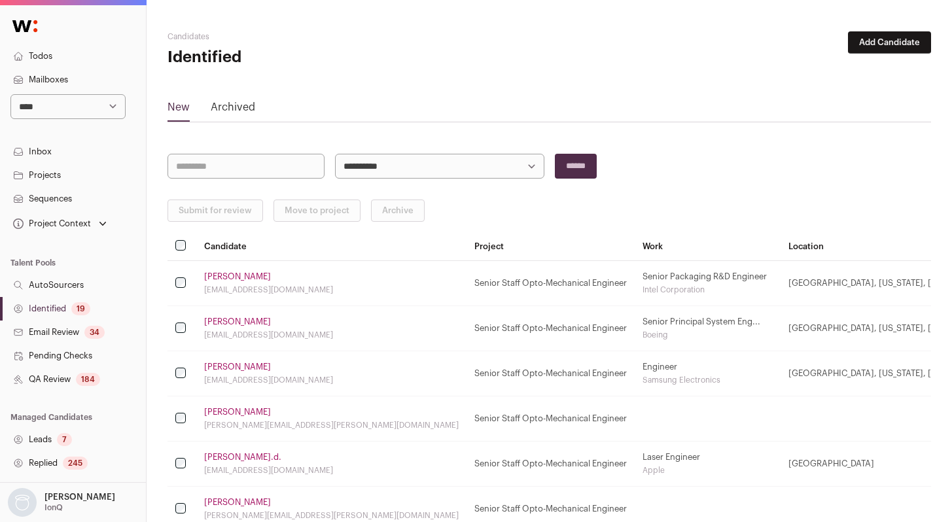
click at [73, 375] on link "QA Review 184" at bounding box center [73, 380] width 146 height 24
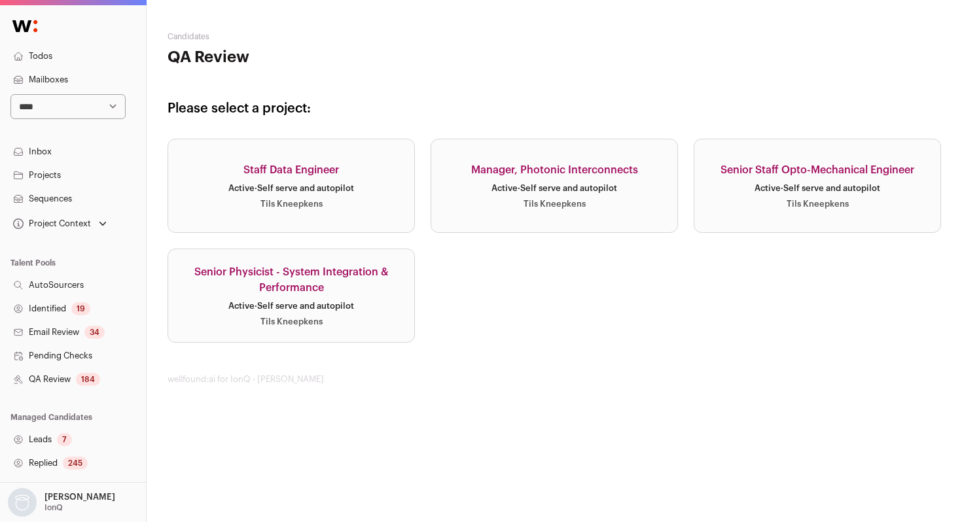
click at [781, 211] on link "Senior Staff Opto-Mechanical Engineer Active · Self serve and autopilot Tils Kn…" at bounding box center [816, 186] width 247 height 94
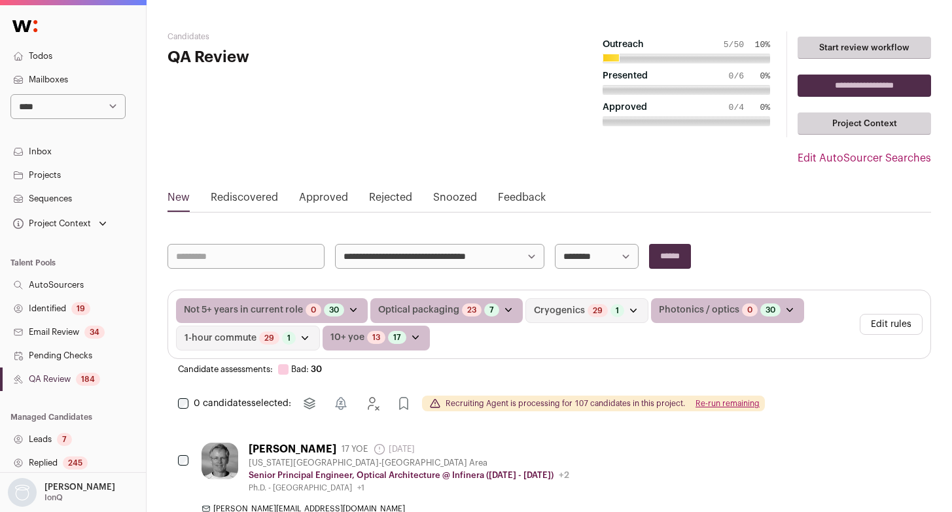
click at [72, 307] on div "19" at bounding box center [80, 308] width 19 height 13
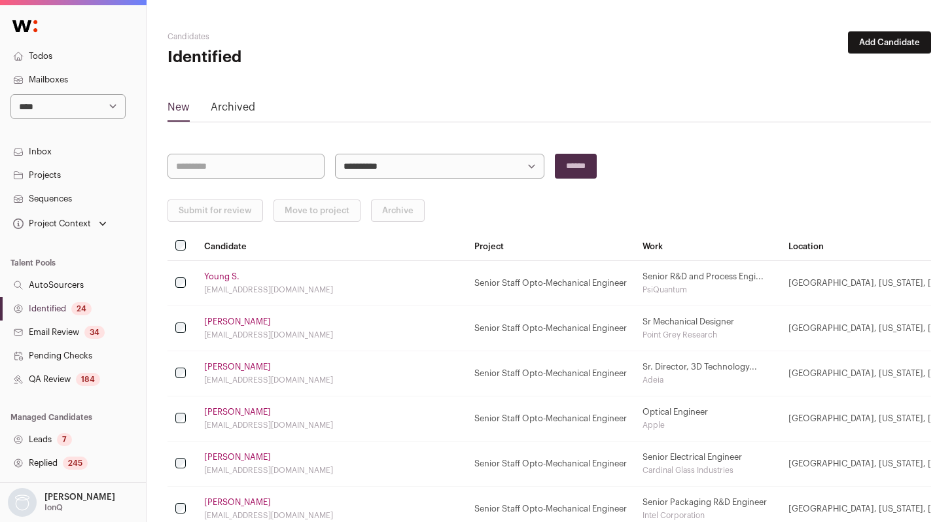
click at [62, 307] on link "Identified 24" at bounding box center [73, 309] width 146 height 24
click at [55, 374] on link "QA Review 184" at bounding box center [73, 380] width 146 height 24
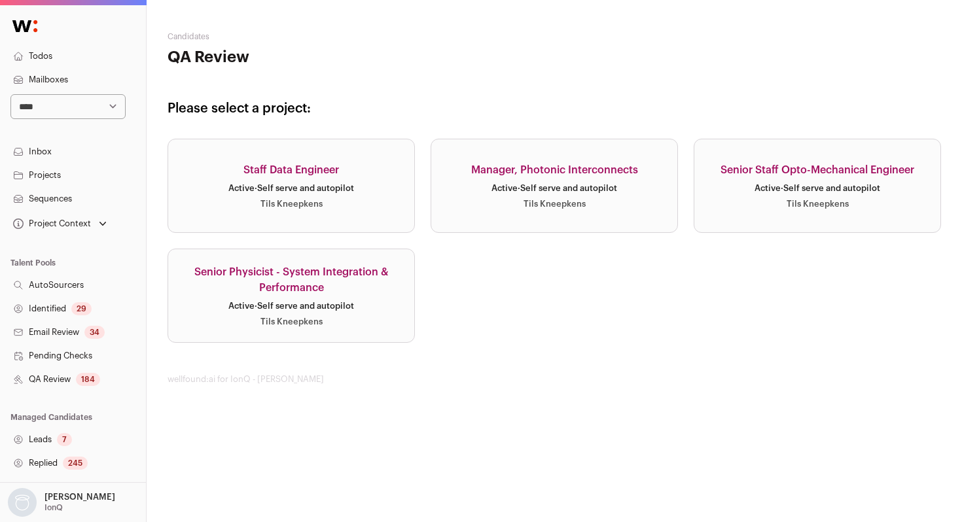
click at [767, 196] on link "Senior Staff Opto-Mechanical Engineer Active · Self serve and autopilot Tils Kn…" at bounding box center [816, 186] width 247 height 94
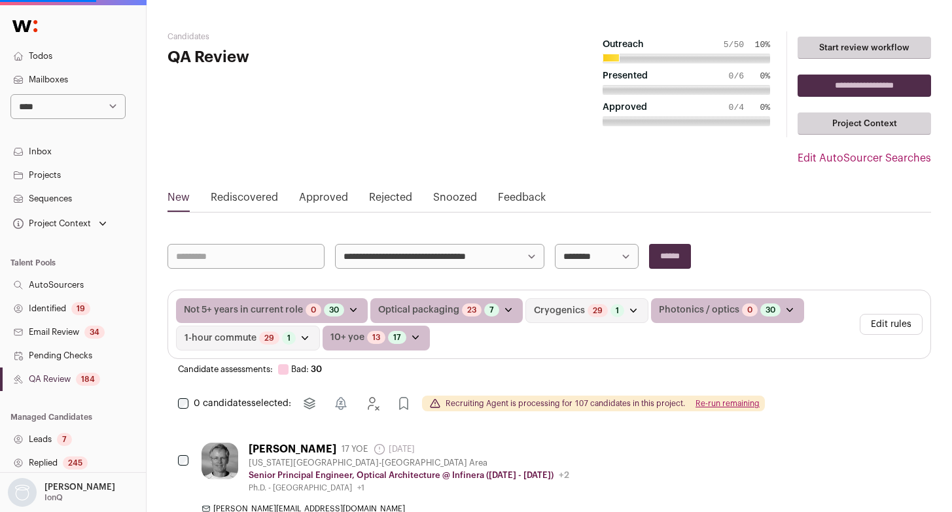
click at [901, 330] on button "Edit rules" at bounding box center [891, 324] width 63 height 21
drag, startPoint x: 894, startPoint y: 328, endPoint x: 877, endPoint y: 325, distance: 16.7
click at [894, 328] on button "Edit rules" at bounding box center [891, 324] width 63 height 21
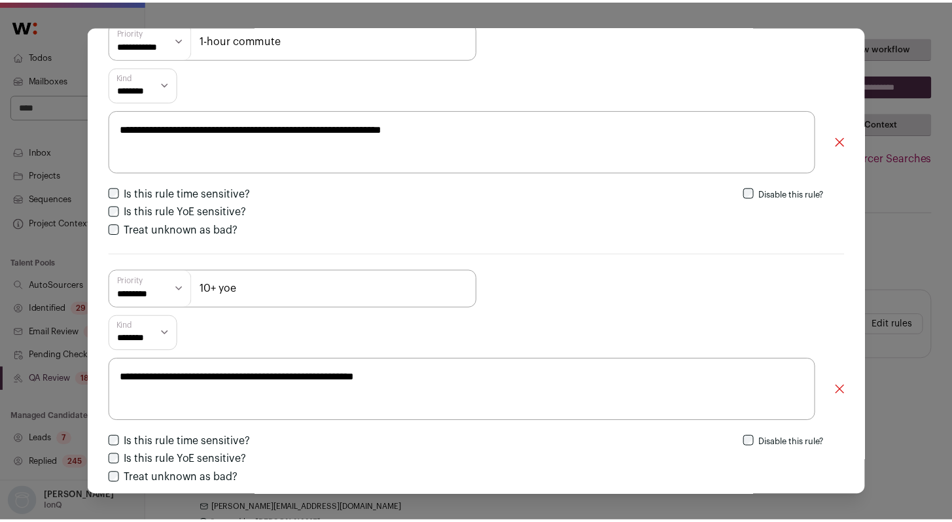
scroll to position [1081, 0]
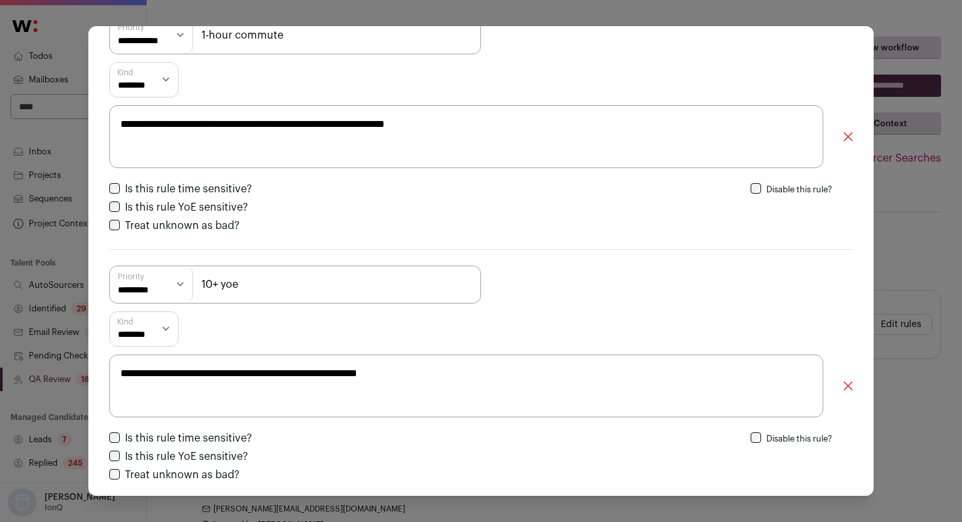
click at [935, 278] on div "**********" at bounding box center [481, 261] width 962 height 522
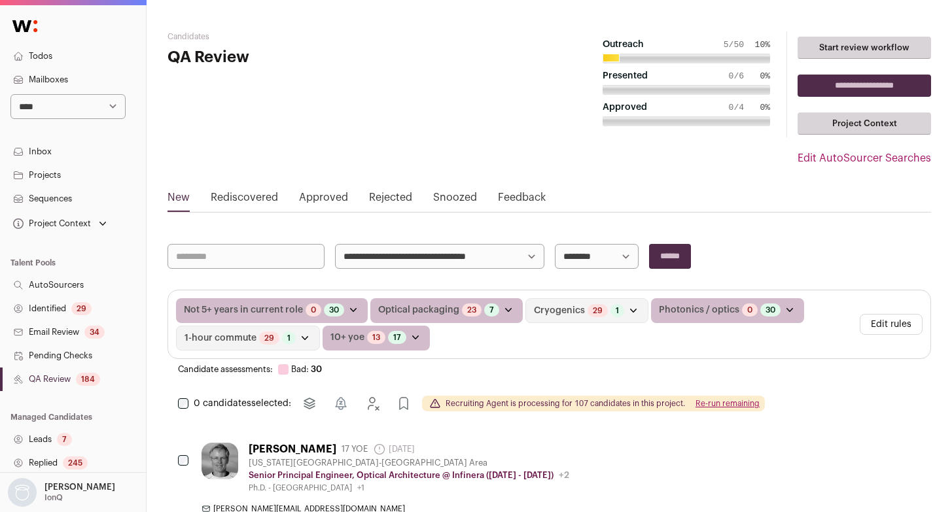
click at [60, 307] on link "Identified 29" at bounding box center [73, 309] width 146 height 24
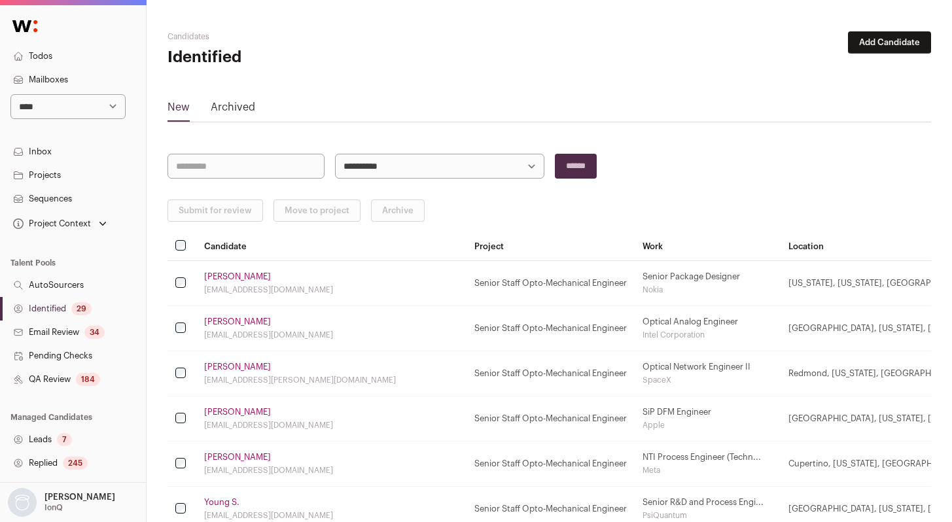
click at [58, 309] on link "Identified 29" at bounding box center [73, 309] width 146 height 24
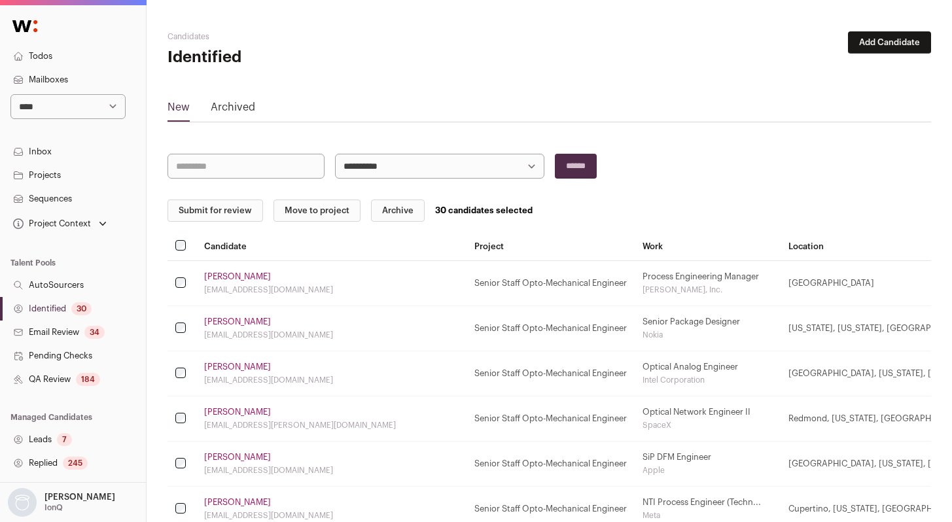
click at [205, 213] on button "Submit for review" at bounding box center [215, 211] width 96 height 22
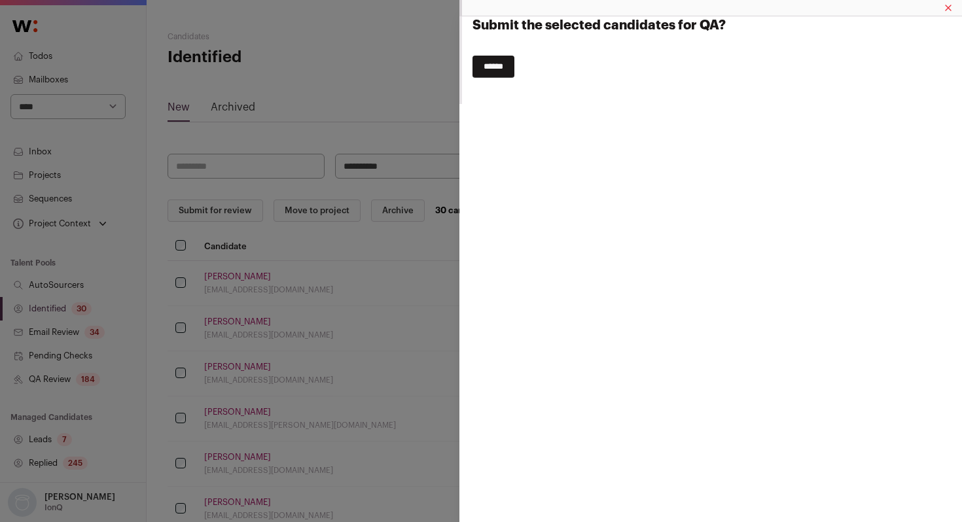
click at [491, 68] on input "******" at bounding box center [493, 67] width 42 height 22
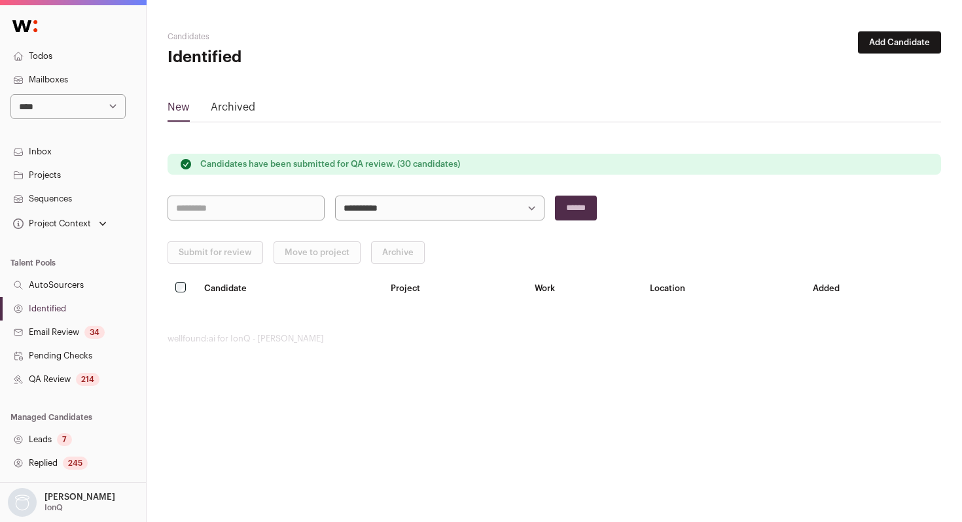
click at [72, 377] on link "QA Review 214" at bounding box center [73, 380] width 146 height 24
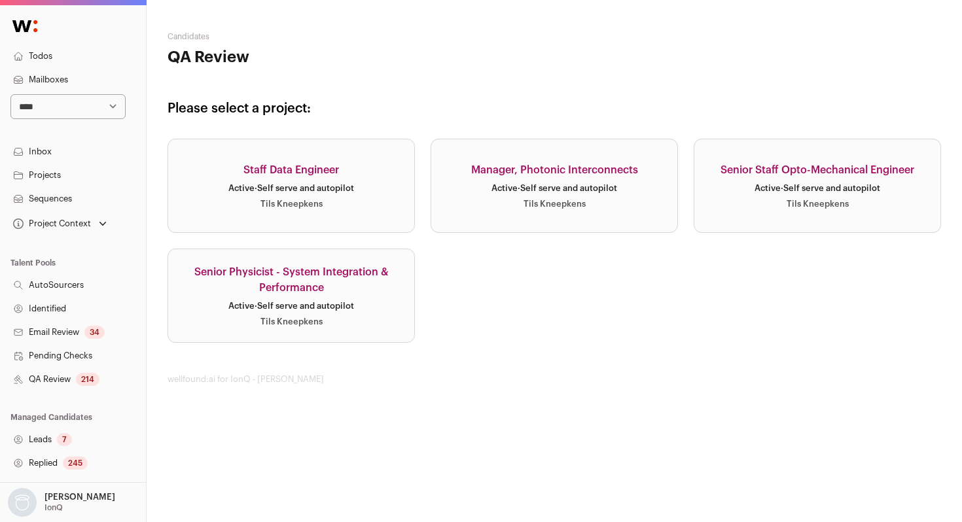
click at [774, 192] on div "Active · Self serve and autopilot" at bounding box center [817, 188] width 126 height 10
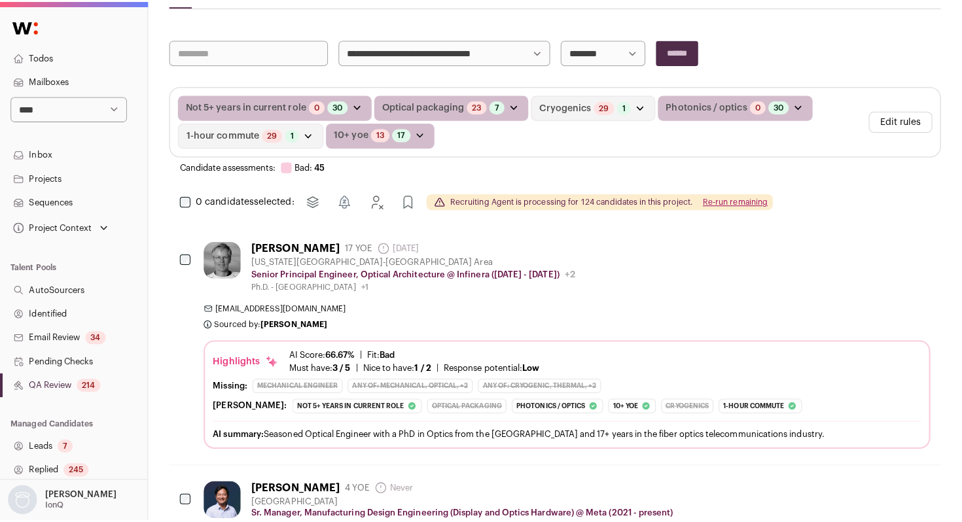
scroll to position [211, 0]
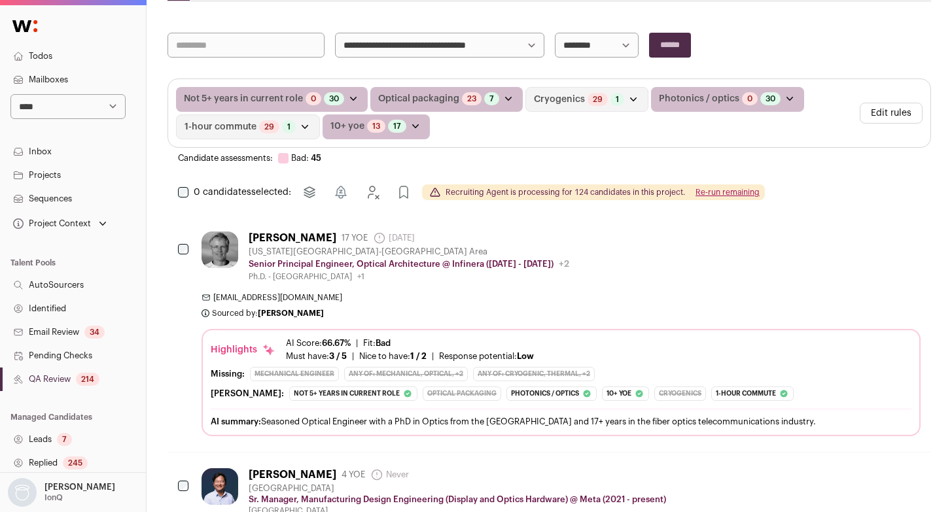
click at [612, 288] on div "Michael Leeuwen 17 YOE 13 days ago Admin only. The last time the profile was sc…" at bounding box center [560, 334] width 719 height 205
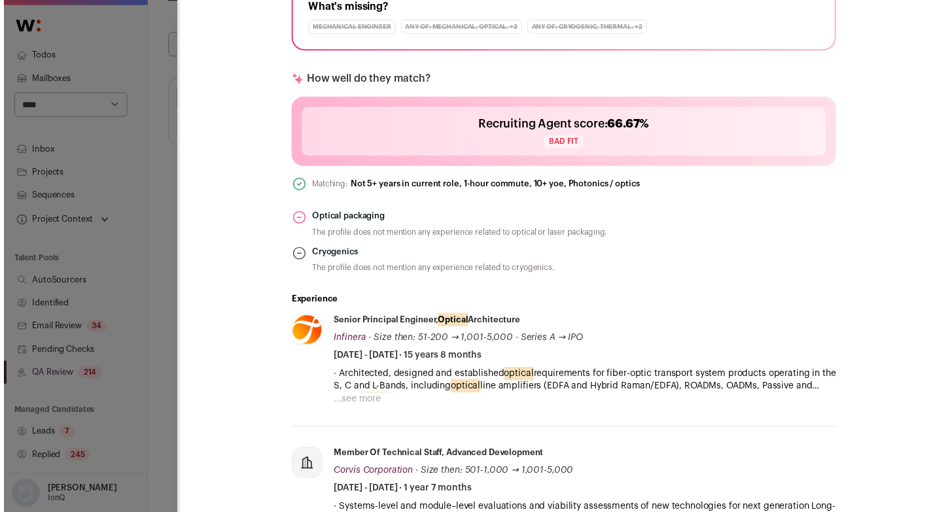
scroll to position [364, 0]
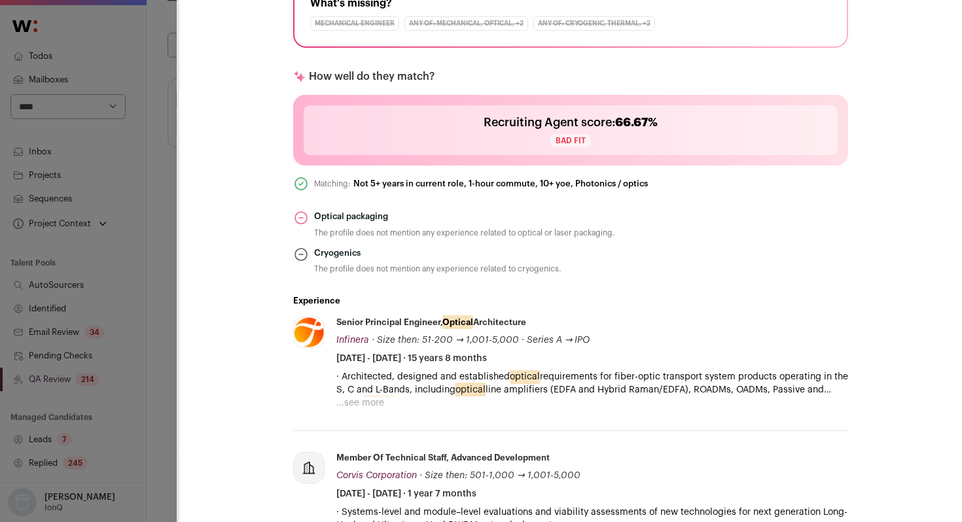
click at [372, 403] on button "...see more" at bounding box center [360, 402] width 48 height 13
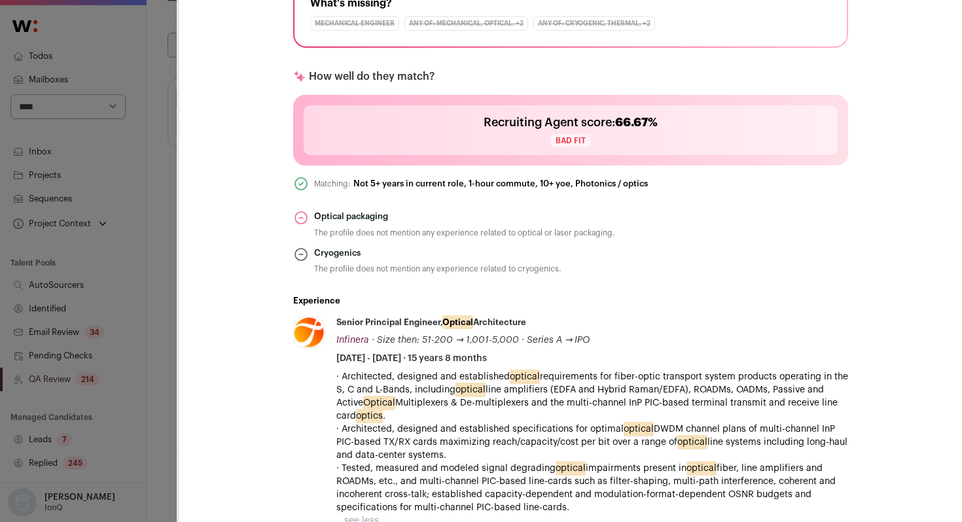
click at [175, 389] on div "Michael Leeuwen Last update: 13 days ago Washington DC-Baltimore Area 🔂 Reuse i…" at bounding box center [481, 261] width 962 height 522
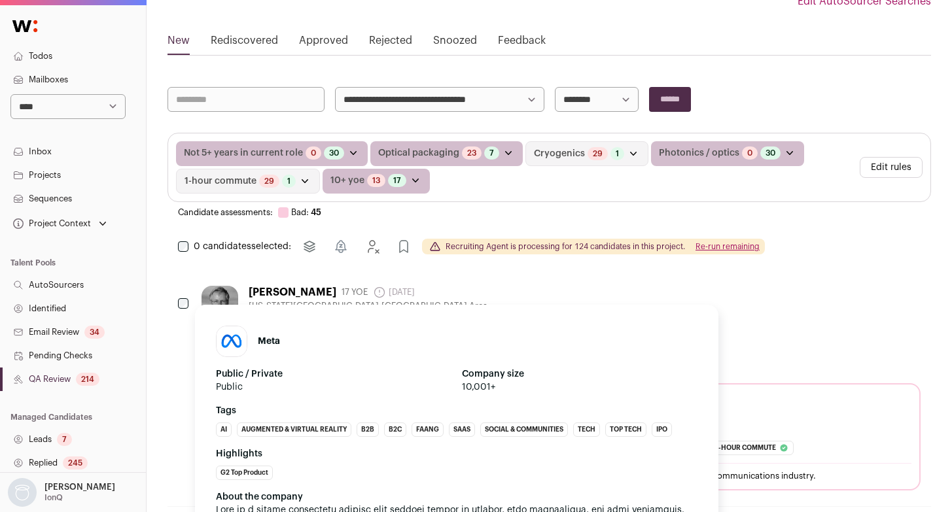
scroll to position [0, 0]
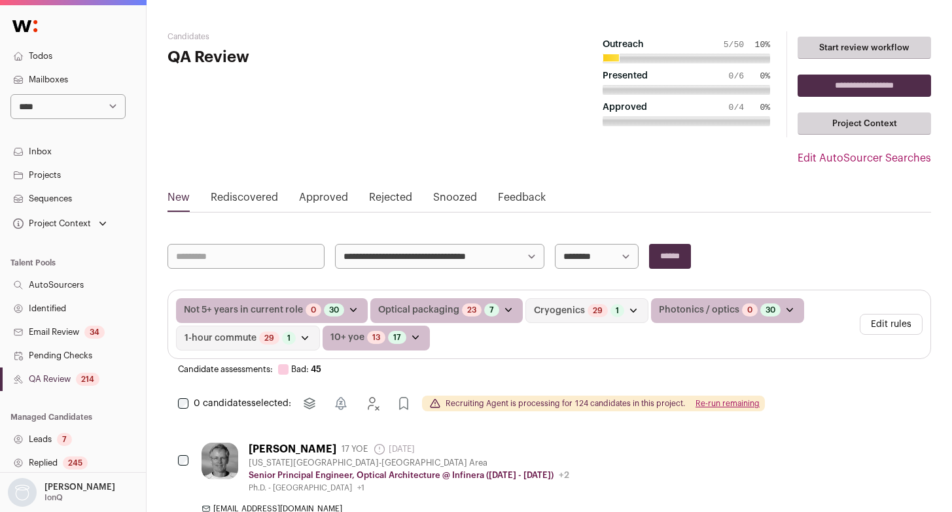
click at [830, 372] on div "Candidate assessments: Bad: 45" at bounding box center [548, 369] width 763 height 10
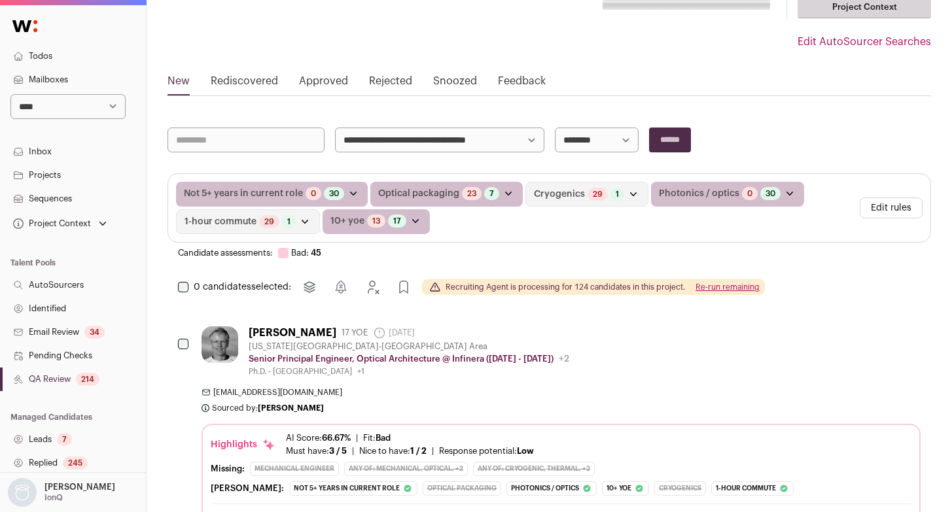
scroll to position [122, 0]
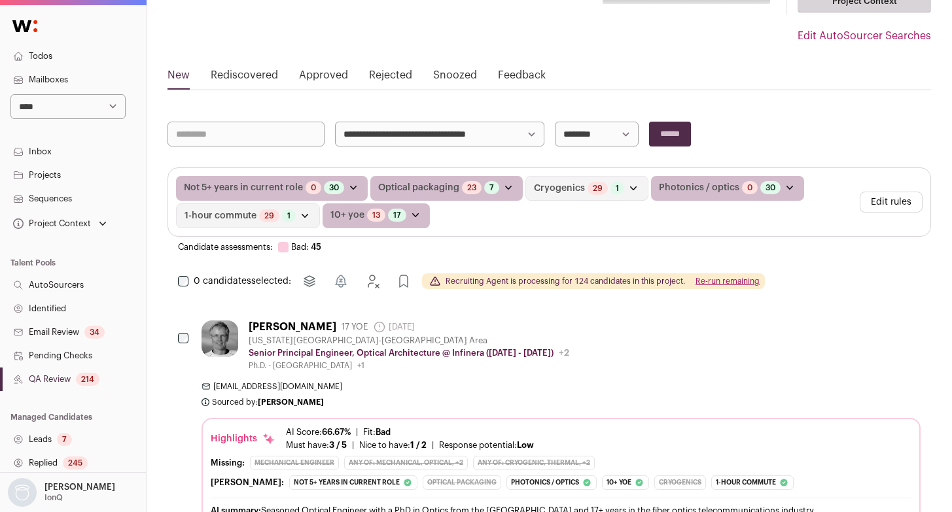
click at [65, 374] on link "QA Review 214" at bounding box center [73, 380] width 146 height 24
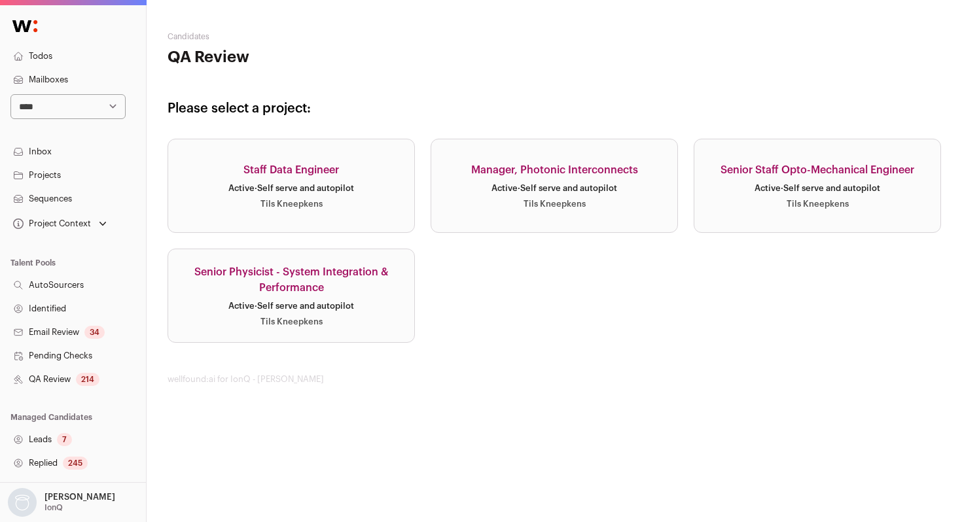
click at [62, 313] on link "Identified" at bounding box center [73, 309] width 146 height 24
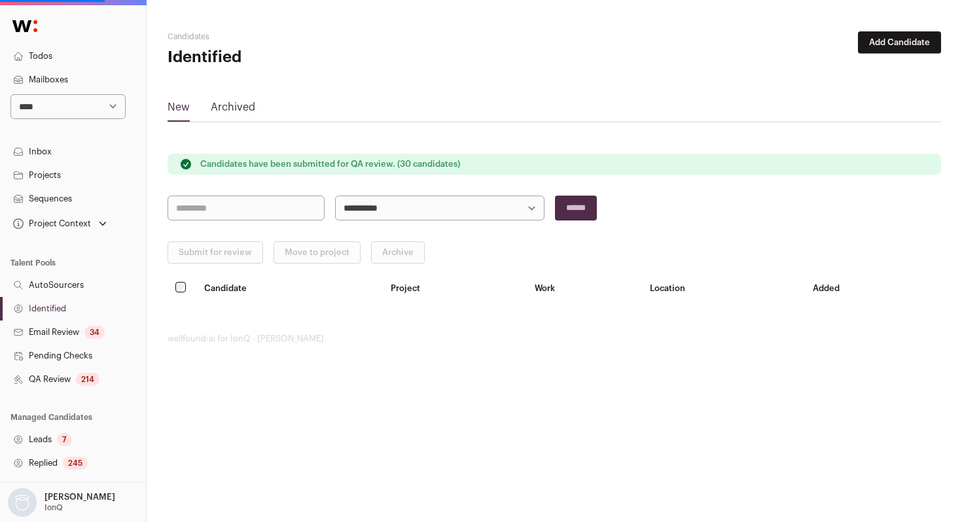
click at [60, 381] on link "QA Review 214" at bounding box center [73, 380] width 146 height 24
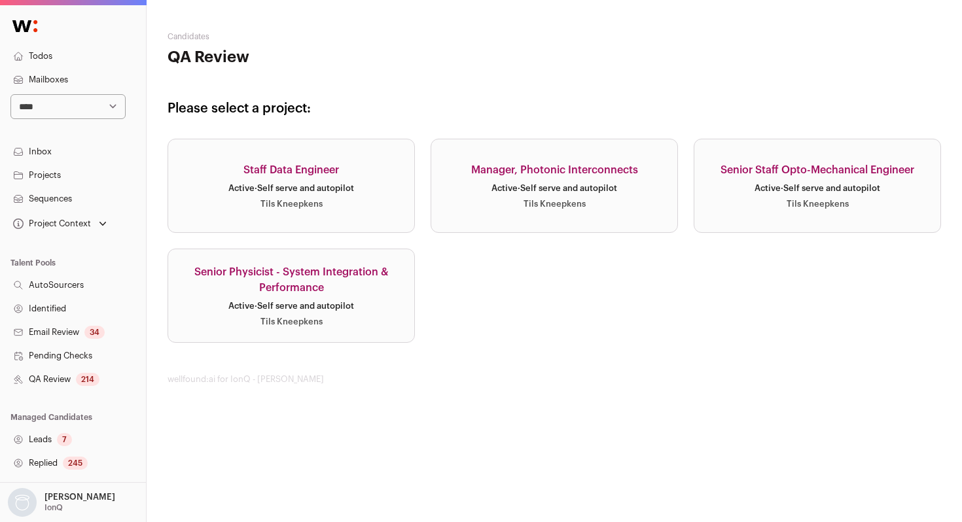
click at [851, 192] on div "Active · Self serve and autopilot" at bounding box center [817, 188] width 126 height 10
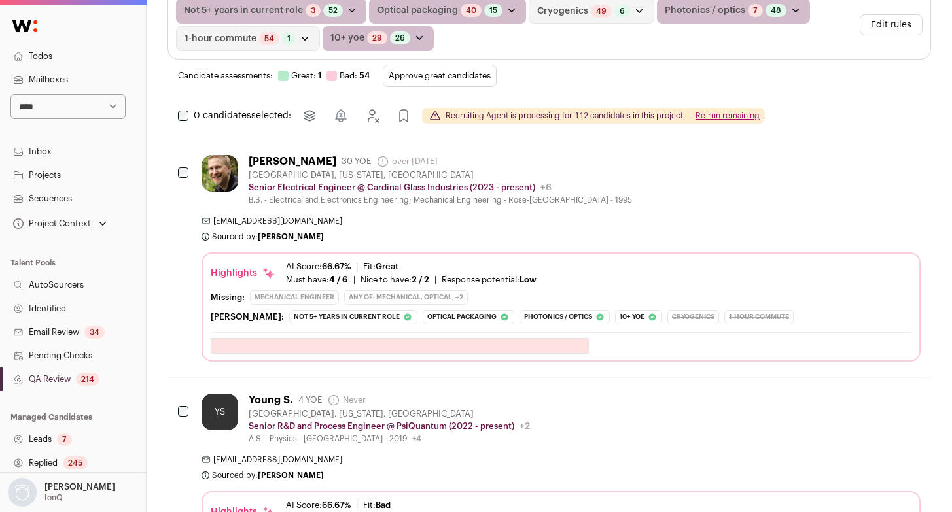
scroll to position [283, 0]
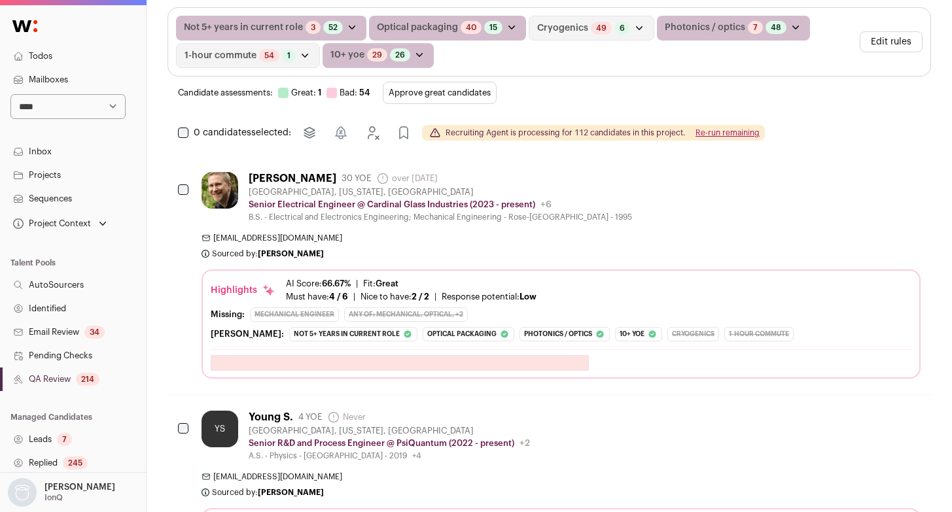
click at [725, 129] on button "Re-run remaining" at bounding box center [727, 133] width 64 height 10
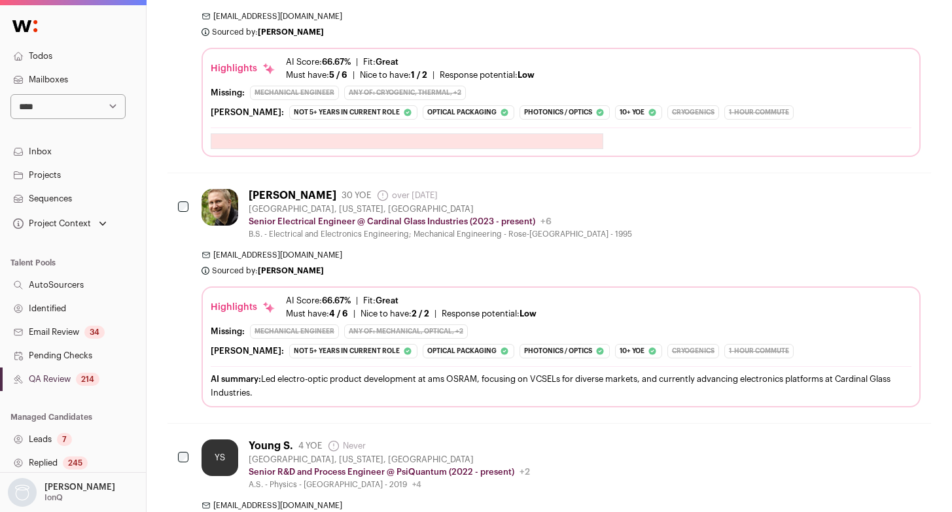
scroll to position [0, 0]
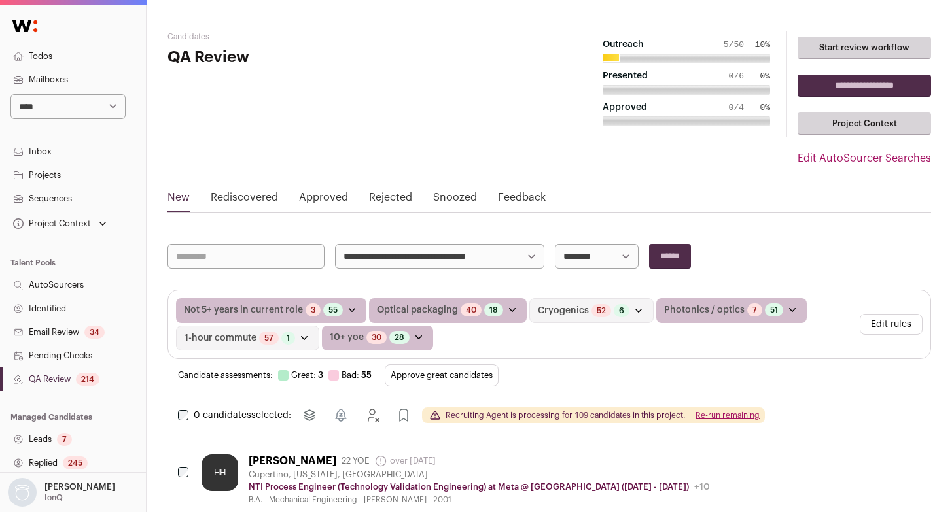
click at [725, 413] on button "Re-run remaining" at bounding box center [727, 415] width 64 height 10
click at [45, 105] on select "**********" at bounding box center [67, 106] width 115 height 25
select select "*****"
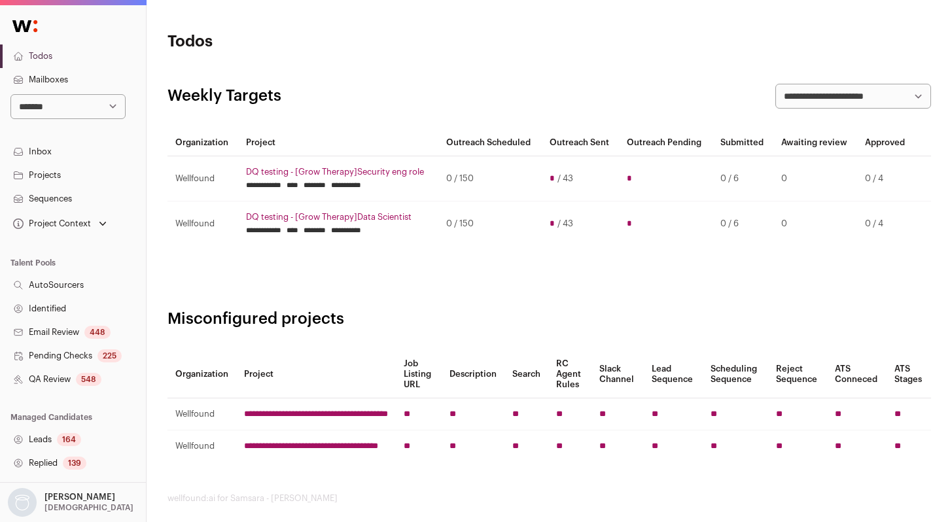
click at [52, 374] on link "QA Review 548" at bounding box center [73, 380] width 146 height 24
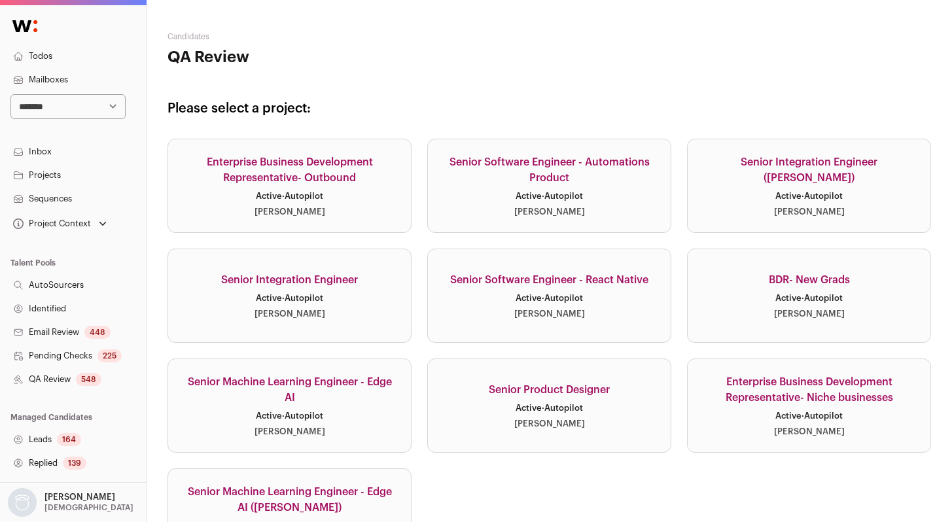
click at [341, 186] on link "Enterprise Business Development Representative- Outbound Active · Autopilot [PE…" at bounding box center [289, 186] width 244 height 94
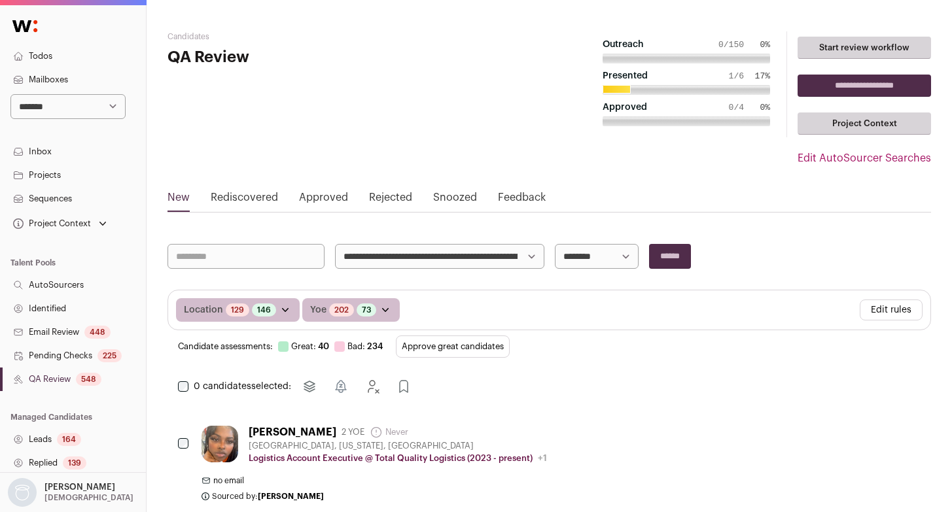
click at [895, 309] on button "Edit rules" at bounding box center [891, 310] width 63 height 21
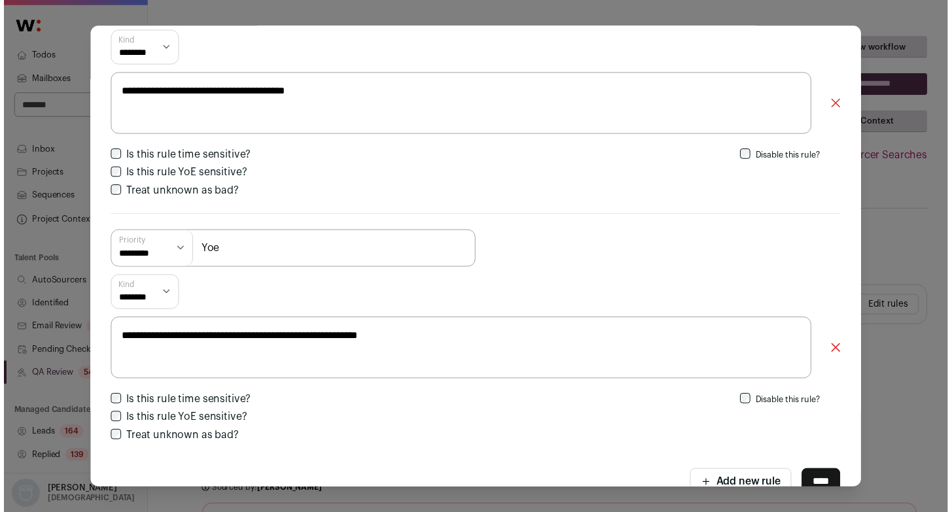
scroll to position [120, 0]
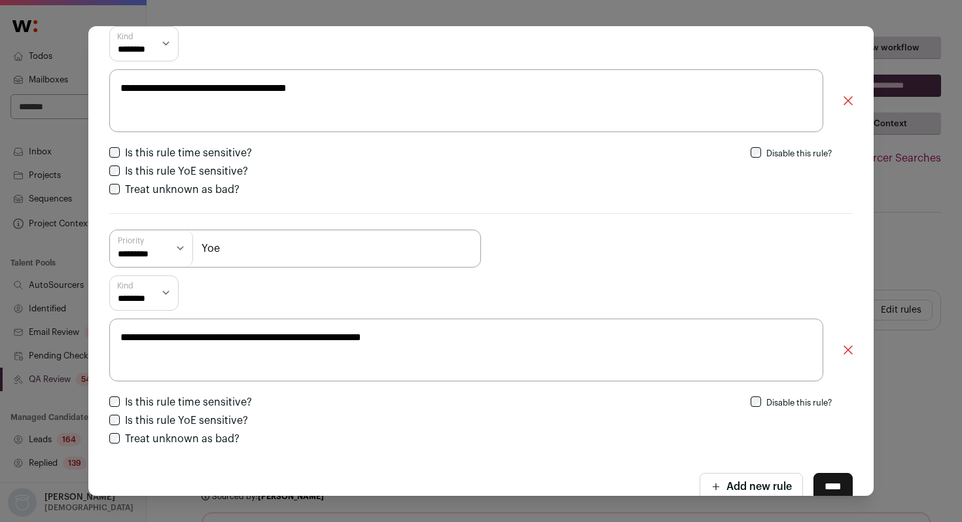
click at [896, 239] on div "**********" at bounding box center [481, 261] width 962 height 522
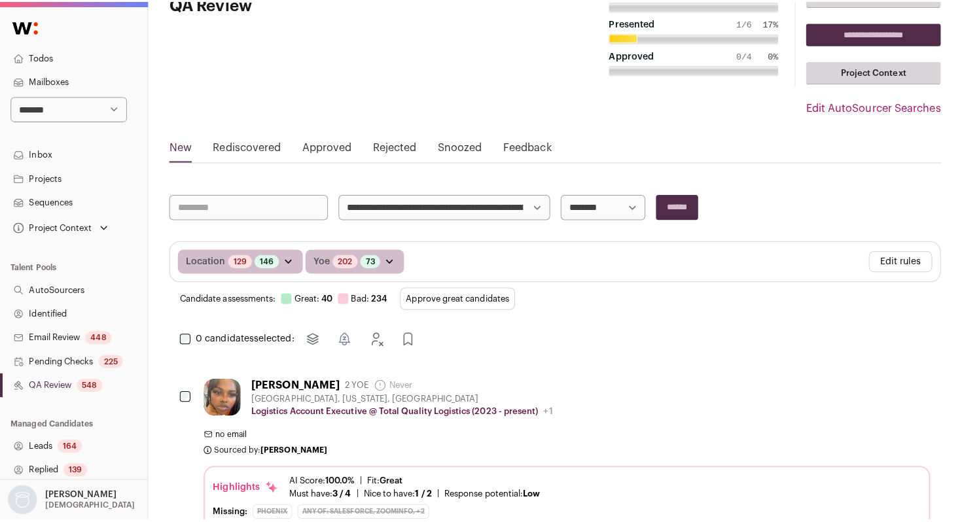
scroll to position [0, 0]
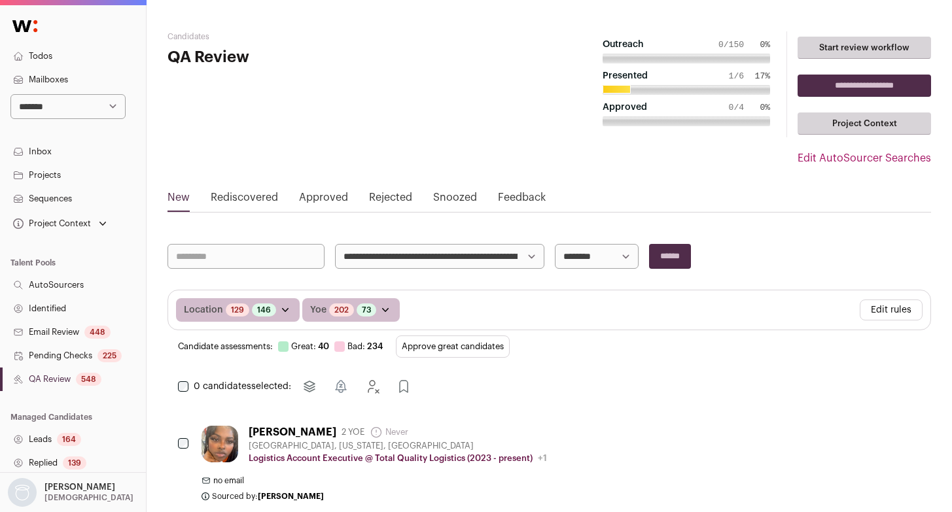
drag, startPoint x: 906, startPoint y: 307, endPoint x: 873, endPoint y: 309, distance: 32.7
click at [906, 307] on button "Edit rules" at bounding box center [891, 310] width 63 height 21
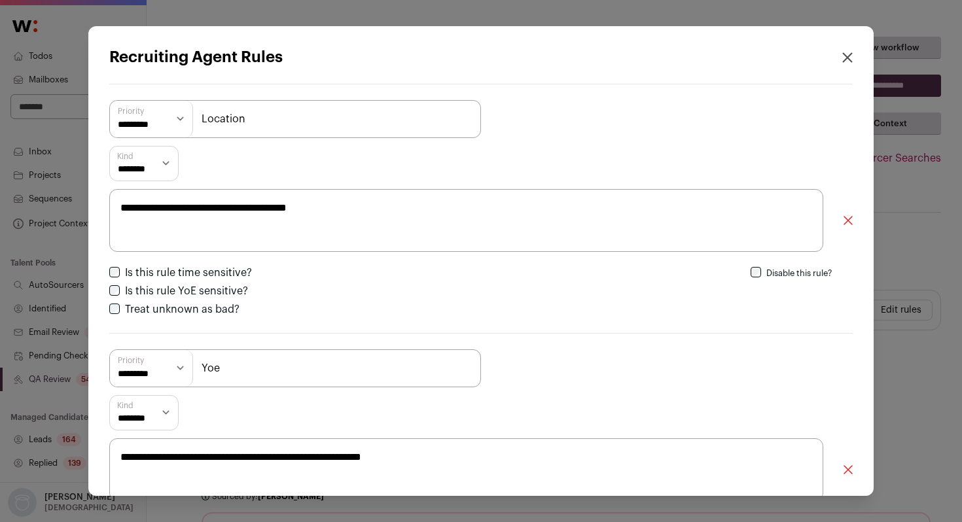
click at [943, 238] on div "**********" at bounding box center [481, 261] width 962 height 522
